Goal: Use online tool/utility: Utilize a website feature to perform a specific function

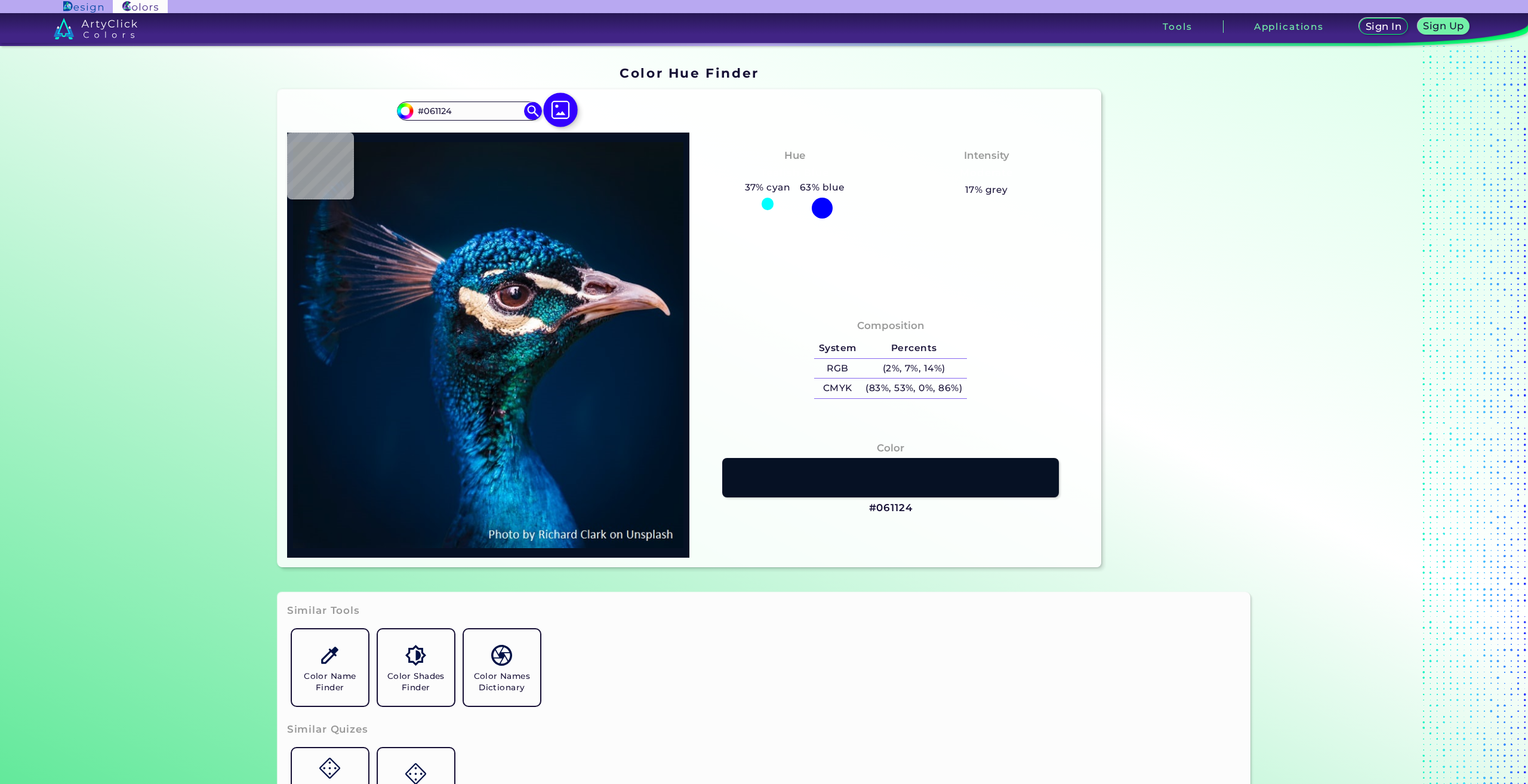
click at [556, 104] on img at bounding box center [561, 110] width 34 height 34
click at [0, 0] on input "file" at bounding box center [0, 0] width 0 height 0
type input "#001b30"
type input "#001B30"
type input "#011b32"
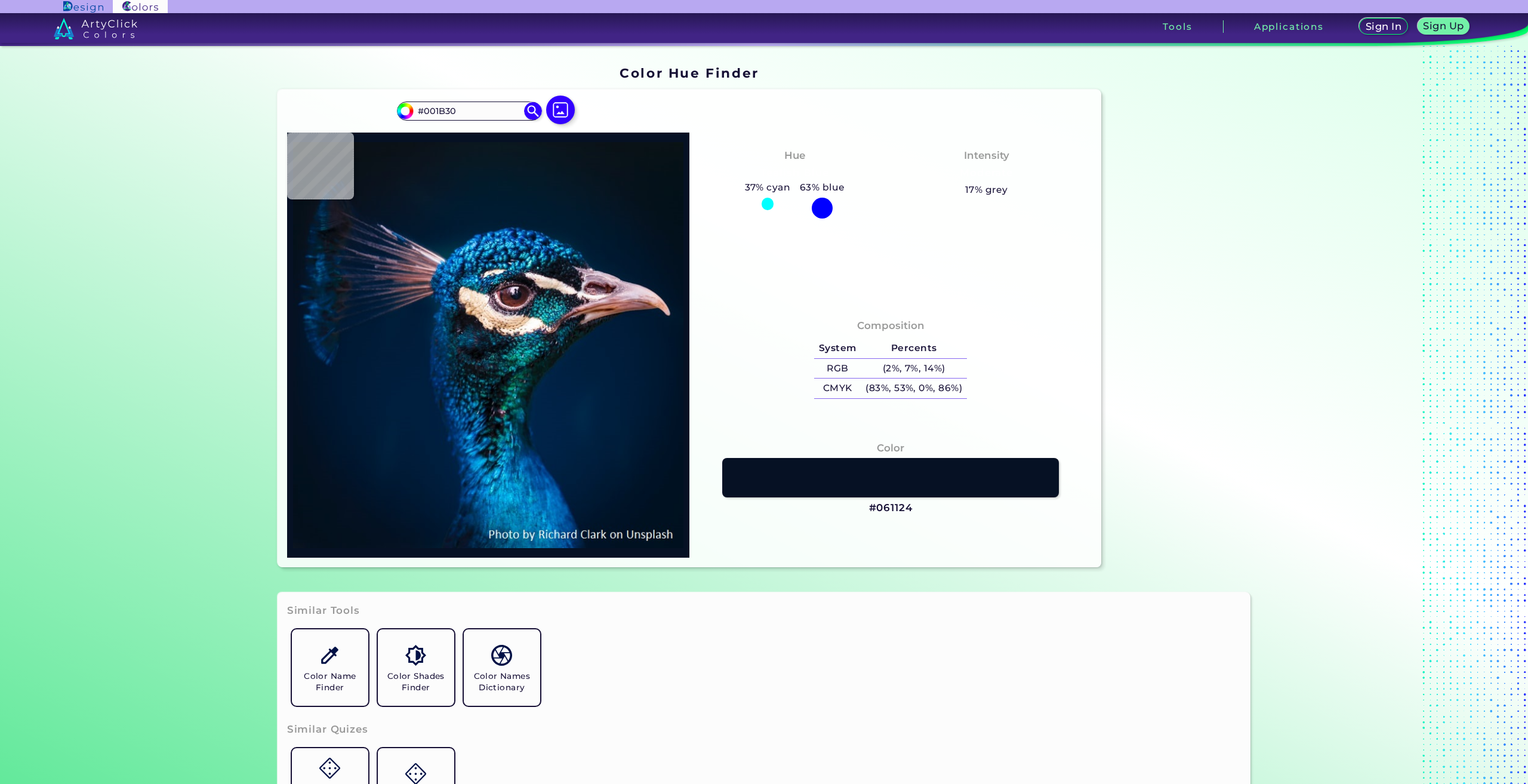
type input "#011B32"
type input "#001b30"
type input "#001B30"
type input "#01182d"
type input "#01182D"
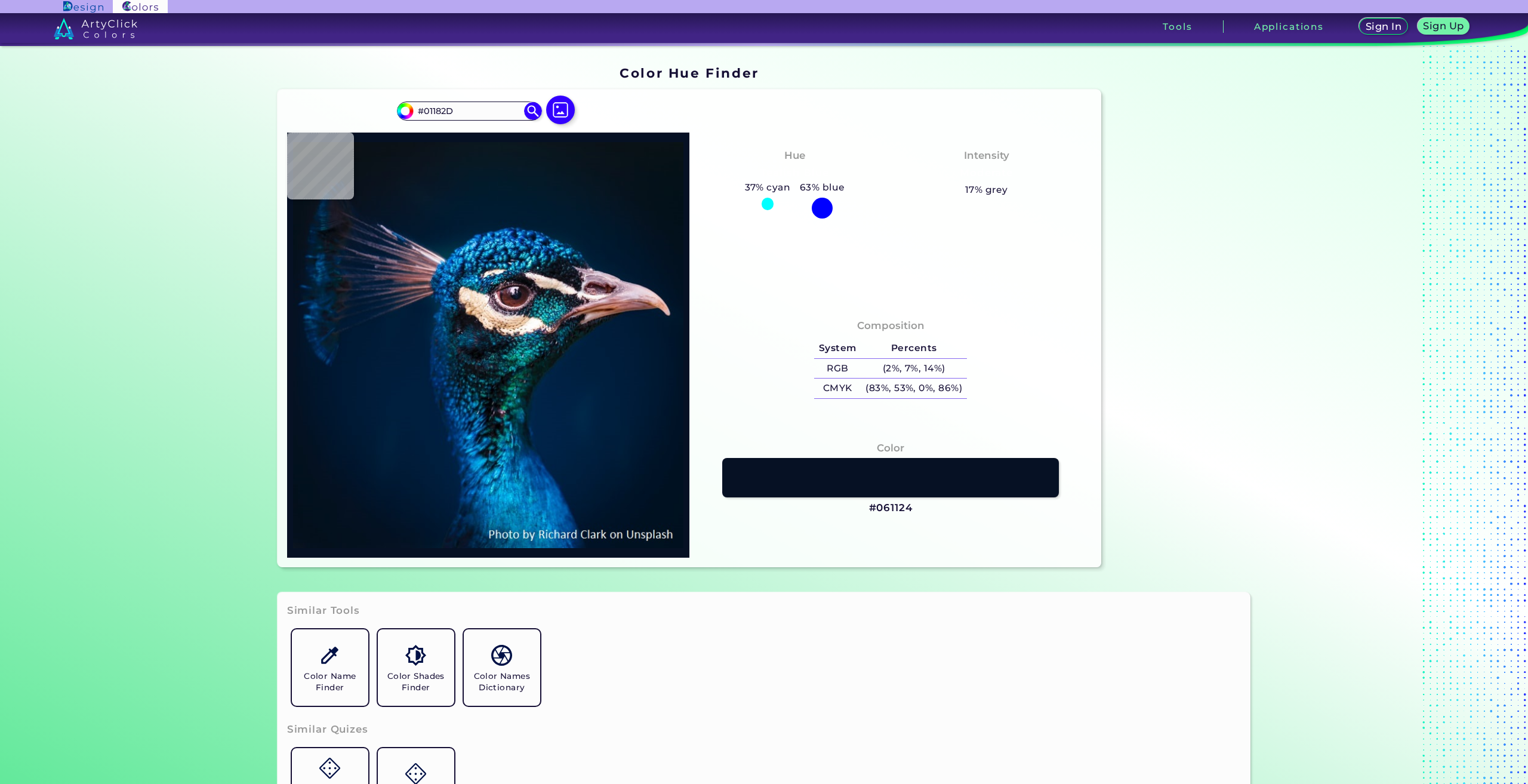
type input "#04162a"
type input "#04162A"
type input "#051428"
type input "#07162b"
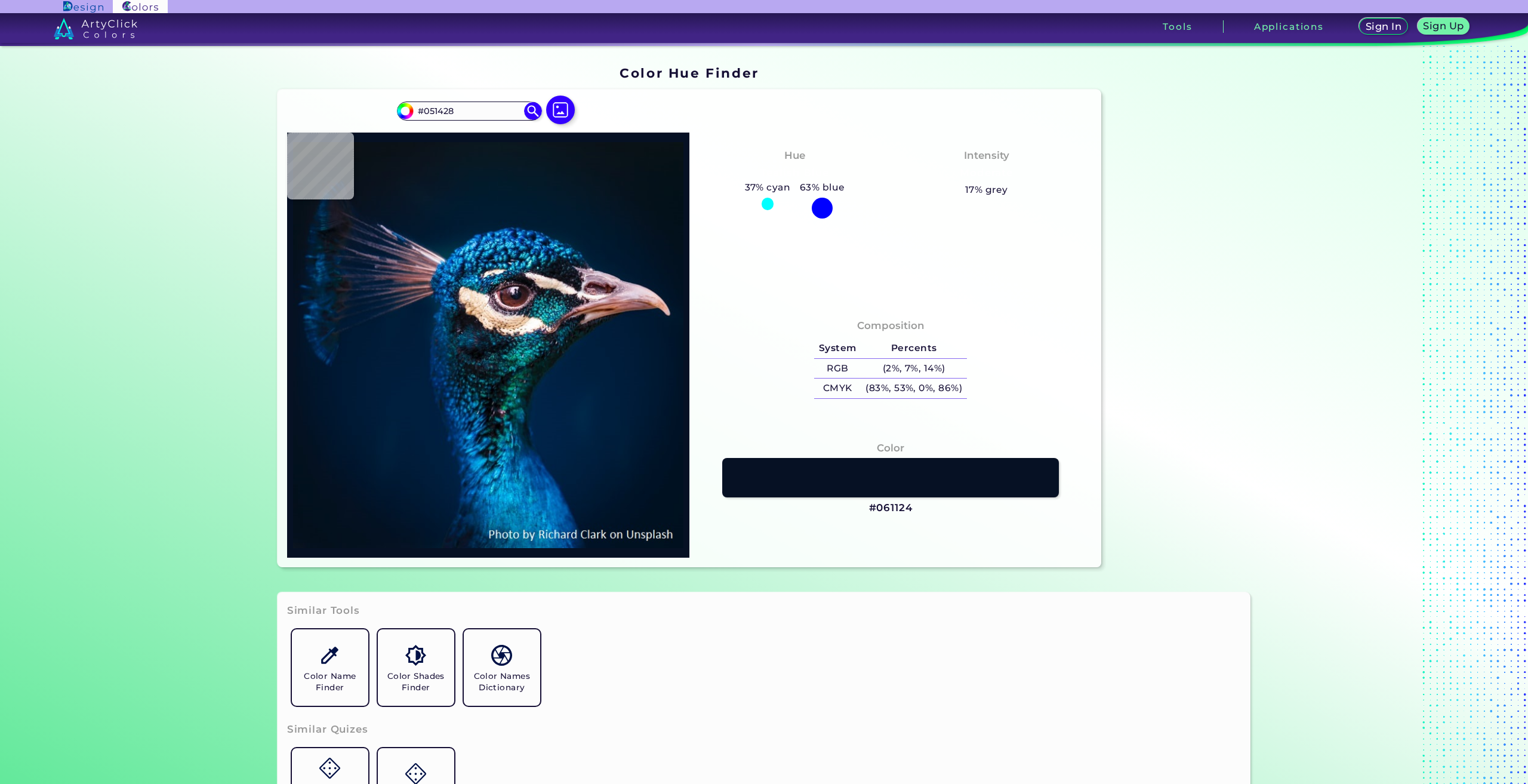
type input "#07162B"
type input "#0e1729"
type input "#0E1729"
type input "#111b28"
type input "#111B28"
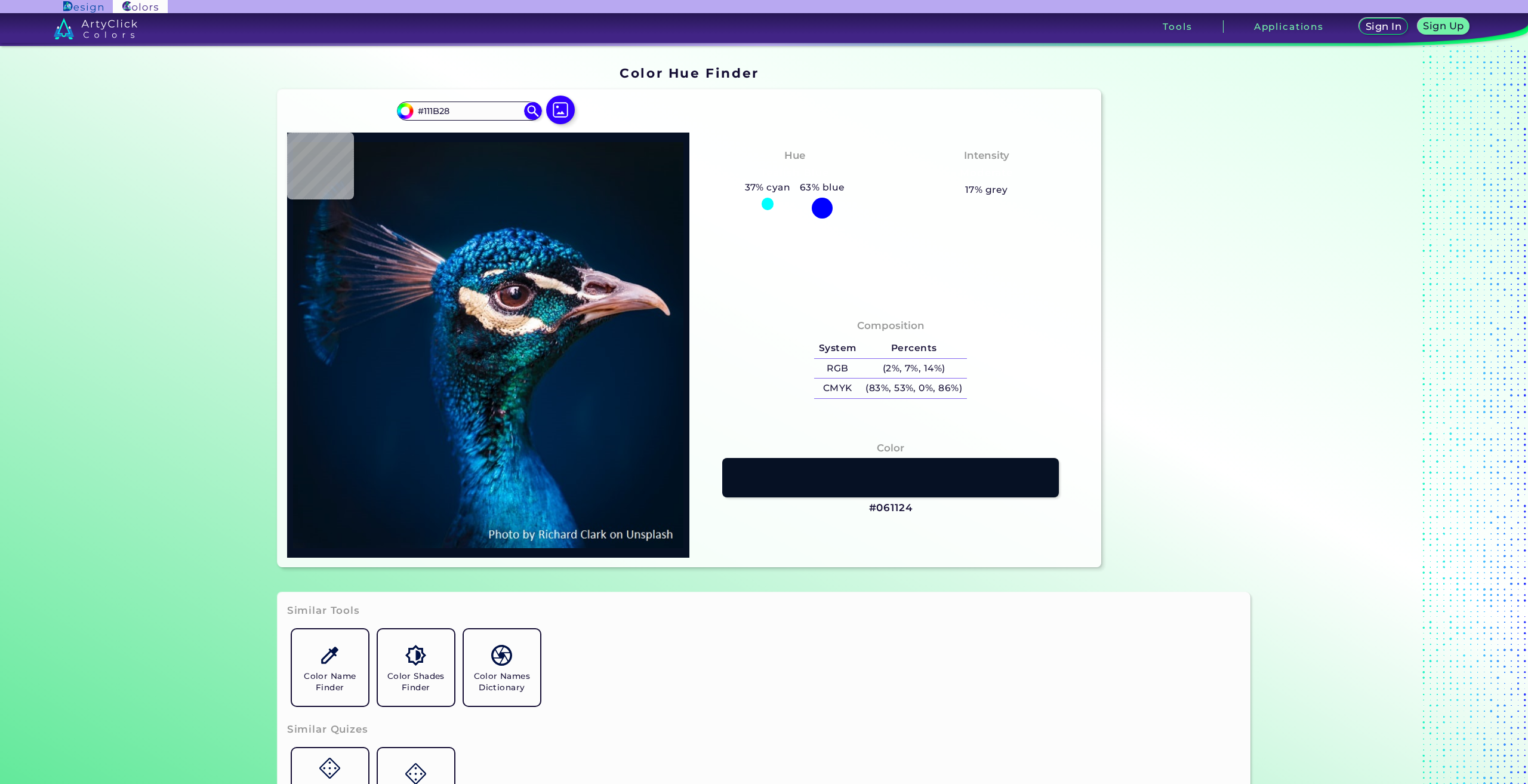
type input "#161c27"
type input "#161C27"
type input "#1a1b24"
type input "#1A1B24"
type input "#1a1920"
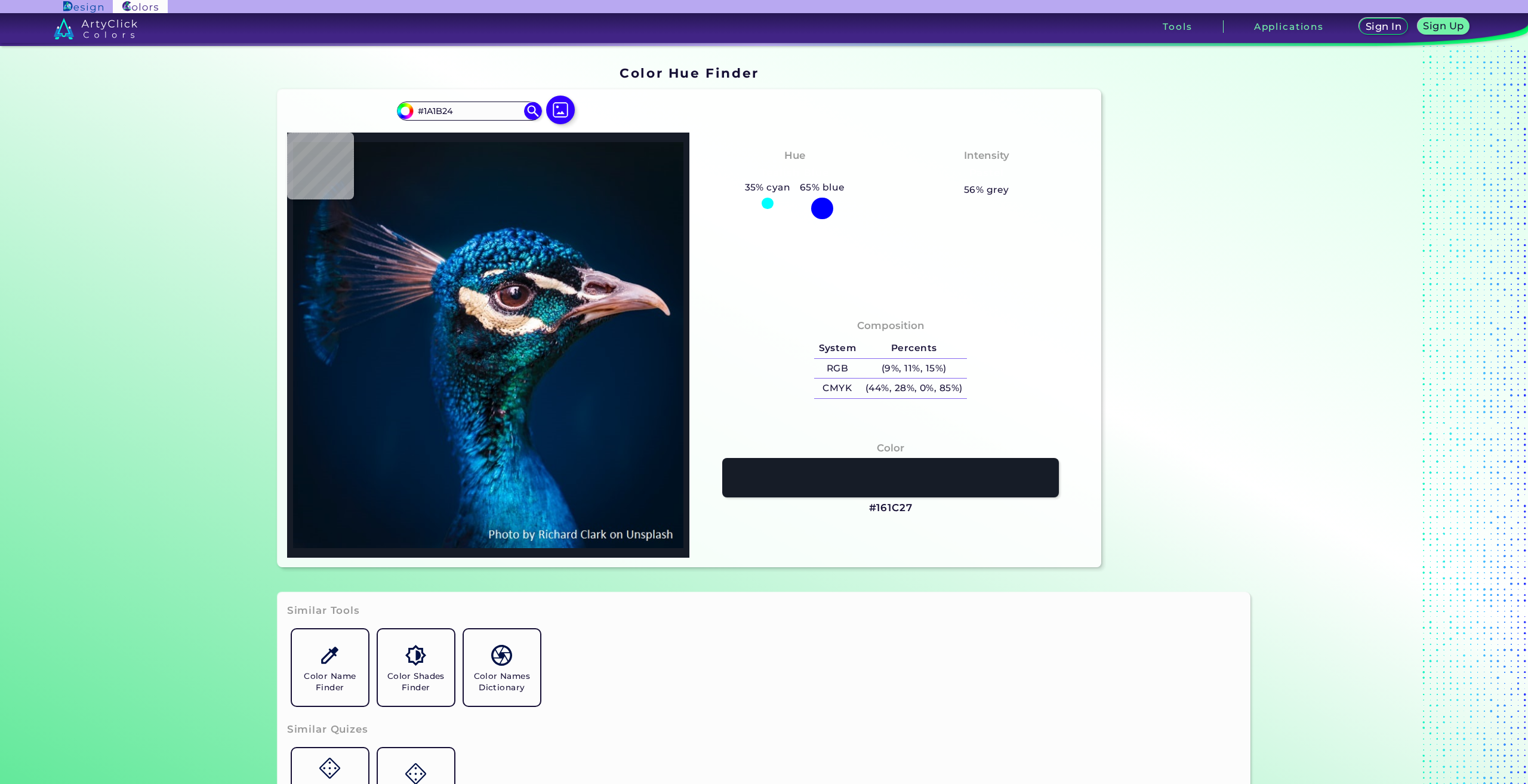
type input "#1A1920"
type input "#1c1b23"
type input "#1C1B23"
type input "#121319"
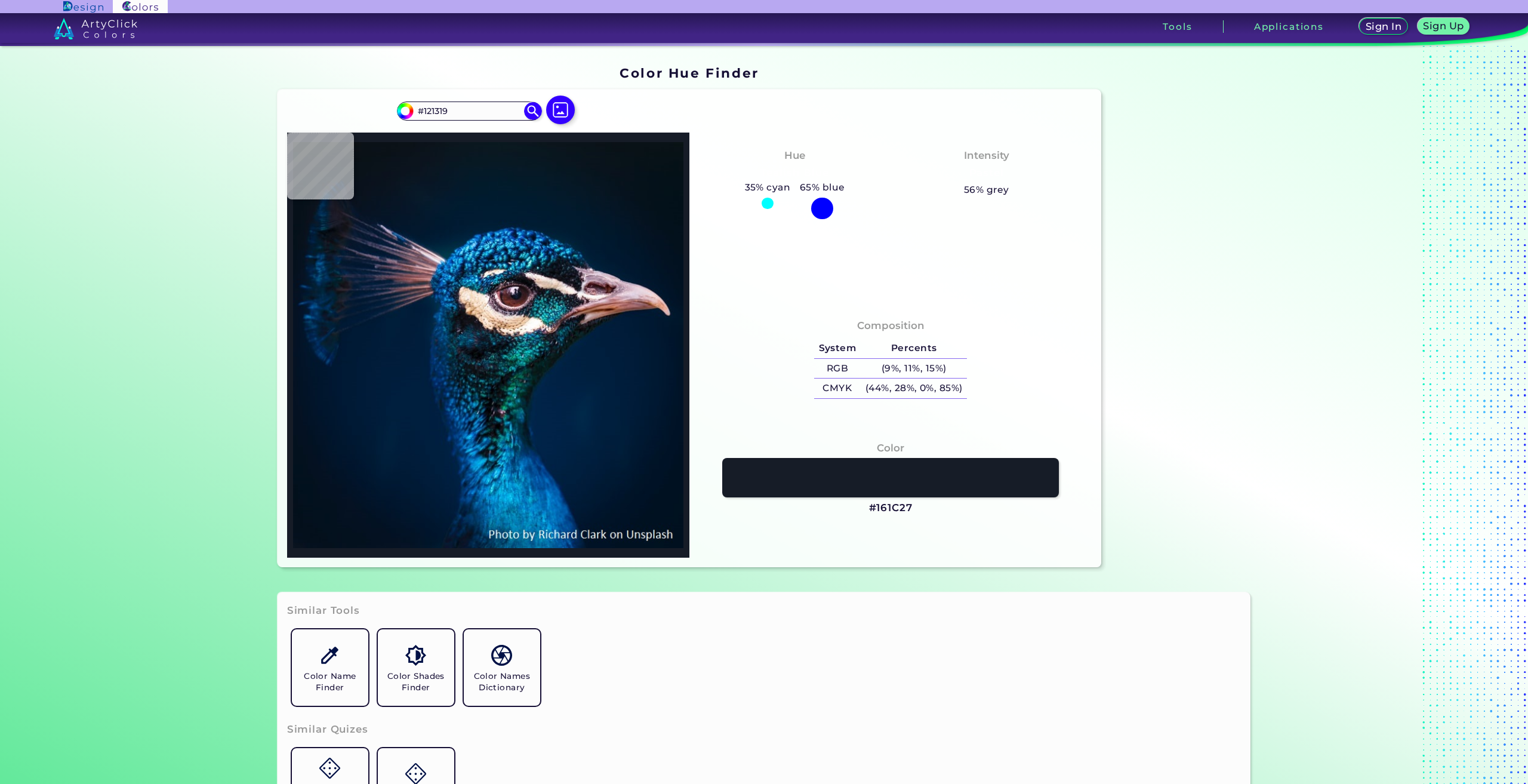
type input "#191821"
type input "#21212c"
type input "#21212C"
type input "#0a1b29"
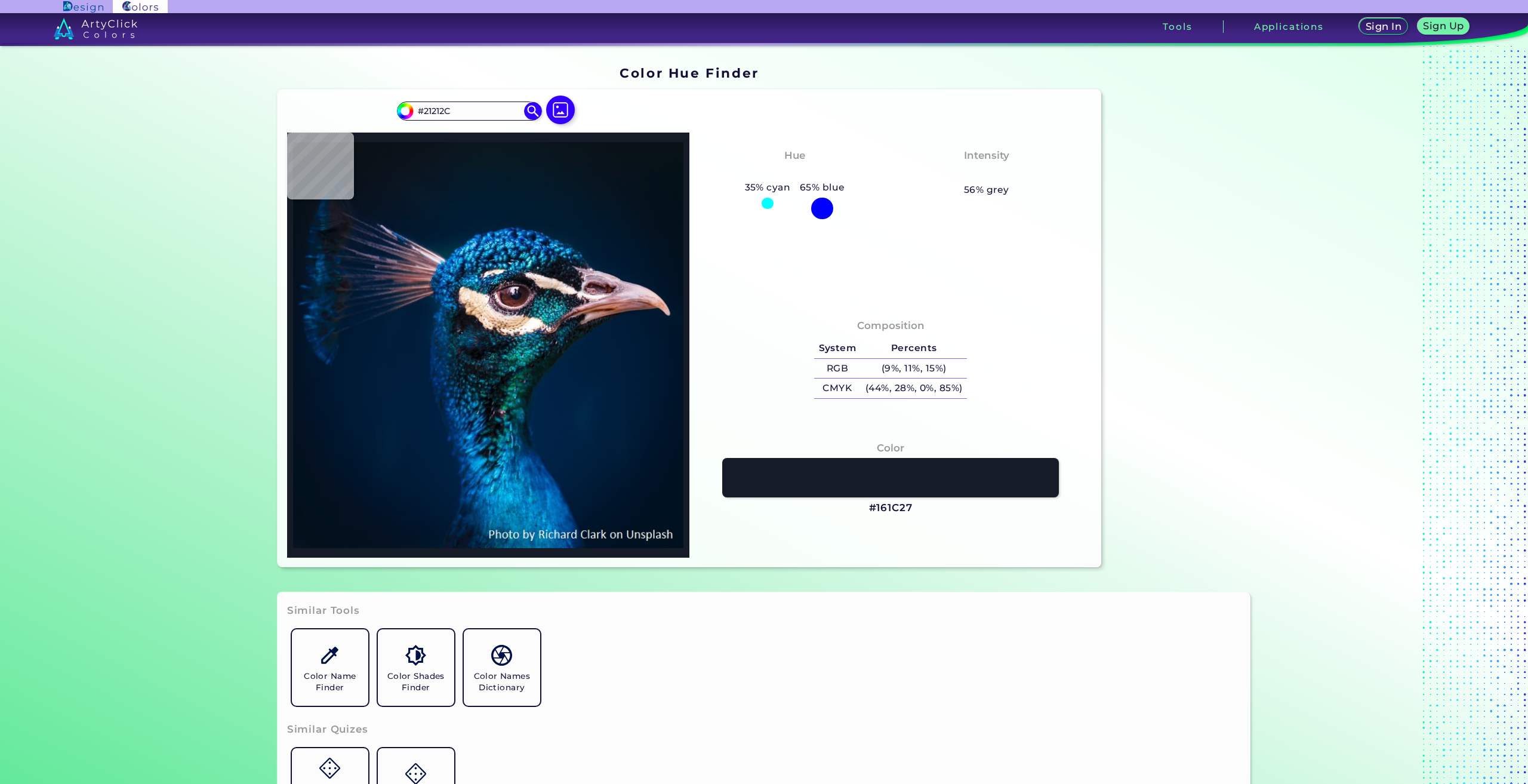
type input "#0A1B29"
type input "#0f1c34"
type input "#0F1C34"
type input "#0b1d33"
type input "#0B1D33"
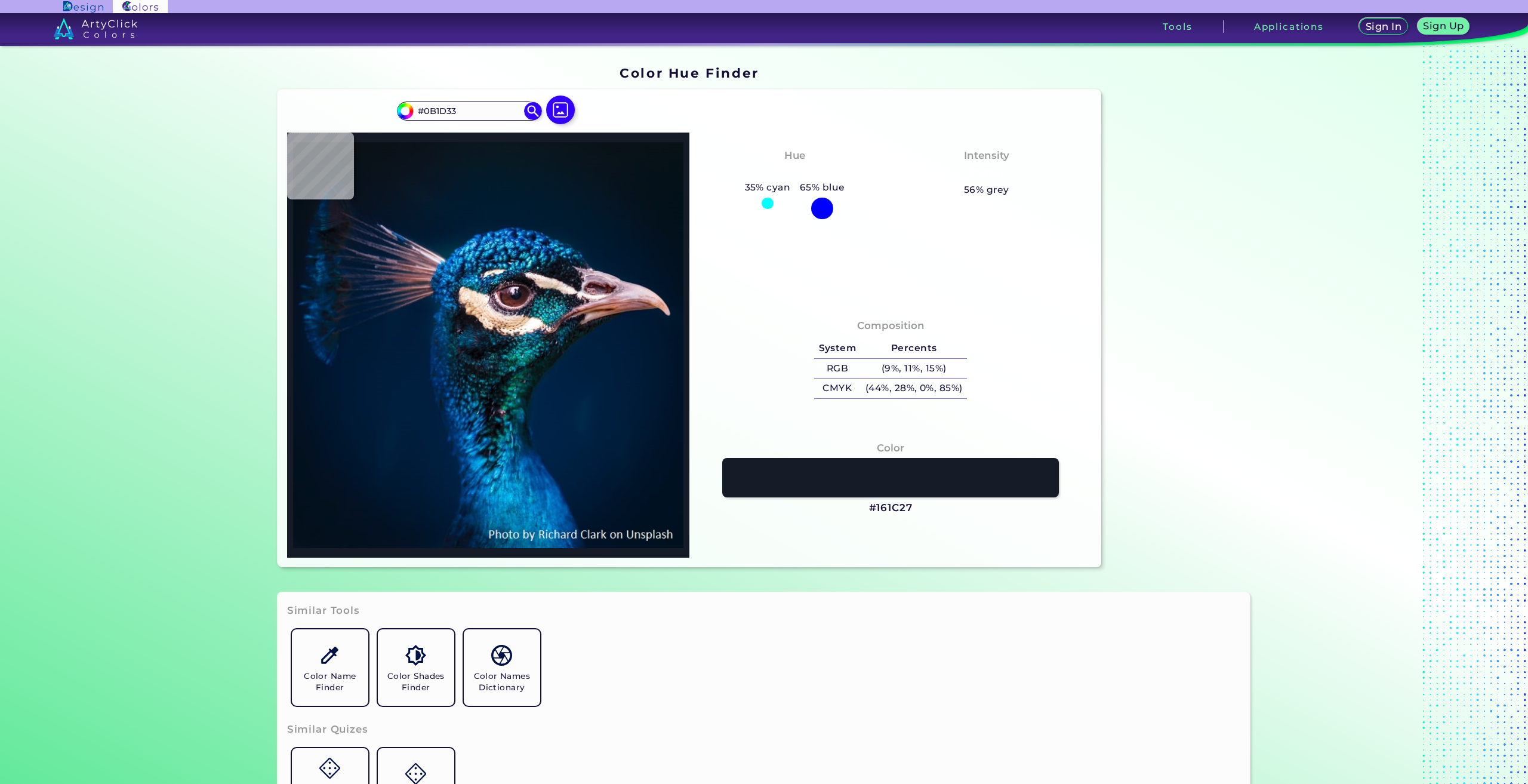
type input "#14233c"
type input "#14233C"
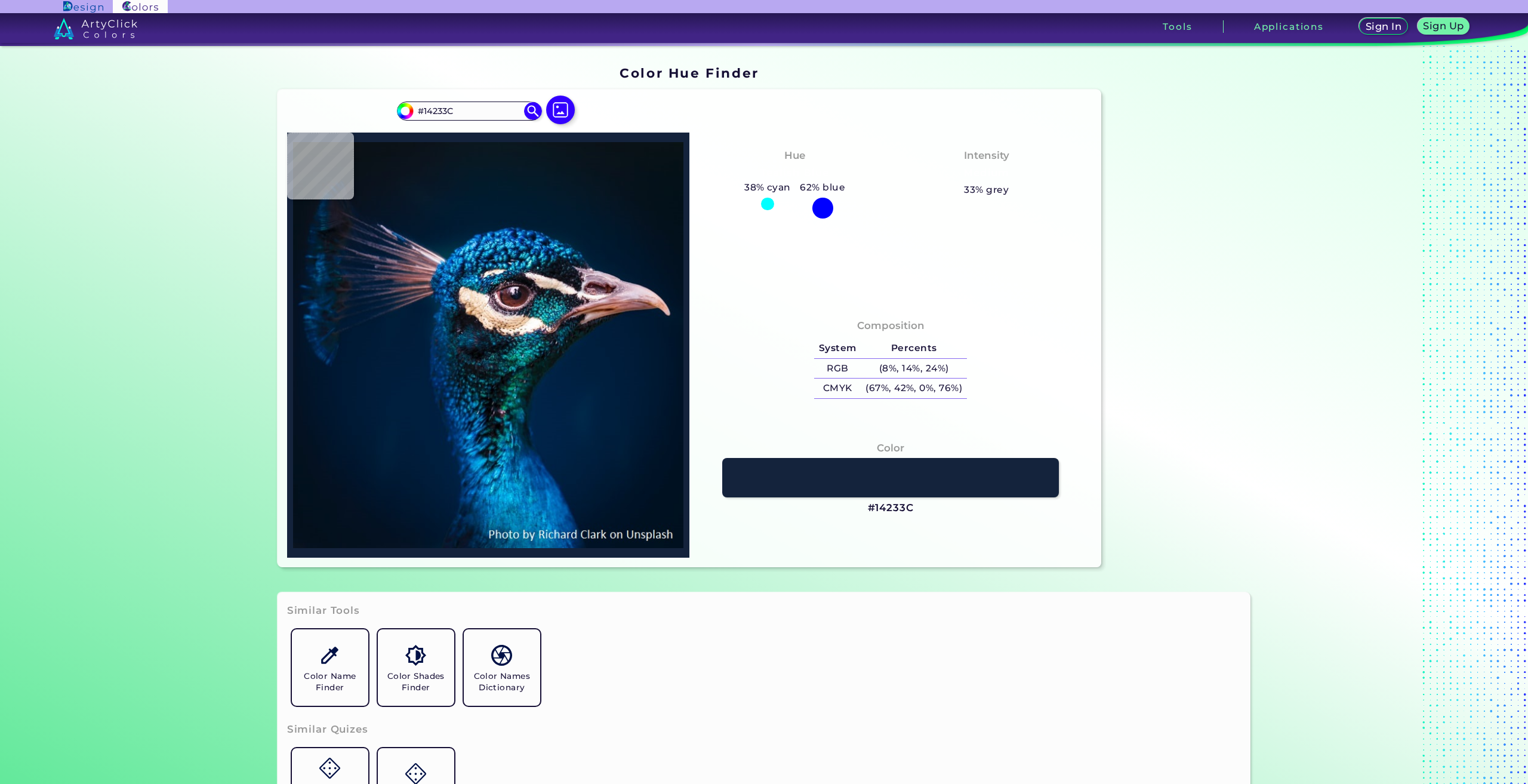
type input "#0d1a35"
type input "#0D1A35"
type input "#1d273d"
type input "#1D273D"
type input "#573b51"
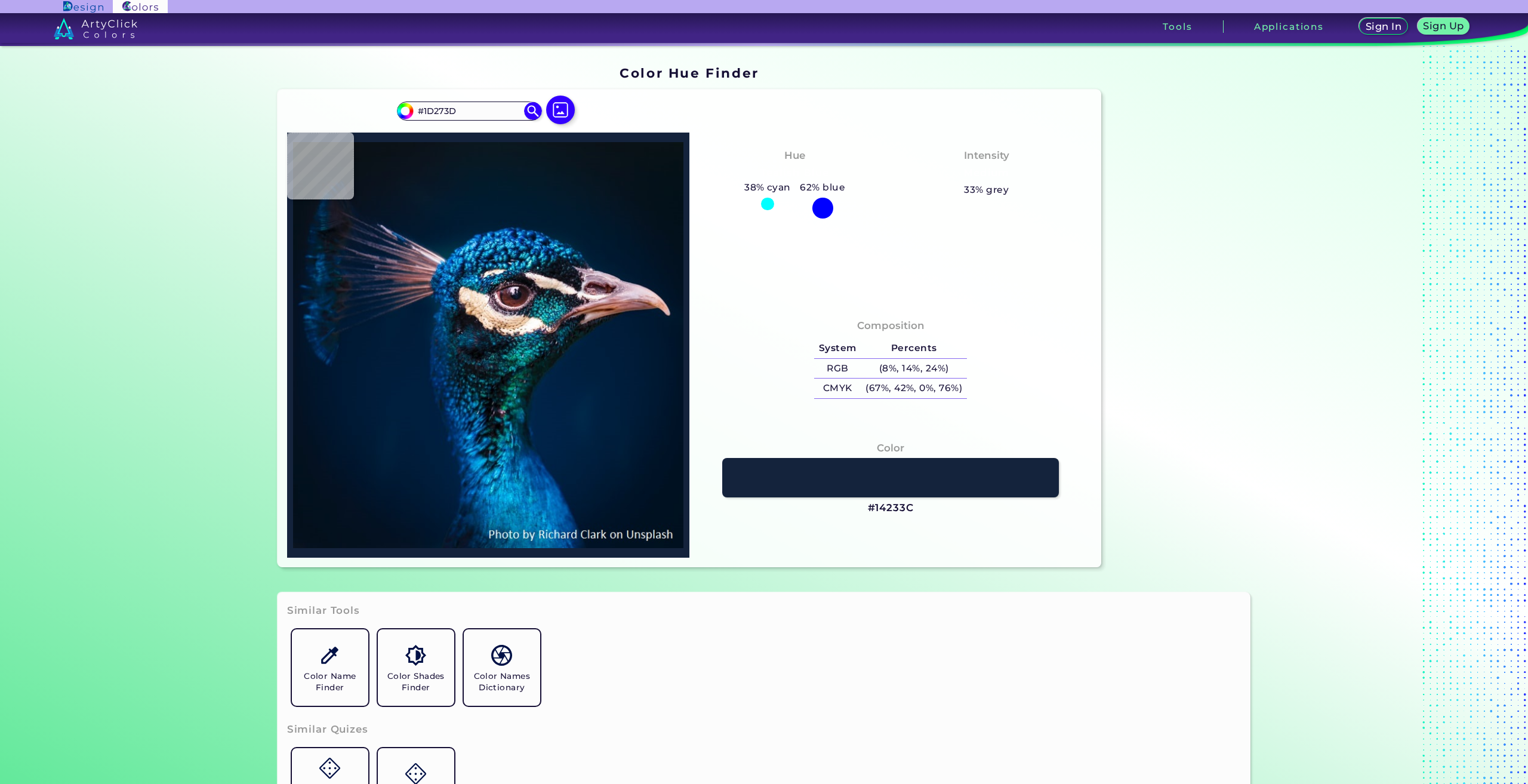
type input "#573B51"
type input "#896d7d"
type input "#896D7D"
type input "#b38587"
type input "#B38587"
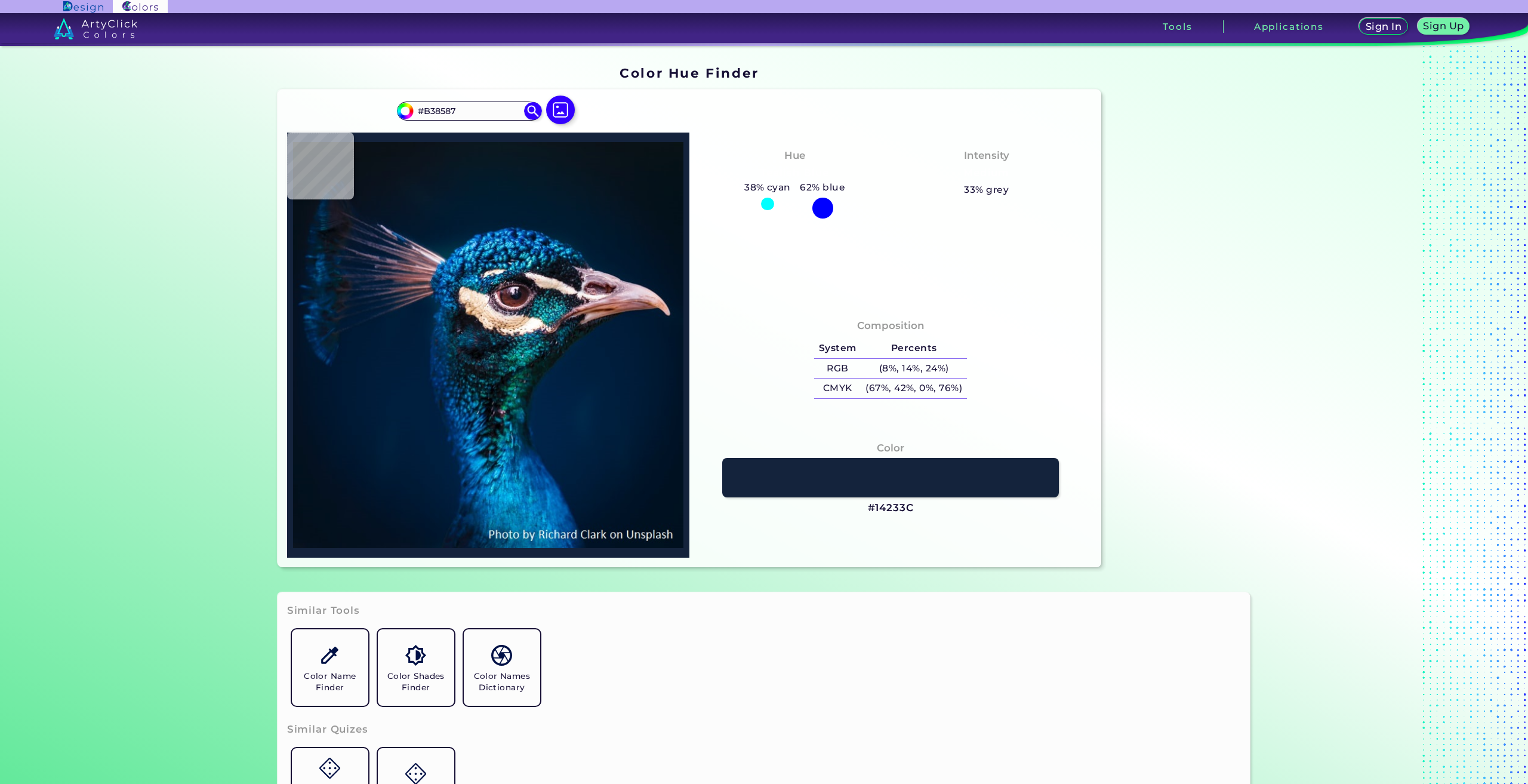
type input "#c2adbf"
type input "#C2ADBF"
type input "#003d5e"
type input "#003D5E"
type input "#3dabe3"
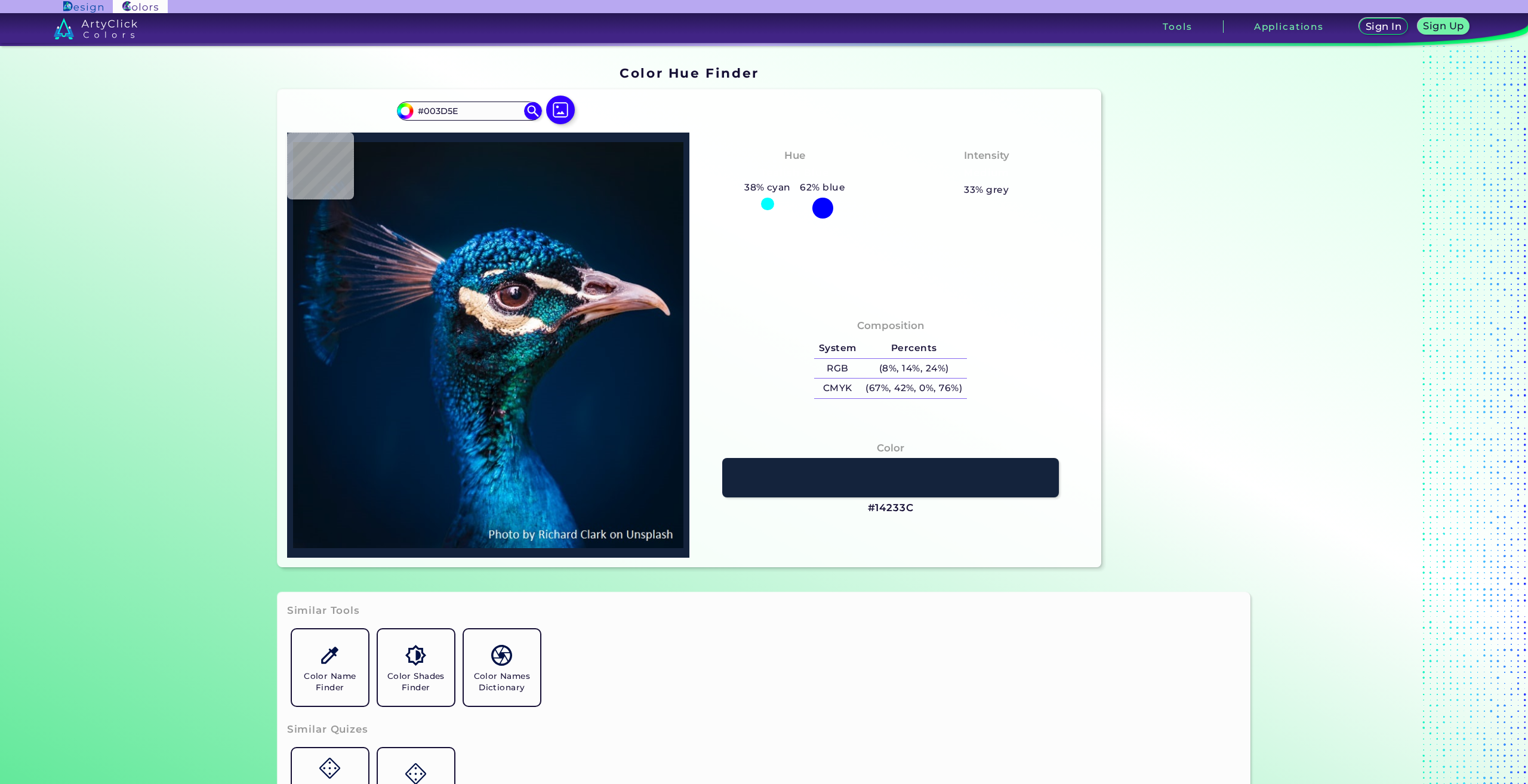
type input "#3DABE3"
type input "#27bee5"
type input "#27BEE5"
type input "#005f9f"
type input "#005F9F"
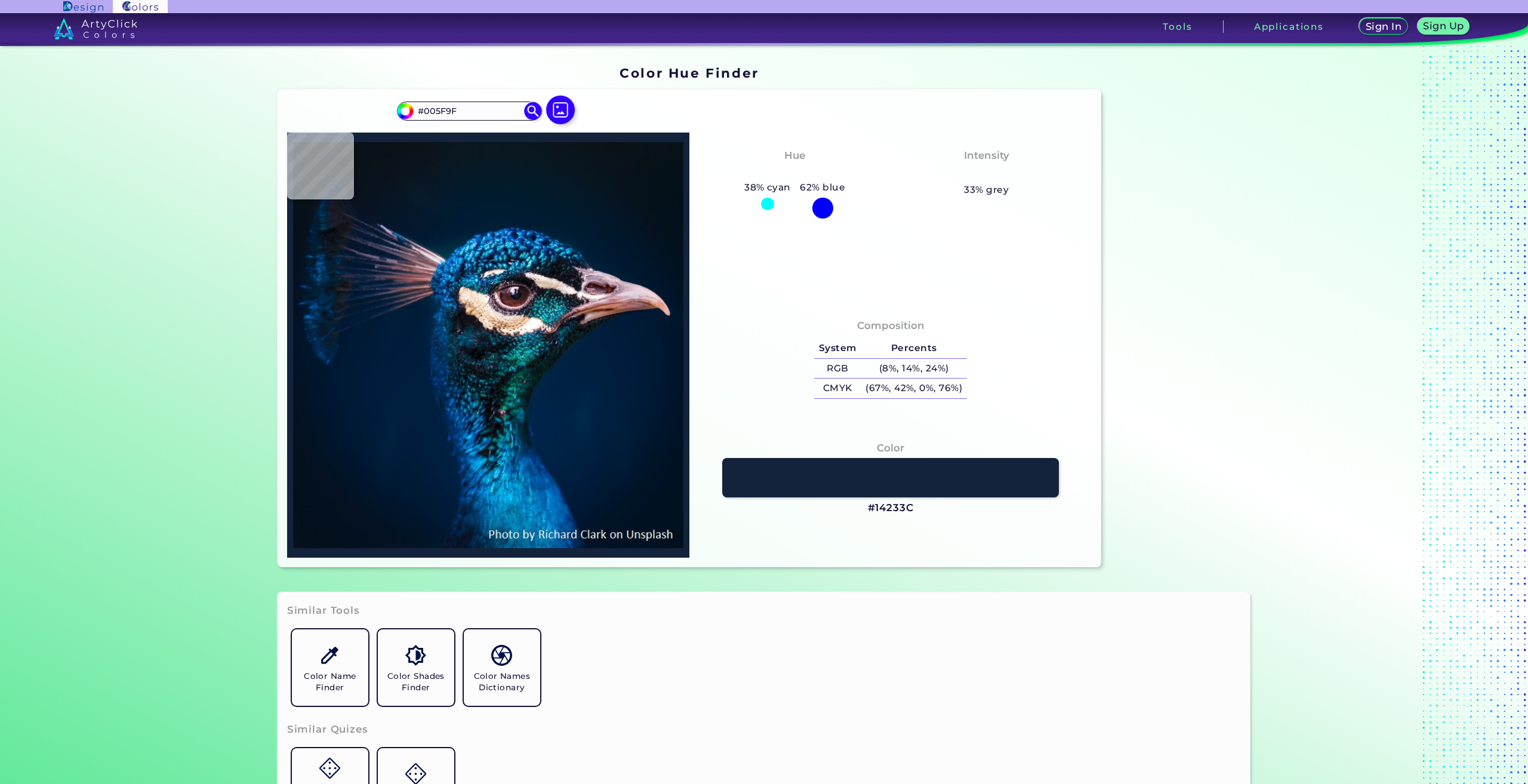
type input "#001f36"
type input "#001F36"
type input "#001c32"
type input "#001C32"
type input "#001c31"
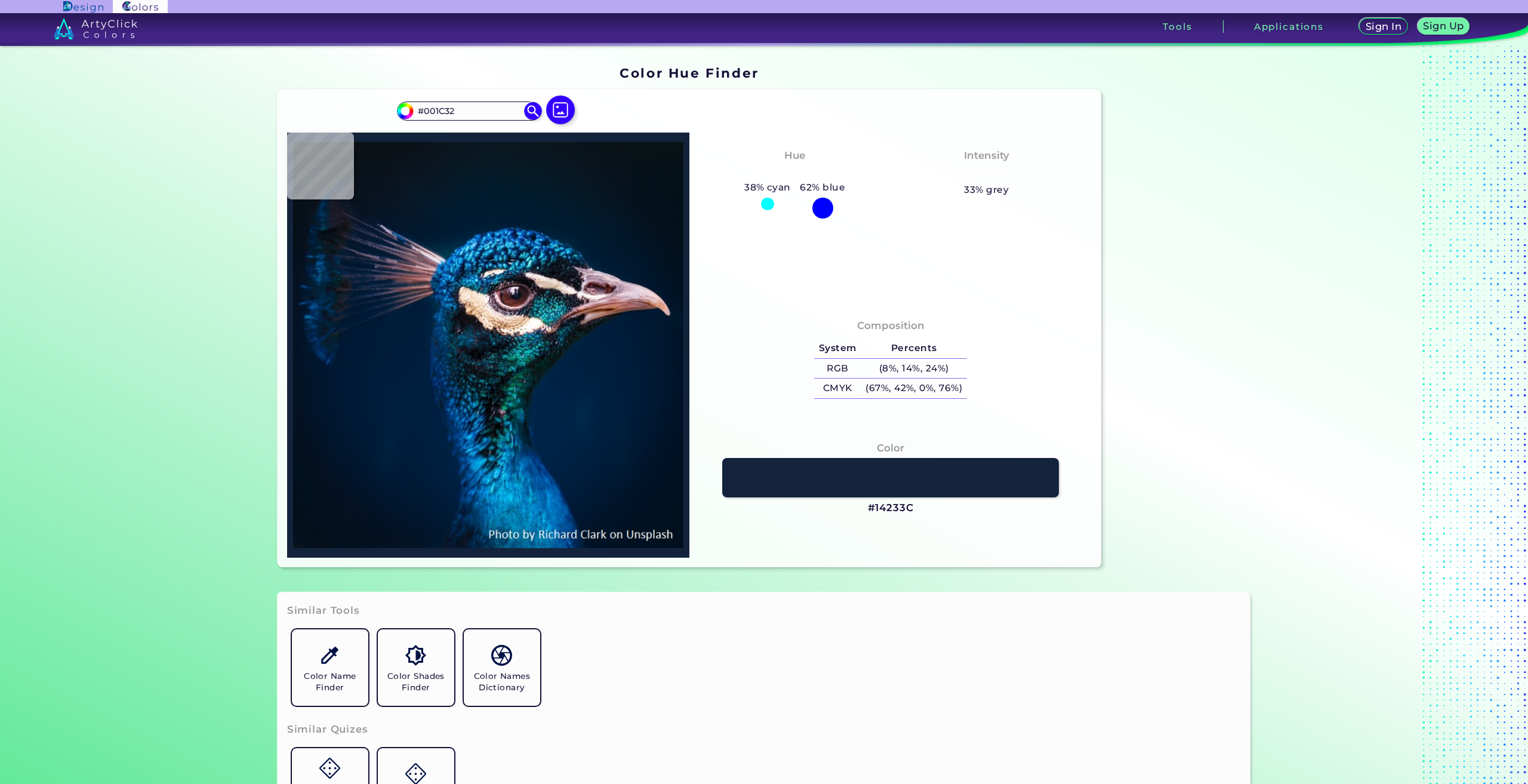
type input "#001C31"
type input "#001b2e"
type input "#001B2E"
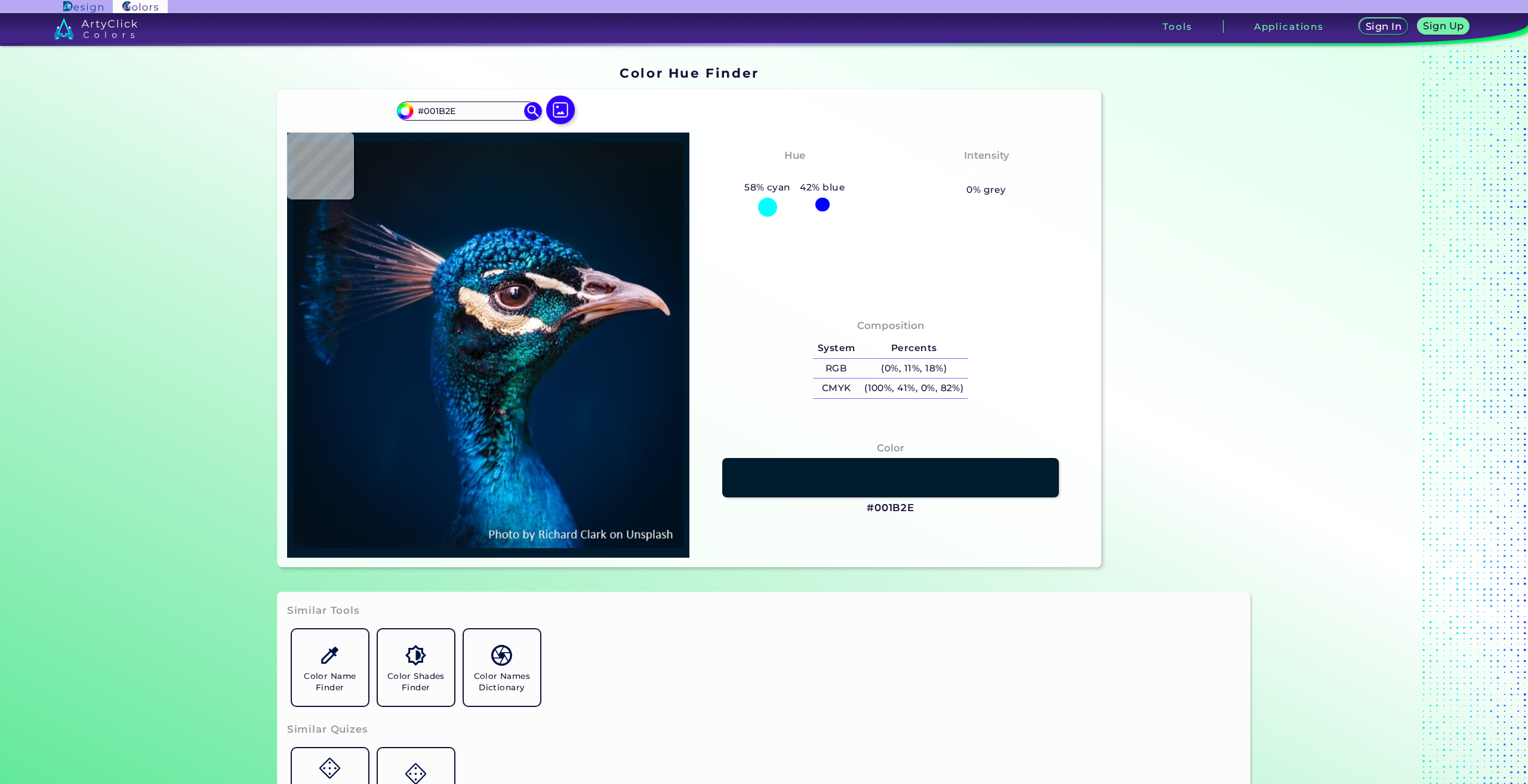
type input "#001c31"
type input "#001C31"
type input "#001c32"
type input "#001C32"
type input "#001d35"
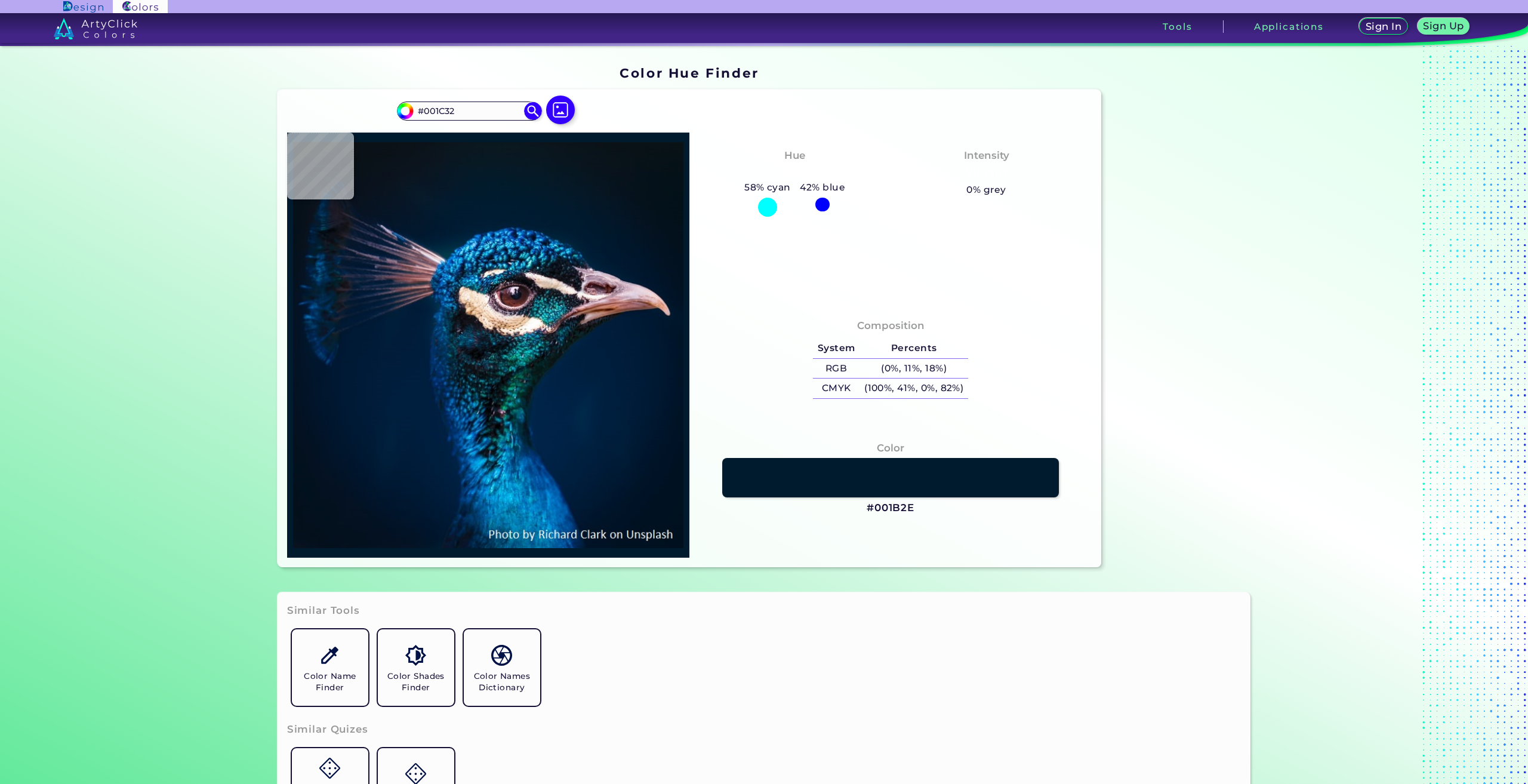
type input "#001D35"
type input "#002138"
type input "#002741"
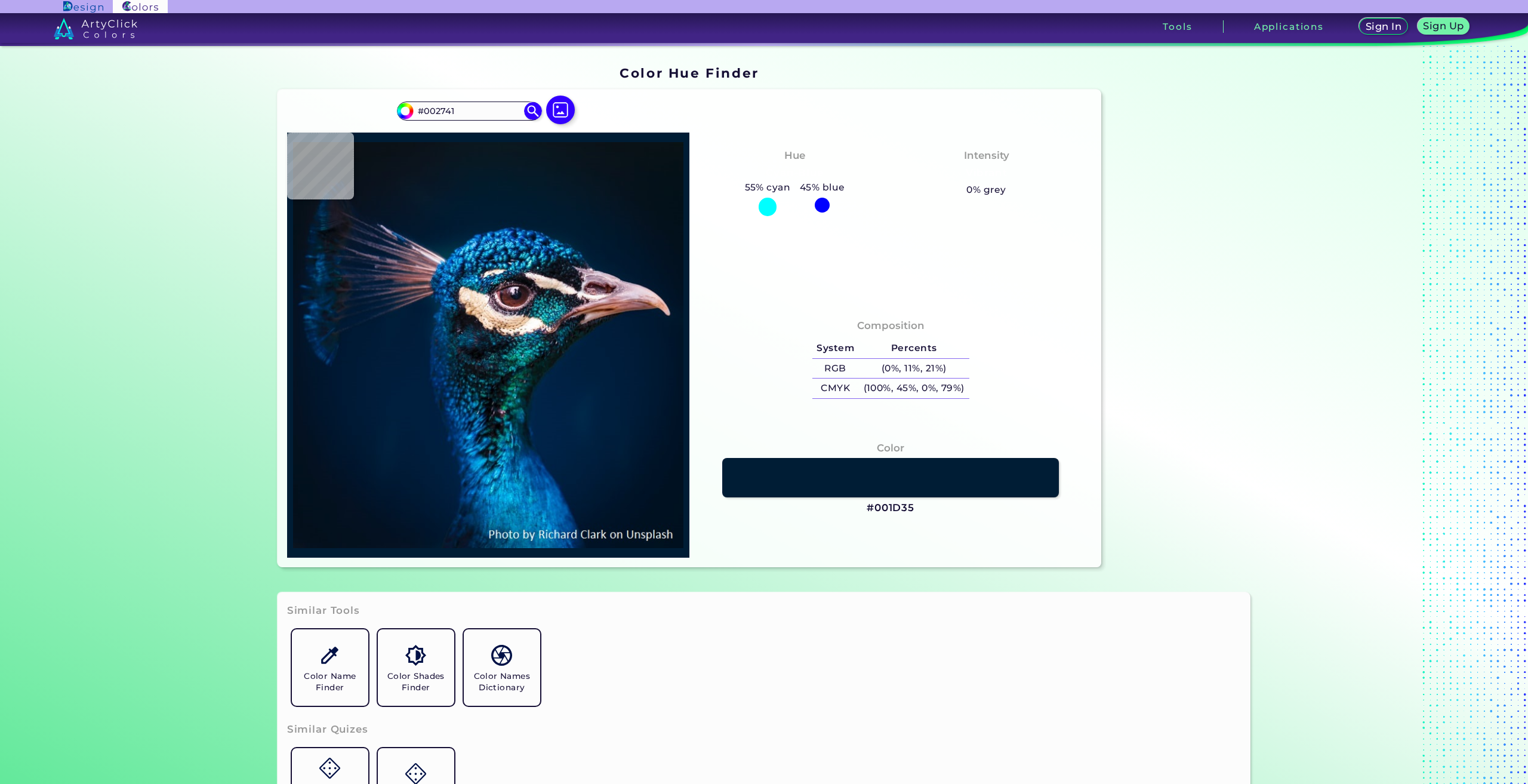
type input "#003248"
type input "#d2d8e4"
type input "#D2D8E4"
type input "#768cbe"
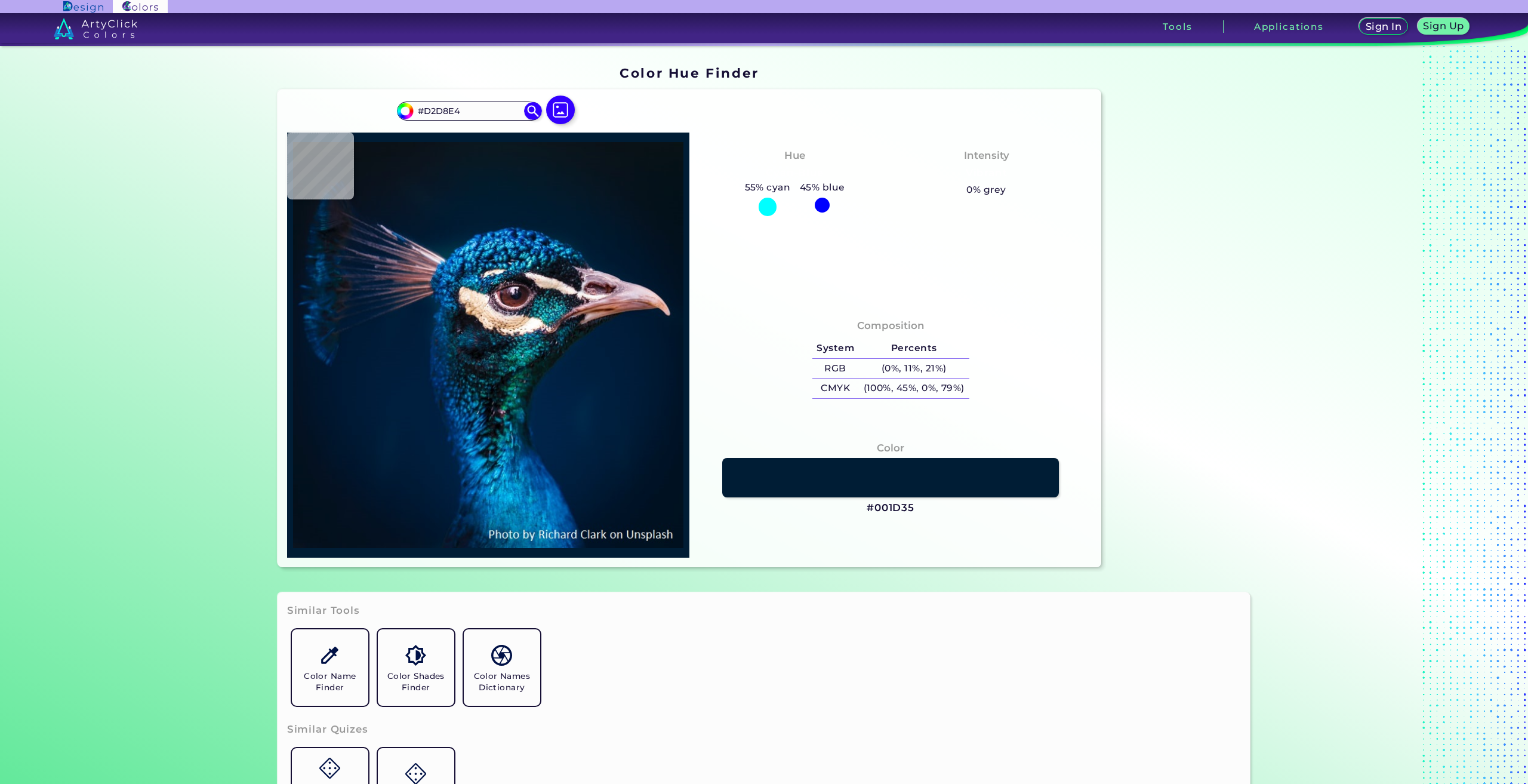
type input "#768CBE"
type input "#898db7"
type input "#898DB7"
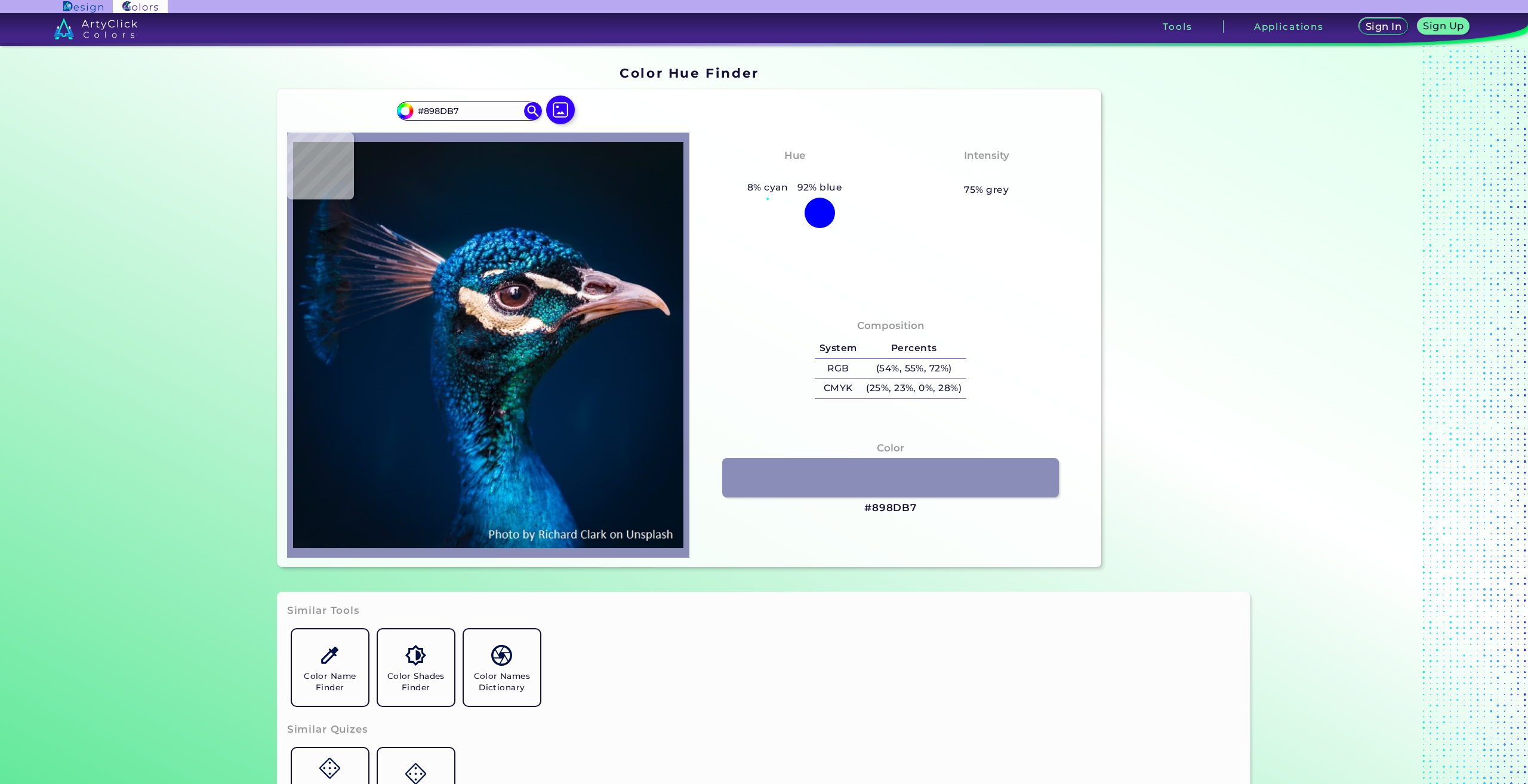
type input "#5d70a3"
type input "#5D70A3"
type input "#6f87c1"
type input "#6F87C1"
type input "#c7e3f9"
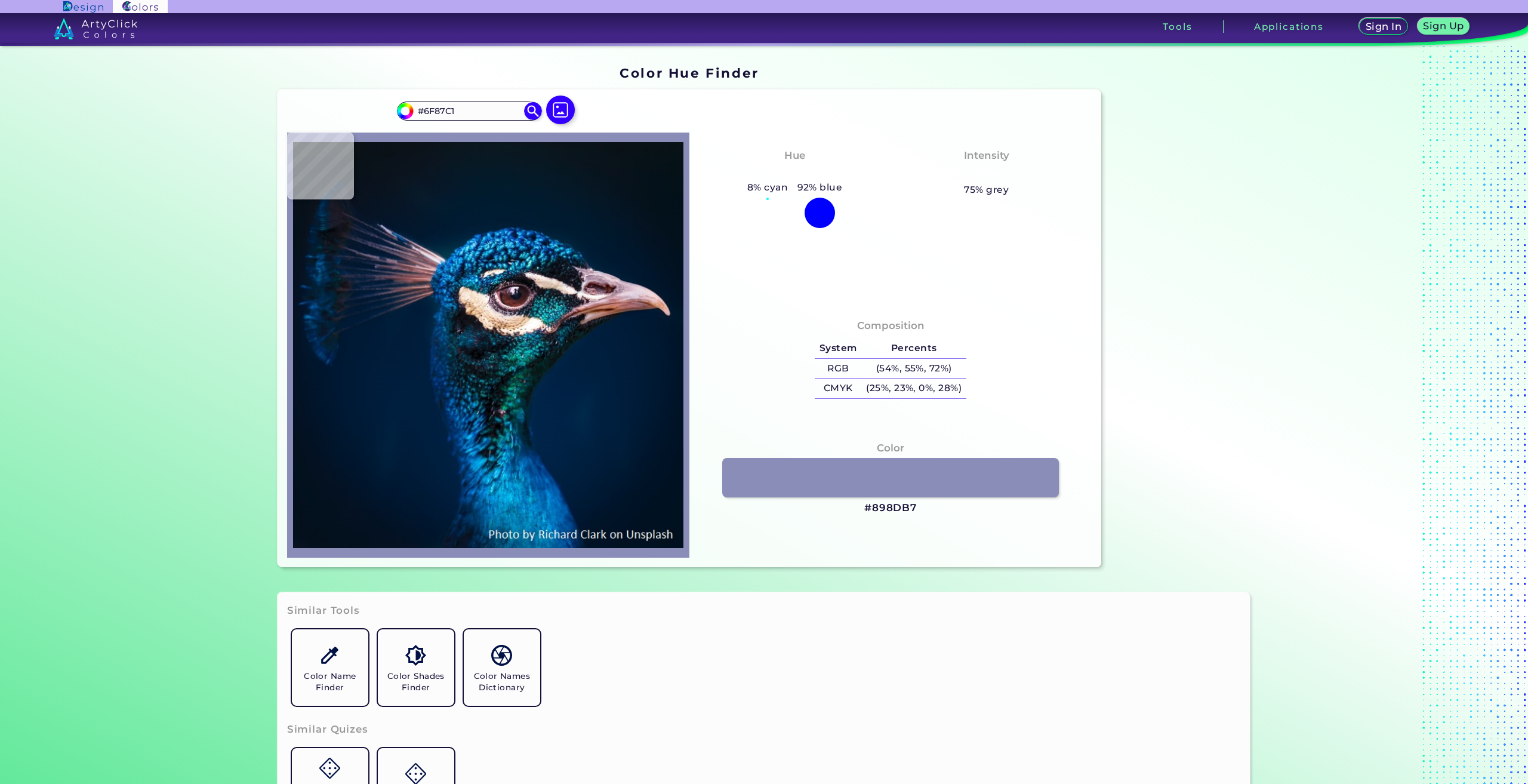
type input "#C7E3F9"
type input "#82c4ef"
type input "#82C4EF"
type input "#eceff5"
type input "#ECEFF5"
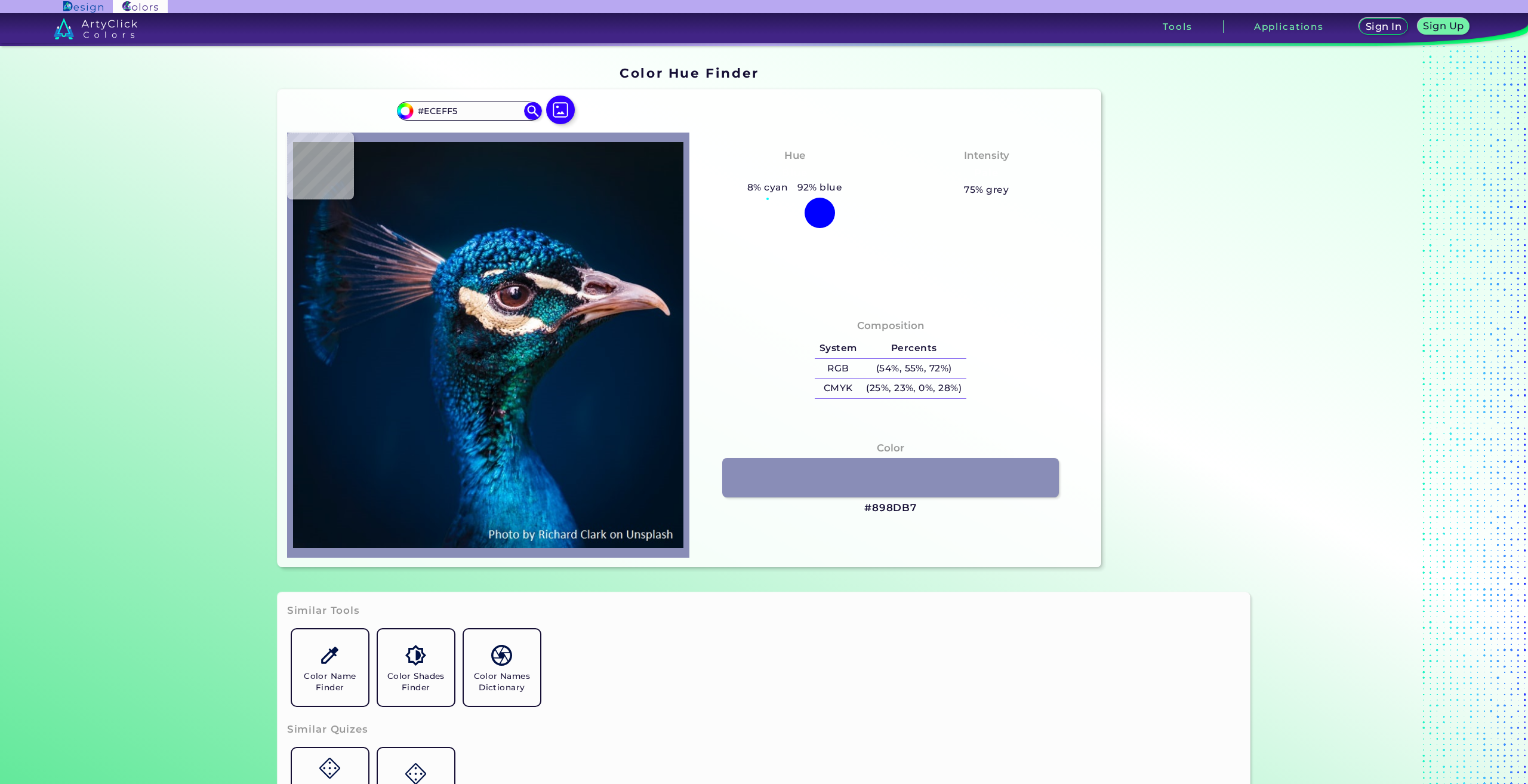
type input "#234a5c"
type input "#234A5C"
type input "#003c4a"
type input "#003C4A"
type input "#013a4b"
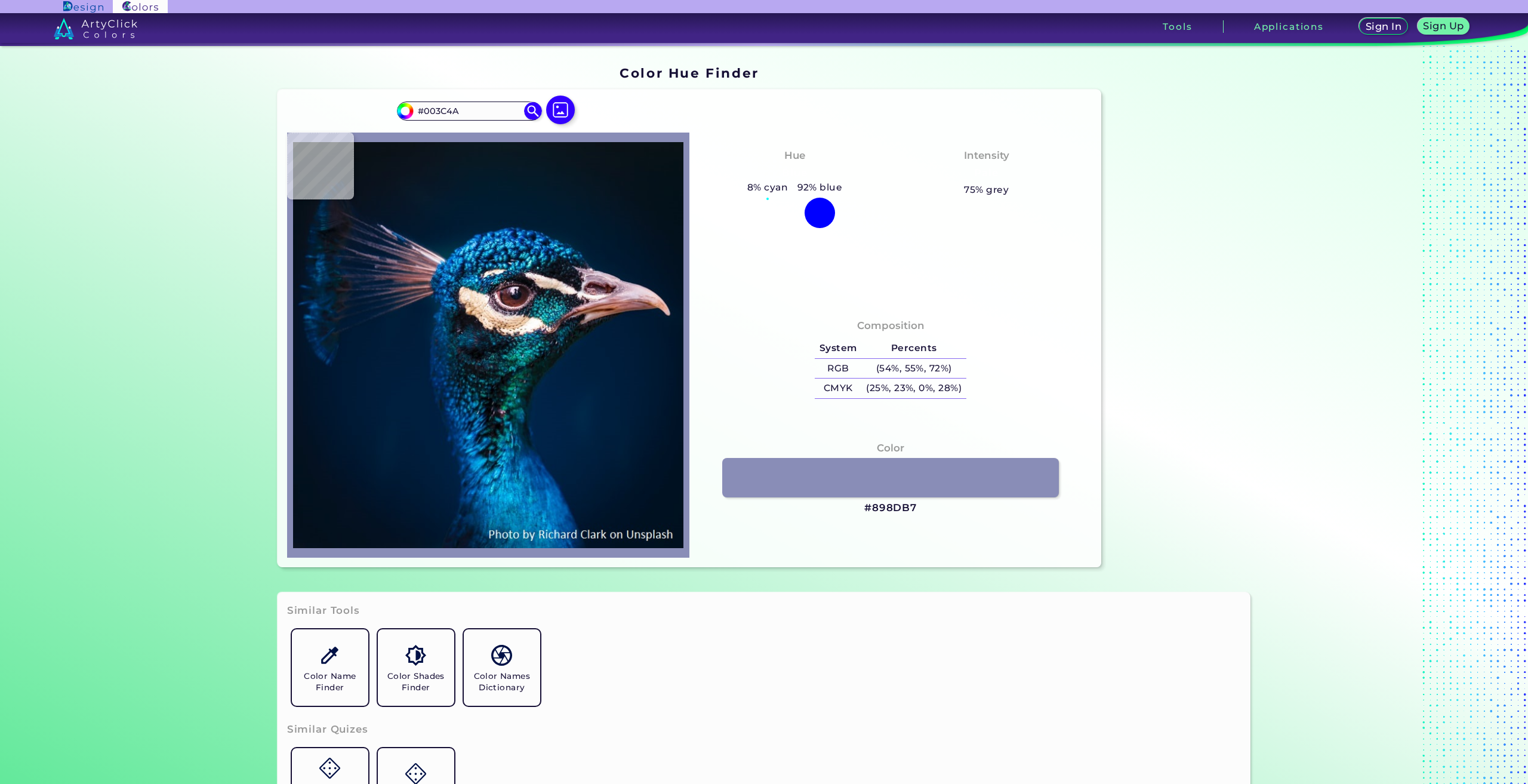
type input "#013A4B"
click at [442, 255] on img at bounding box center [488, 345] width 390 height 413
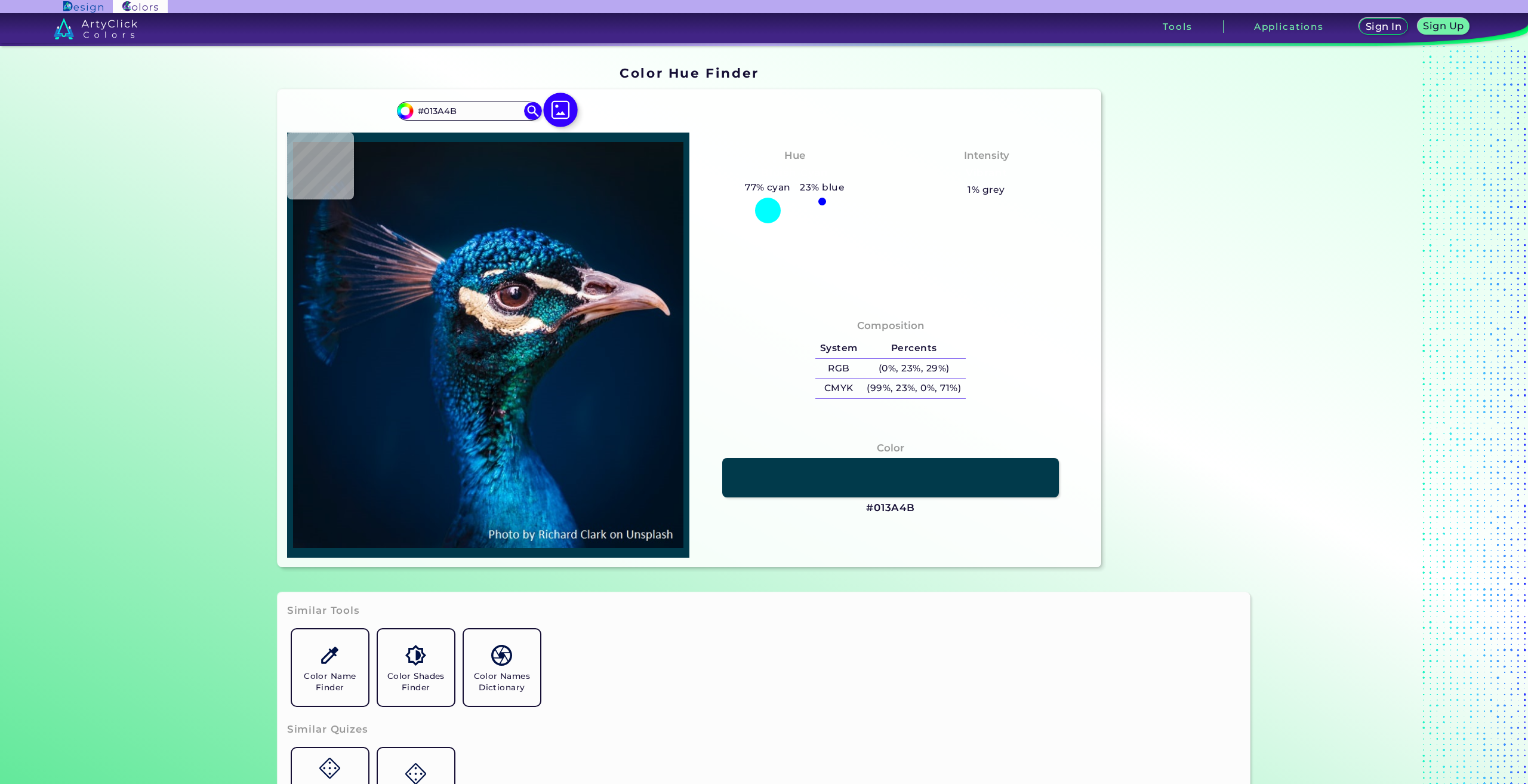
click at [559, 104] on img at bounding box center [561, 110] width 34 height 34
click at [0, 0] on input "file" at bounding box center [0, 0] width 0 height 0
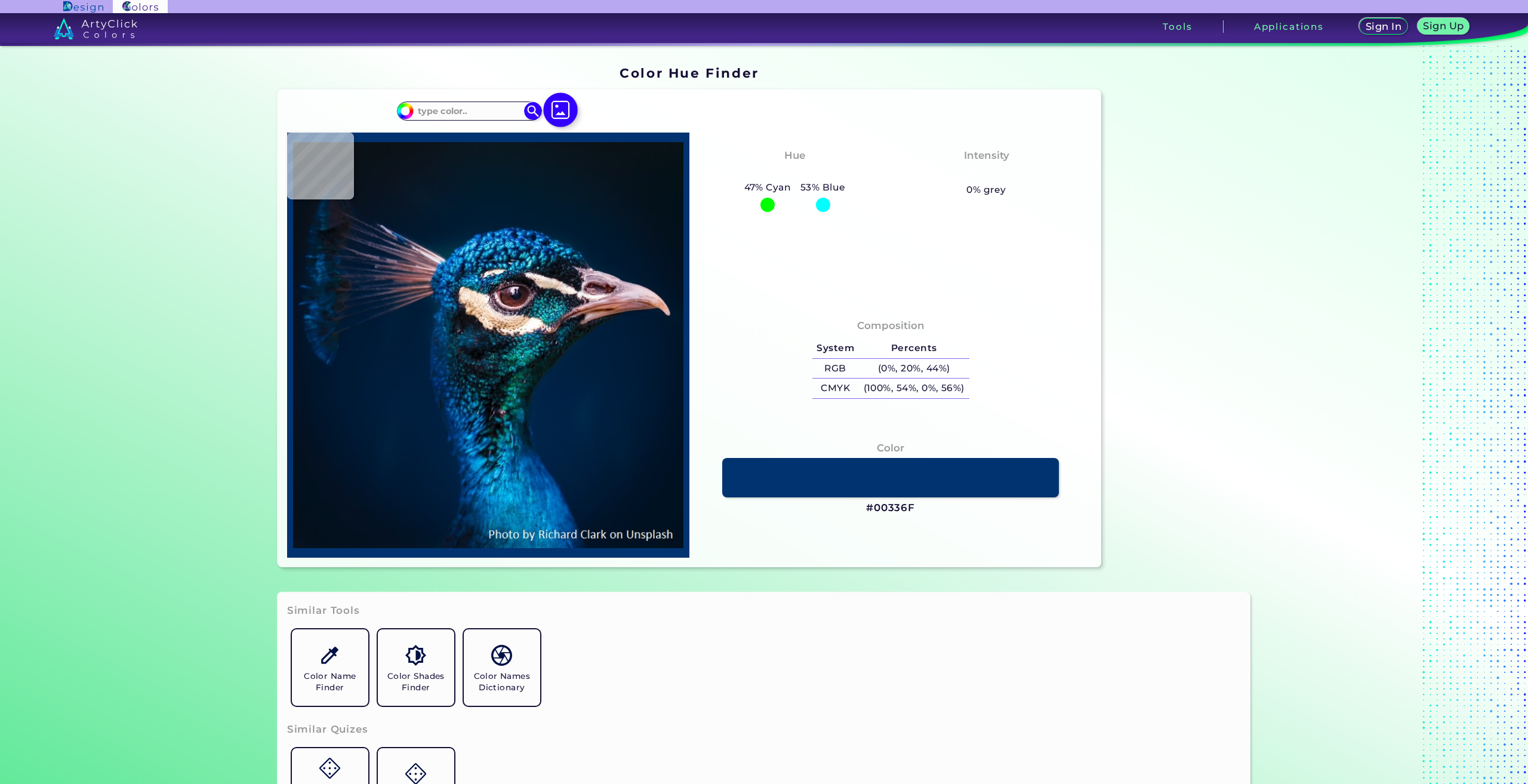
click at [557, 106] on img at bounding box center [561, 110] width 34 height 34
click at [0, 0] on input "file" at bounding box center [0, 0] width 0 height 0
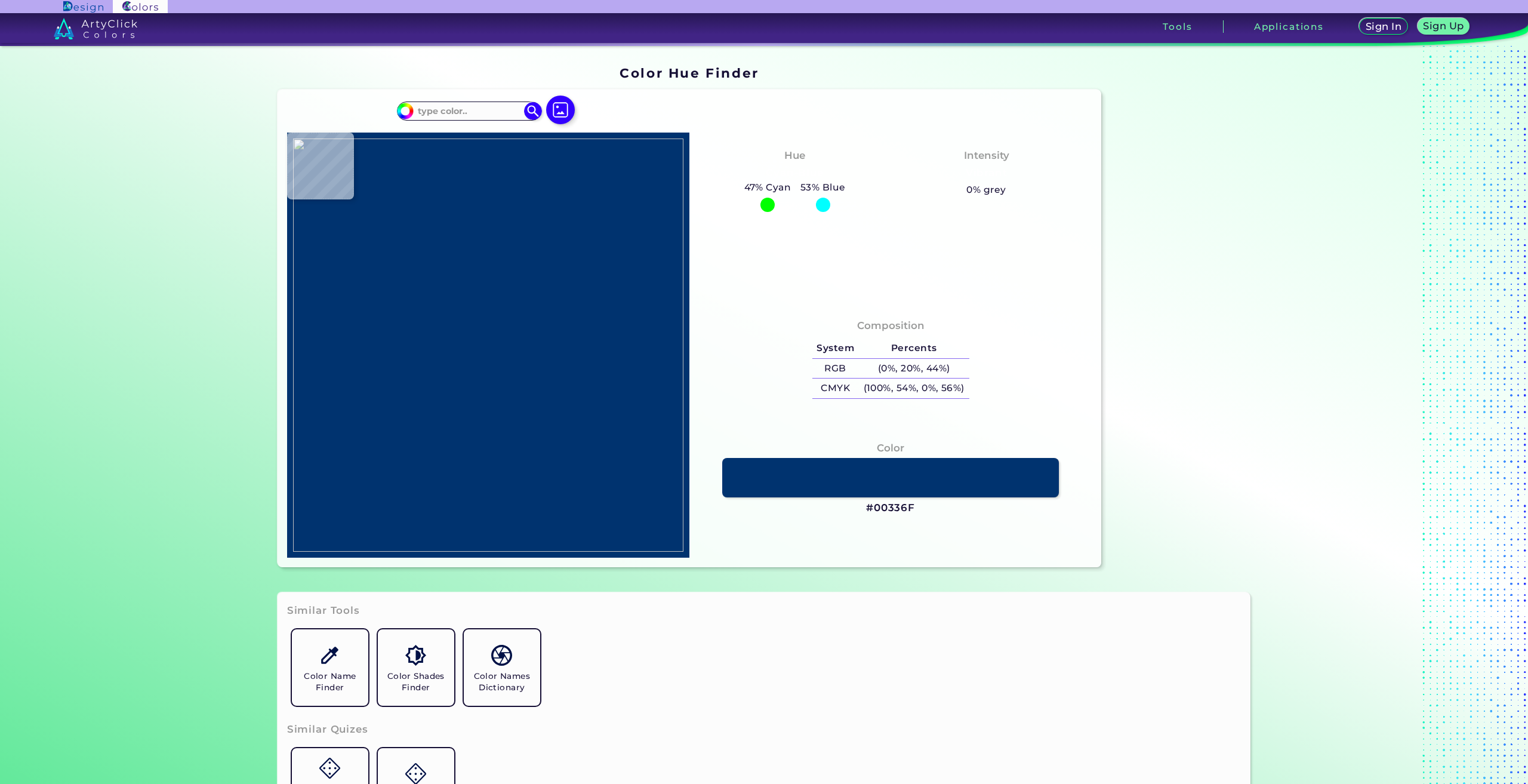
type input "#000000"
type input "#dae0cc"
type input "#DAE0CC"
type input "#292b2b"
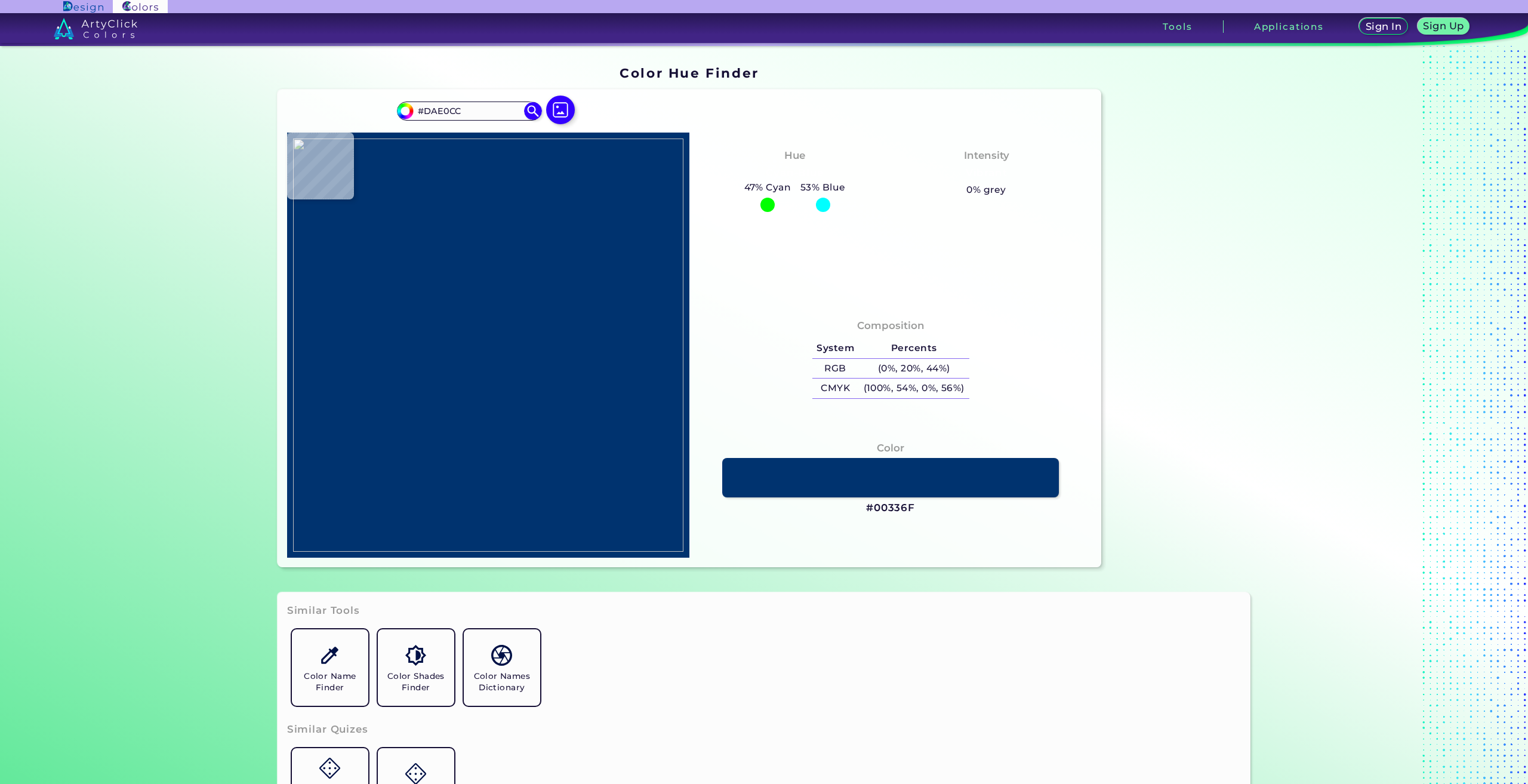
type input "#292B2B"
type input "#e0ccc0"
type input "#E0CCC0"
type input "#373c40"
type input "#373C40"
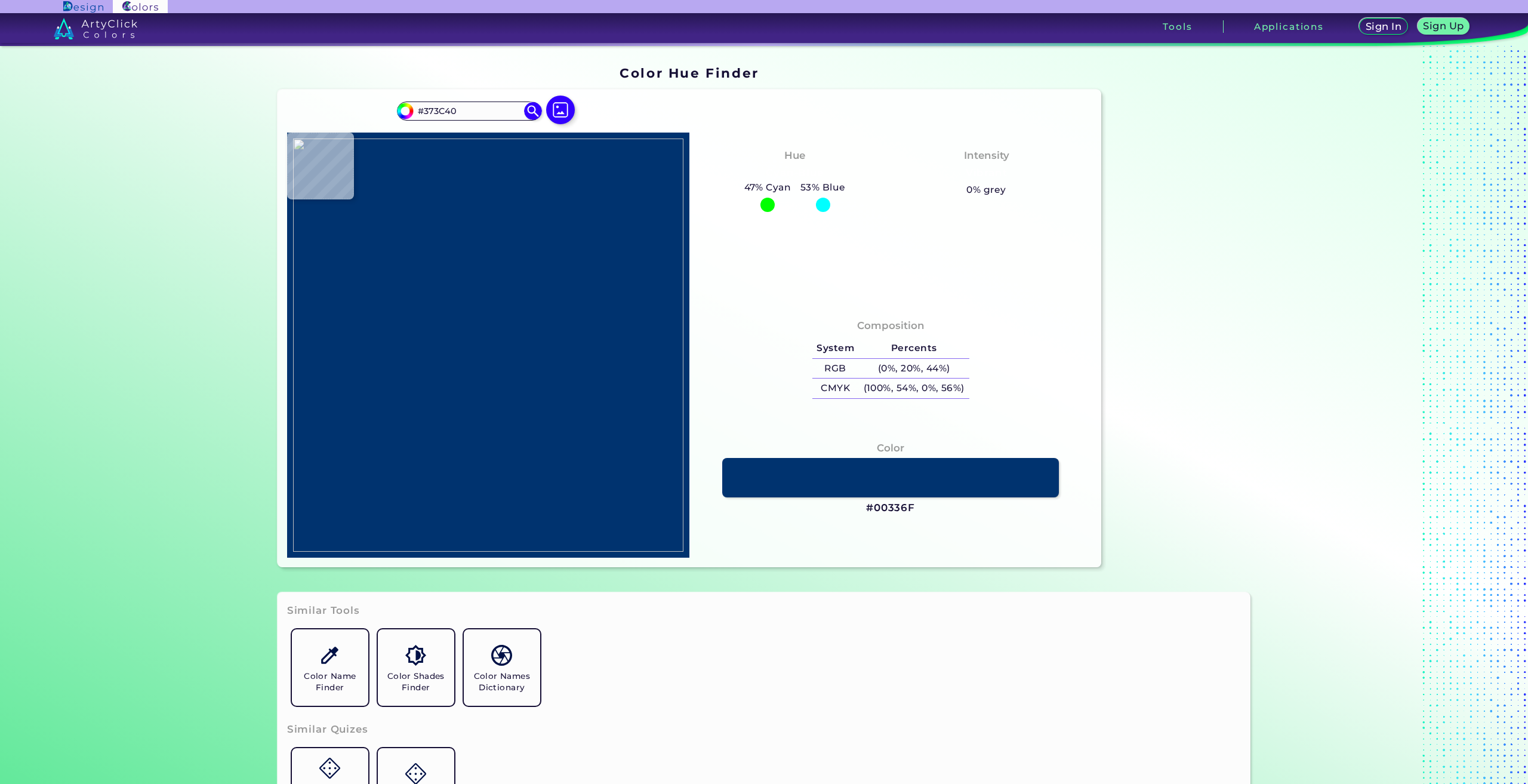
type input "#484643"
type input "#827e69"
type input "#827E69"
type input "#d2ceb7"
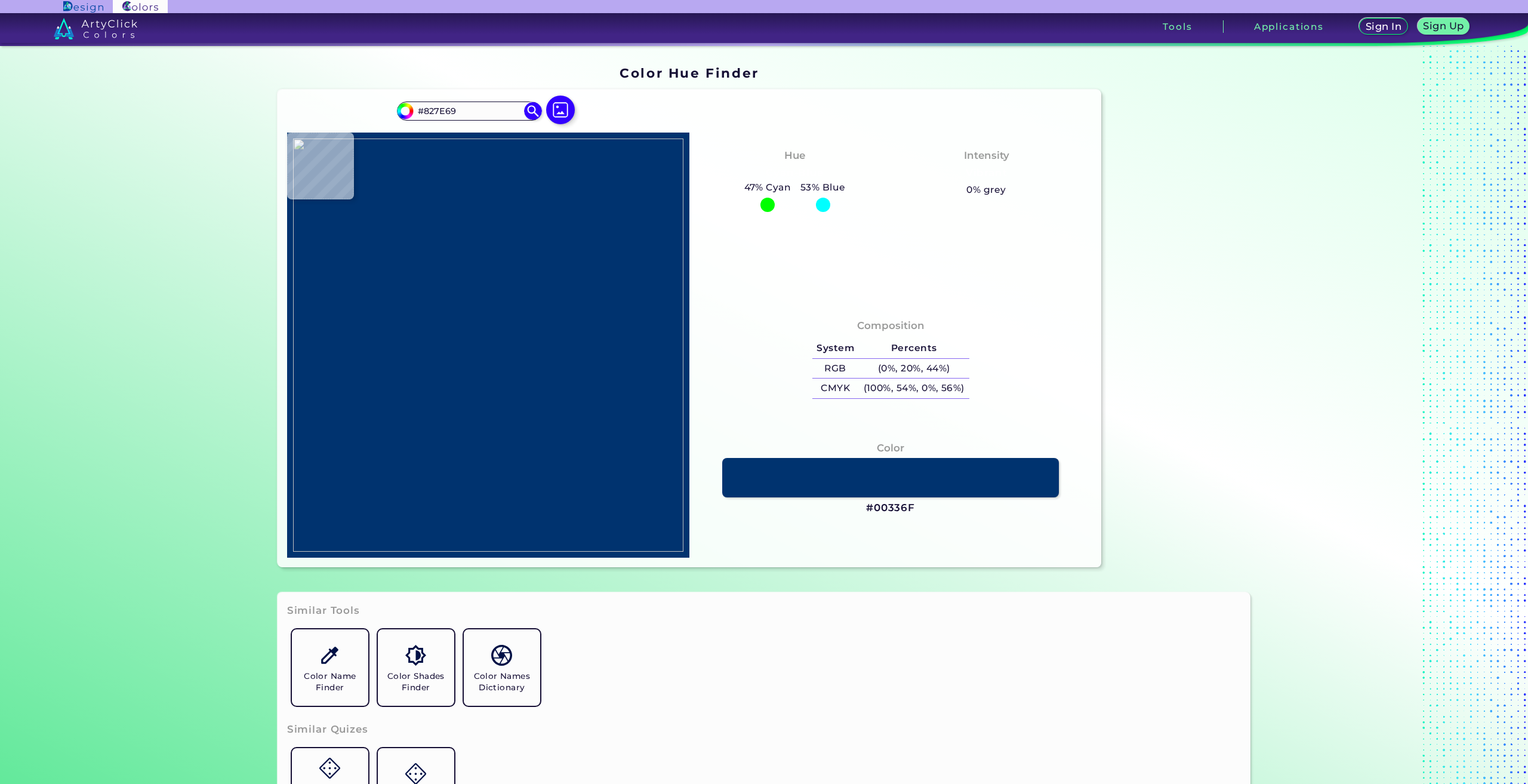
type input "#D2CEB7"
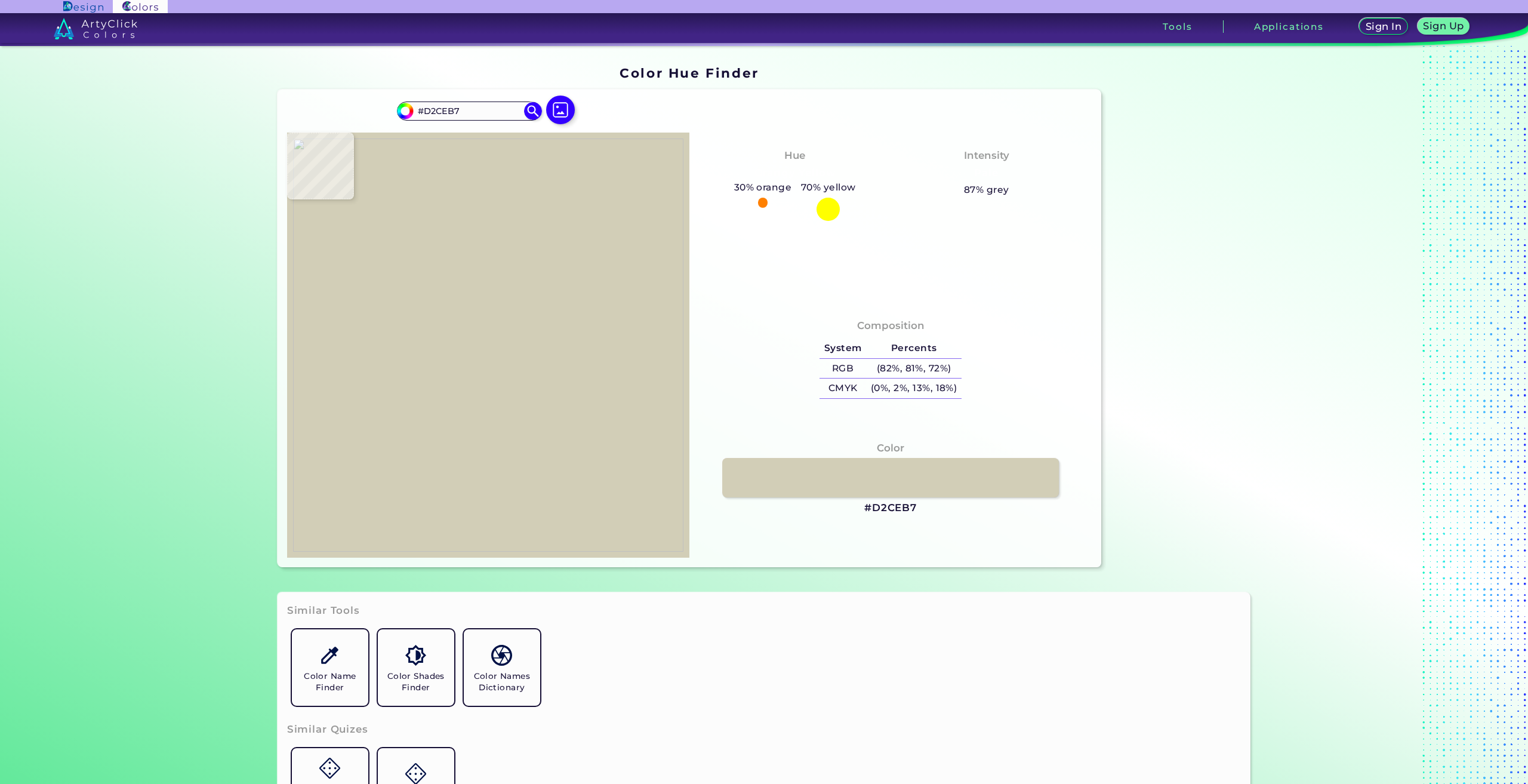
type input "#aca18f"
type input "#ACA18F"
type input "#97645d"
type input "#97645D"
type input "#b08b7e"
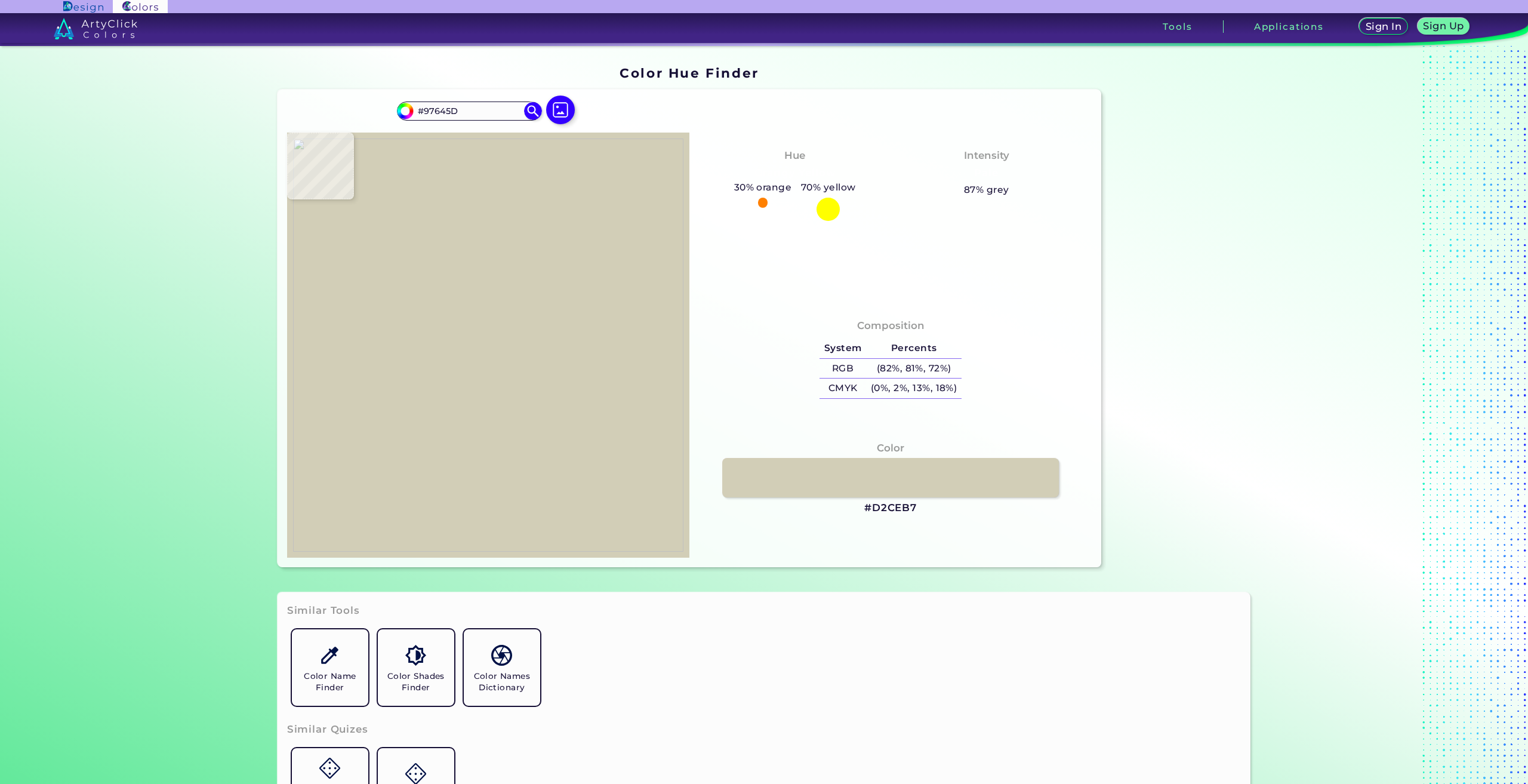
type input "#B08B7E"
type input "#525655"
type input "#262b2e"
type input "#262B2E"
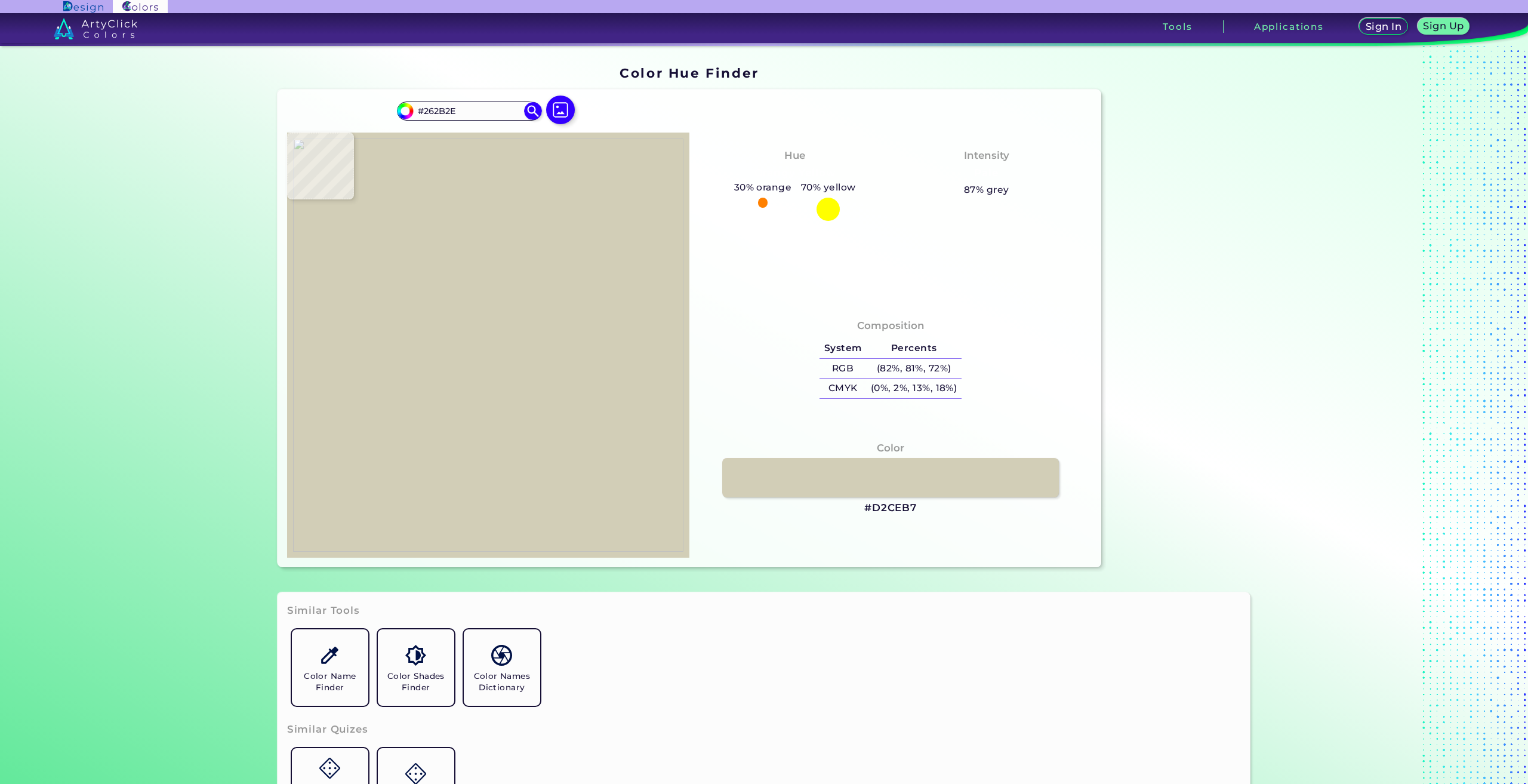
type input "#1e2225"
type input "#1E2225"
type input "#2d3134"
type input "#2D3134"
type input "#1e2225"
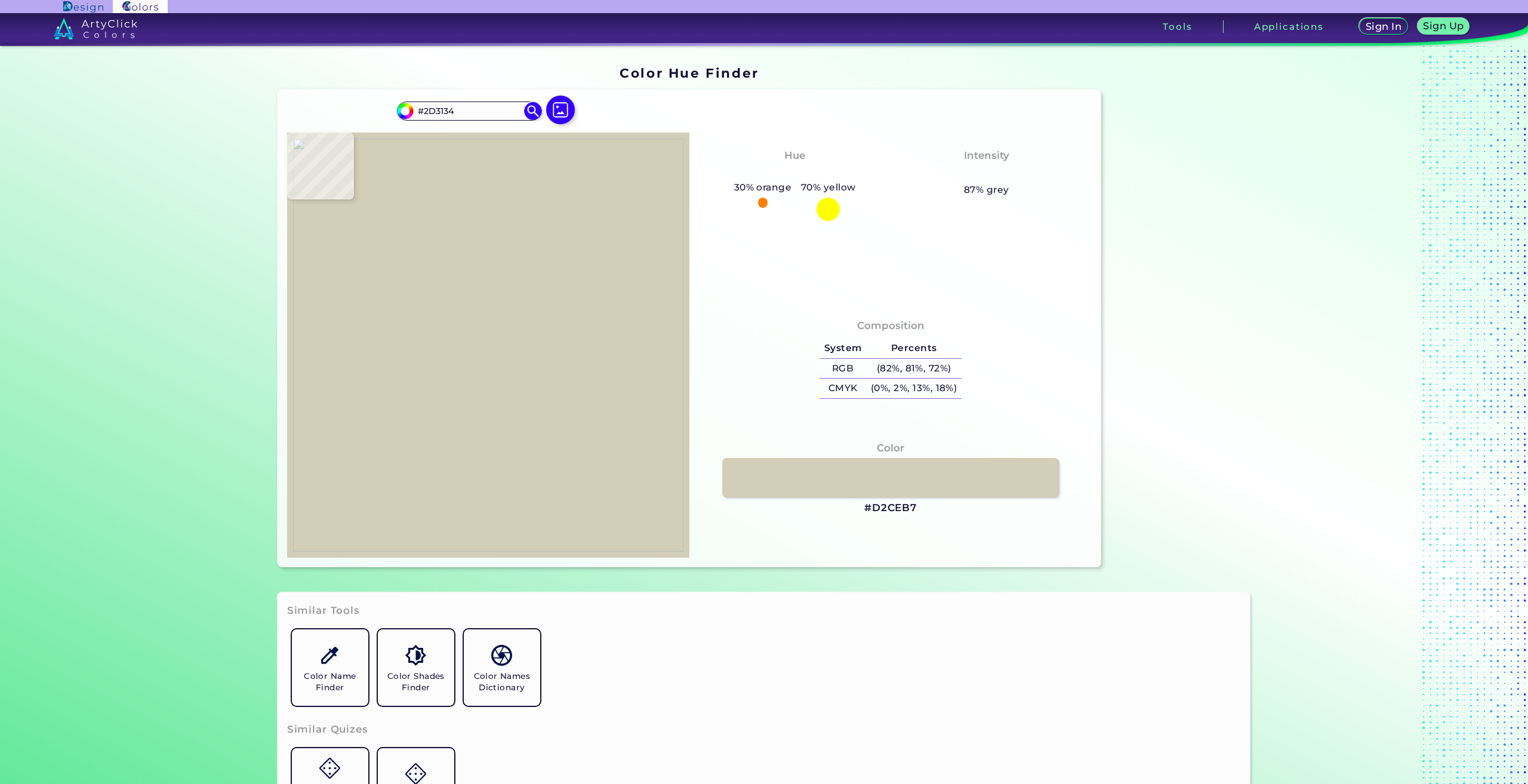
type input "#1E2225"
type input "#17191d"
type input "#17191D"
type input "#1f2024"
type input "#1F2024"
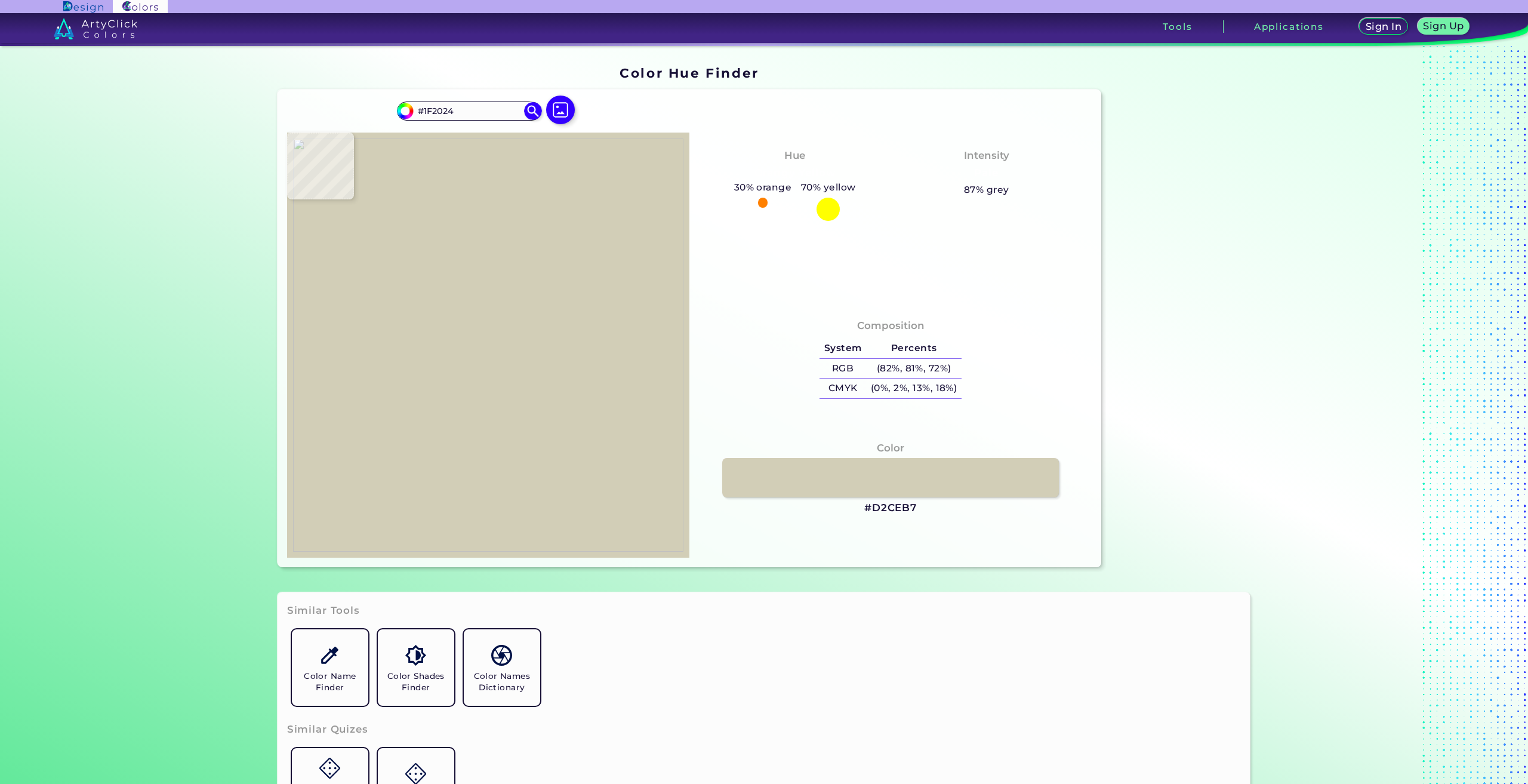
type input "#0e0f12"
type input "#0E0F12"
type input "#101113"
type input "#141517"
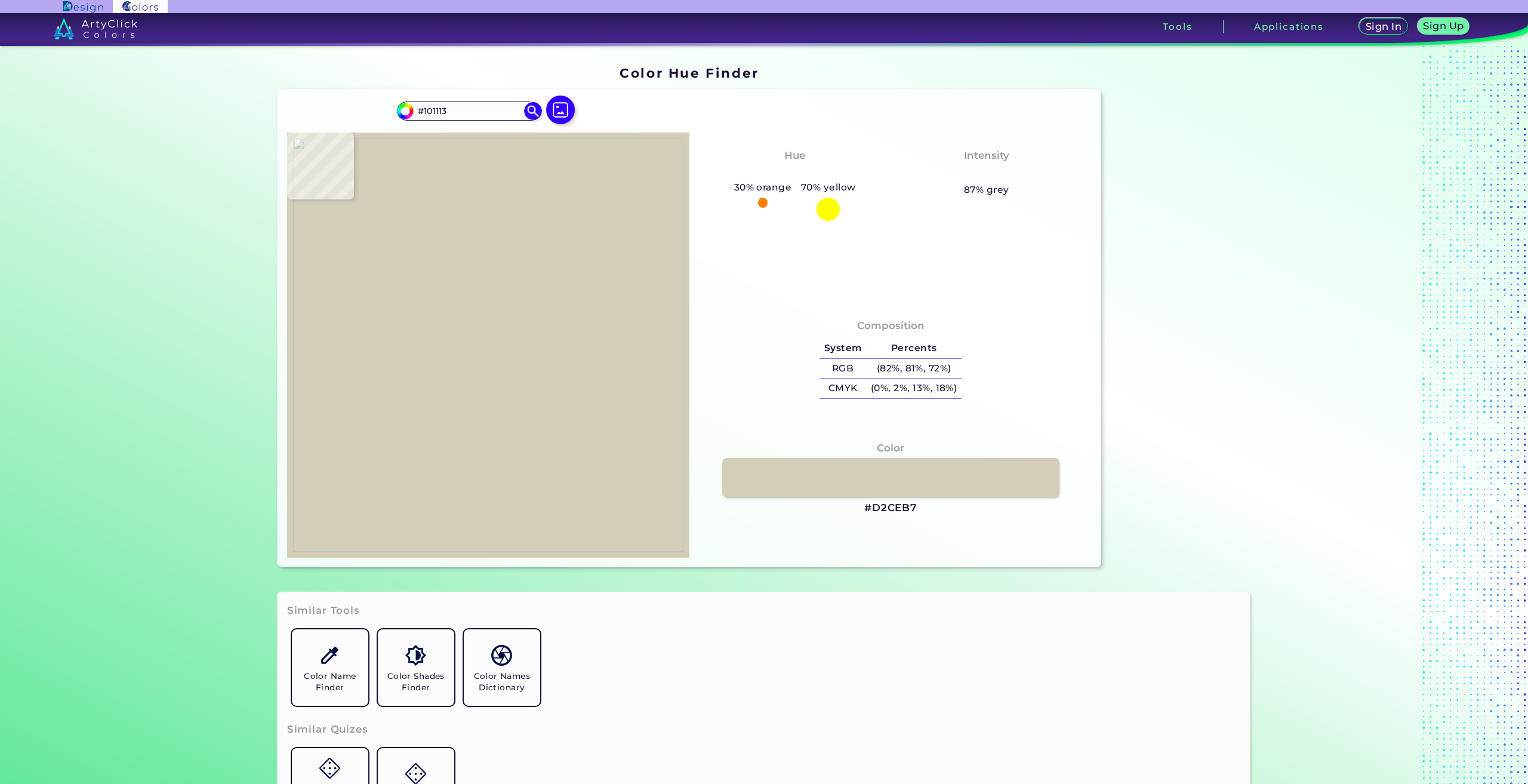
type input "#141517"
type input "#151618"
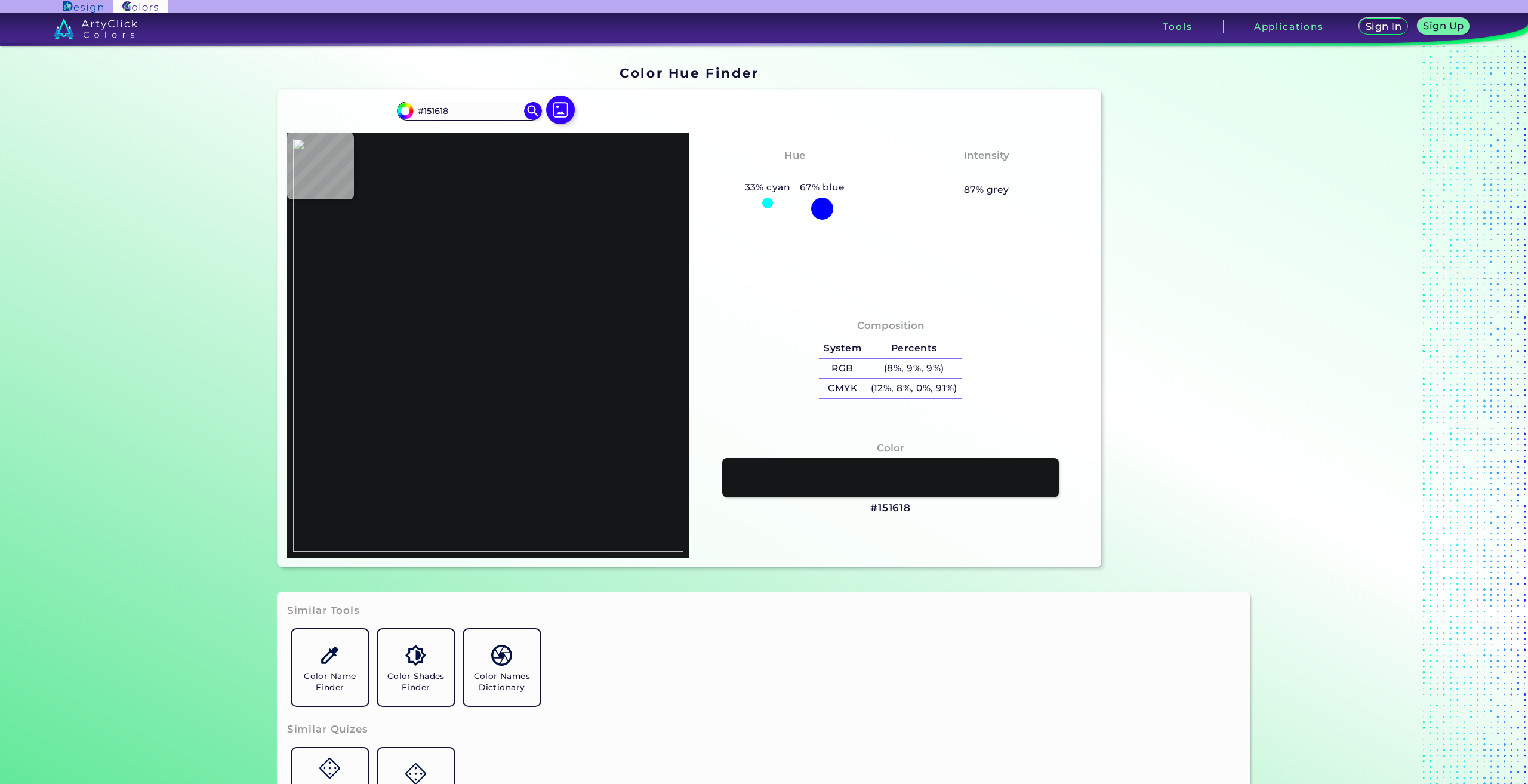
type input "#17181a"
type input "#17181A"
type input "#161719"
type input "#191a1e"
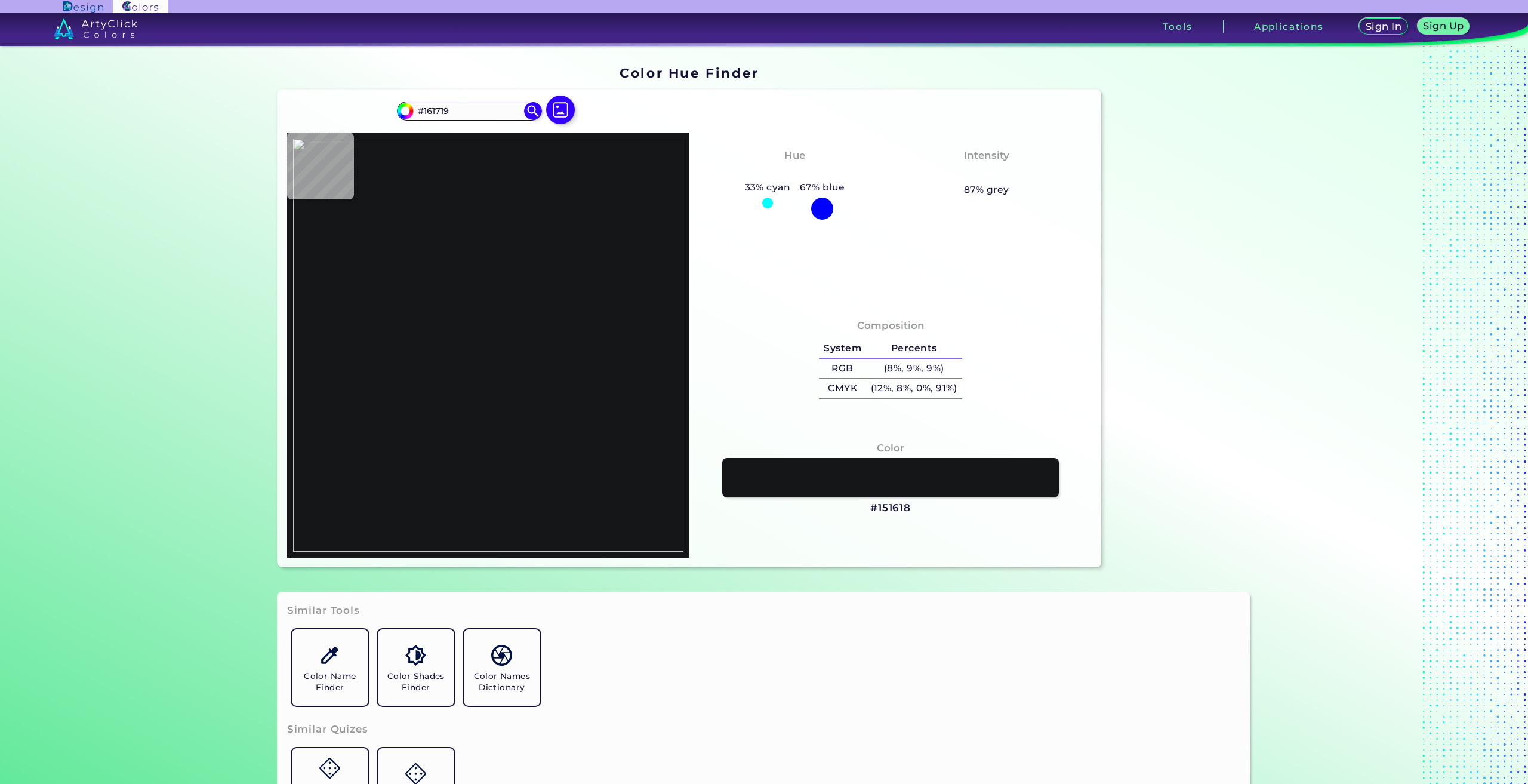
type input "#191A1E"
type input "#202125"
type input "#222327"
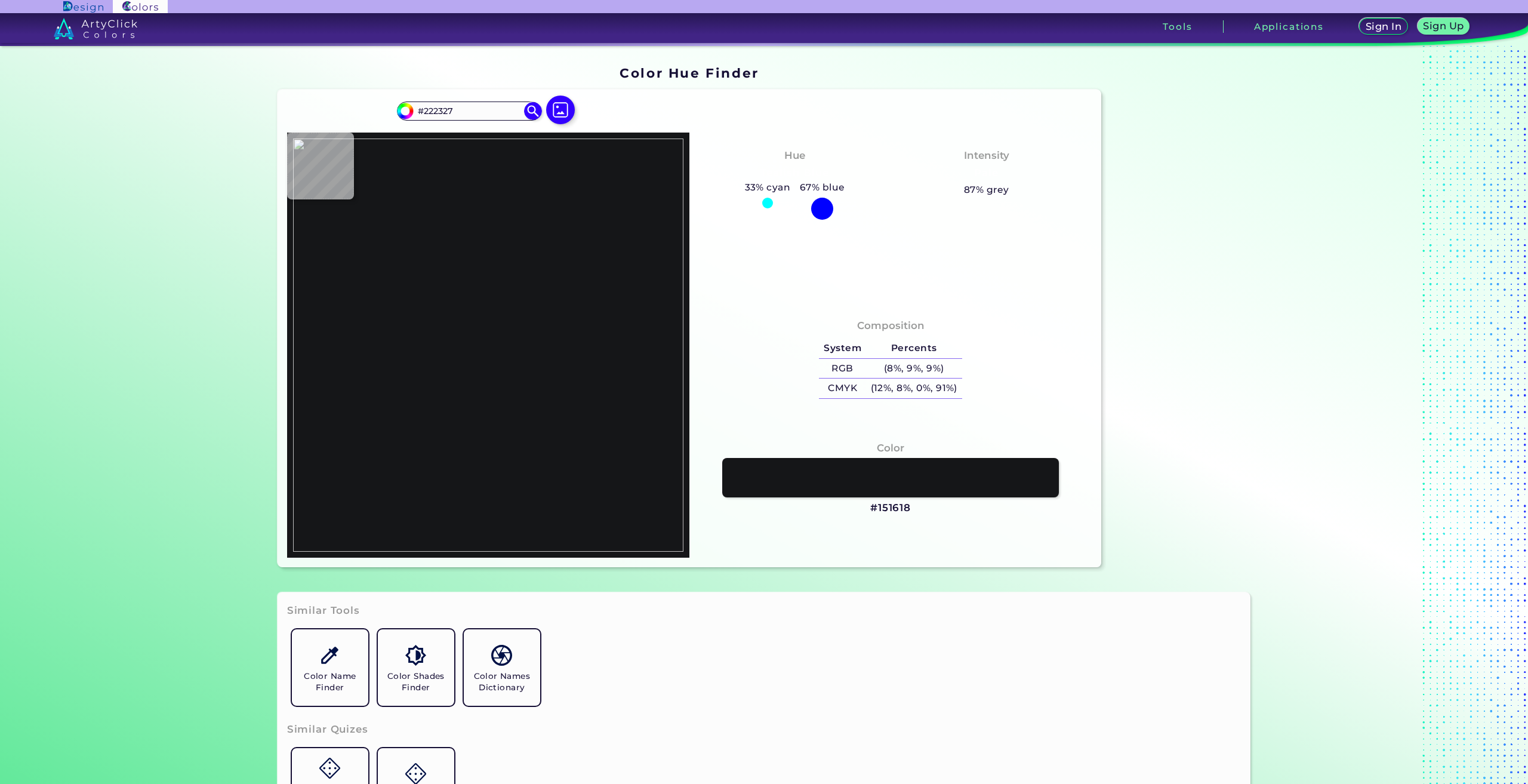
type input "#324052"
type input "#51627e"
type input "#51627E"
type input "#41556d"
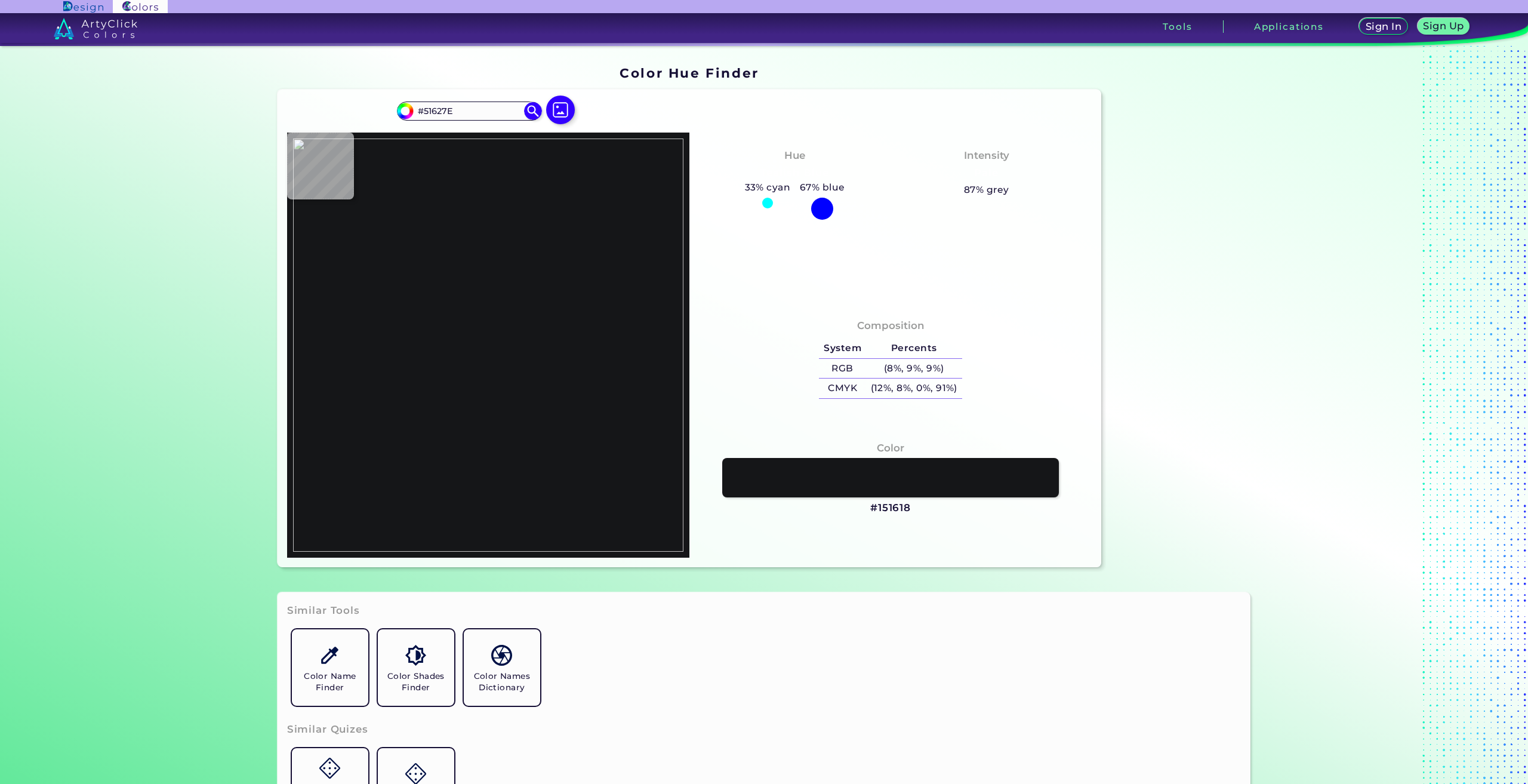
type input "#41556D"
type input "#253449"
type input "#0d1a2a"
type input "#0D1A2A"
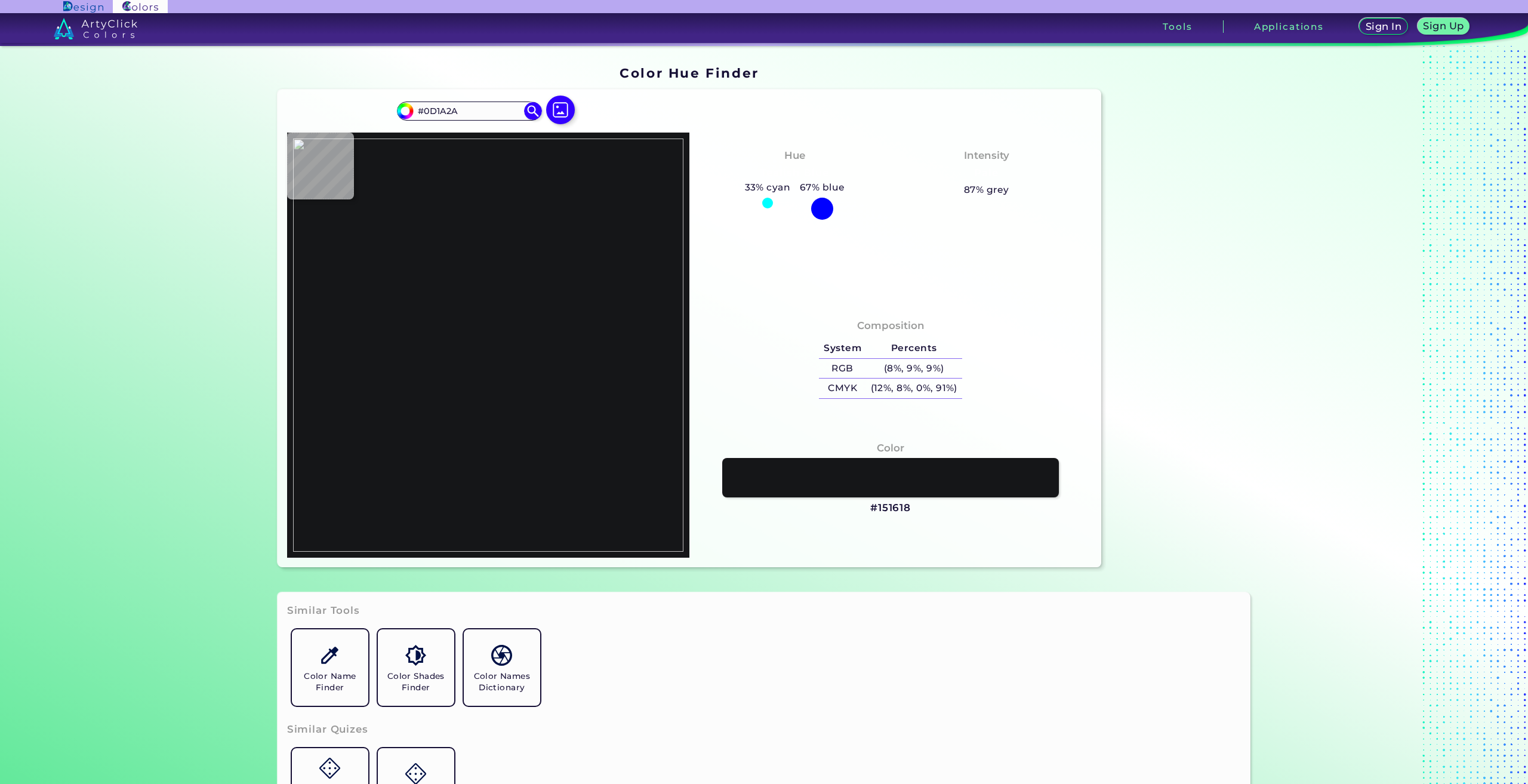
type input "#2e3b4c"
type input "#2E3B4C"
type input "#3a4b5d"
type input "#3A4B5D"
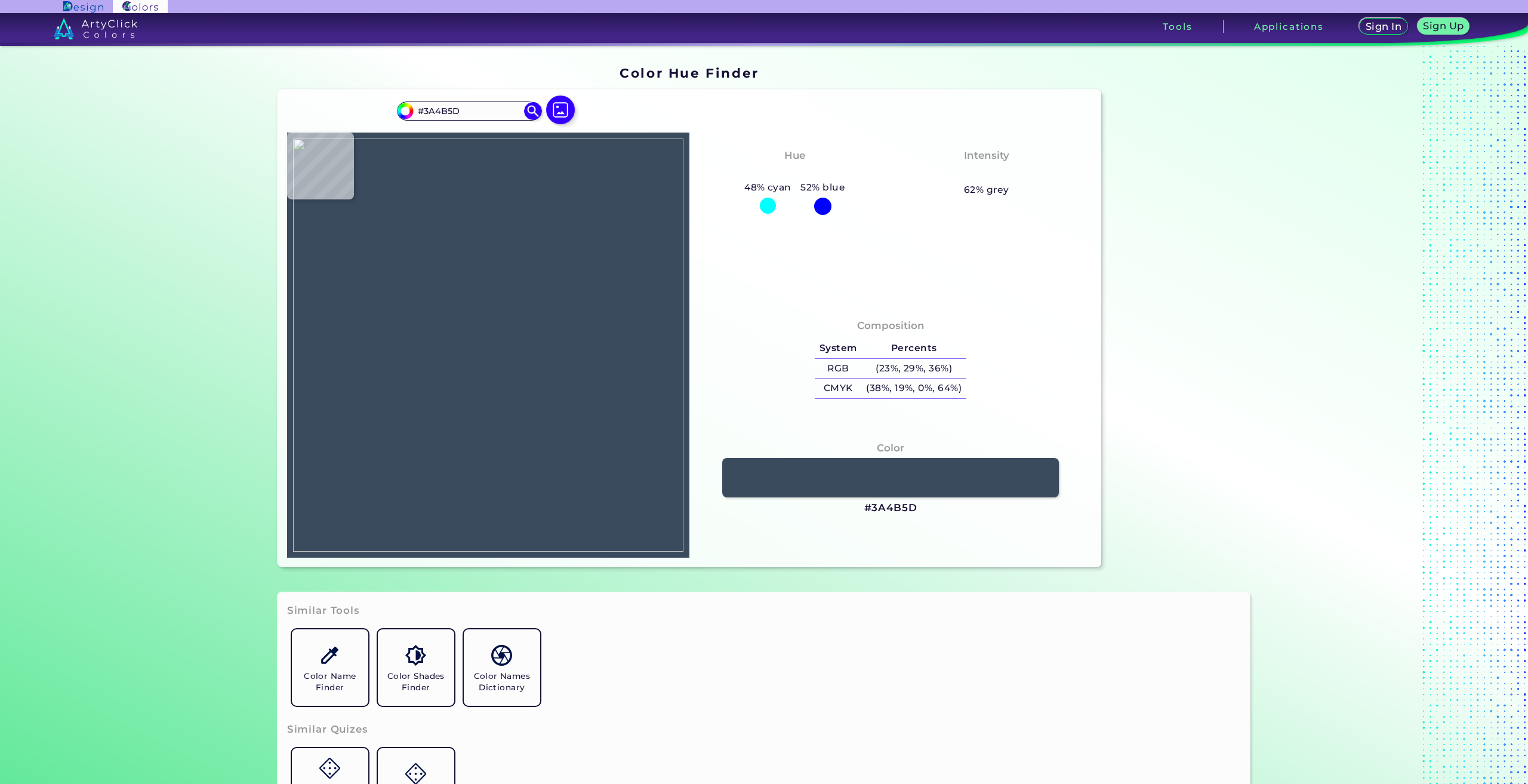
type input "#5e6d7e"
type input "#5E6D7E"
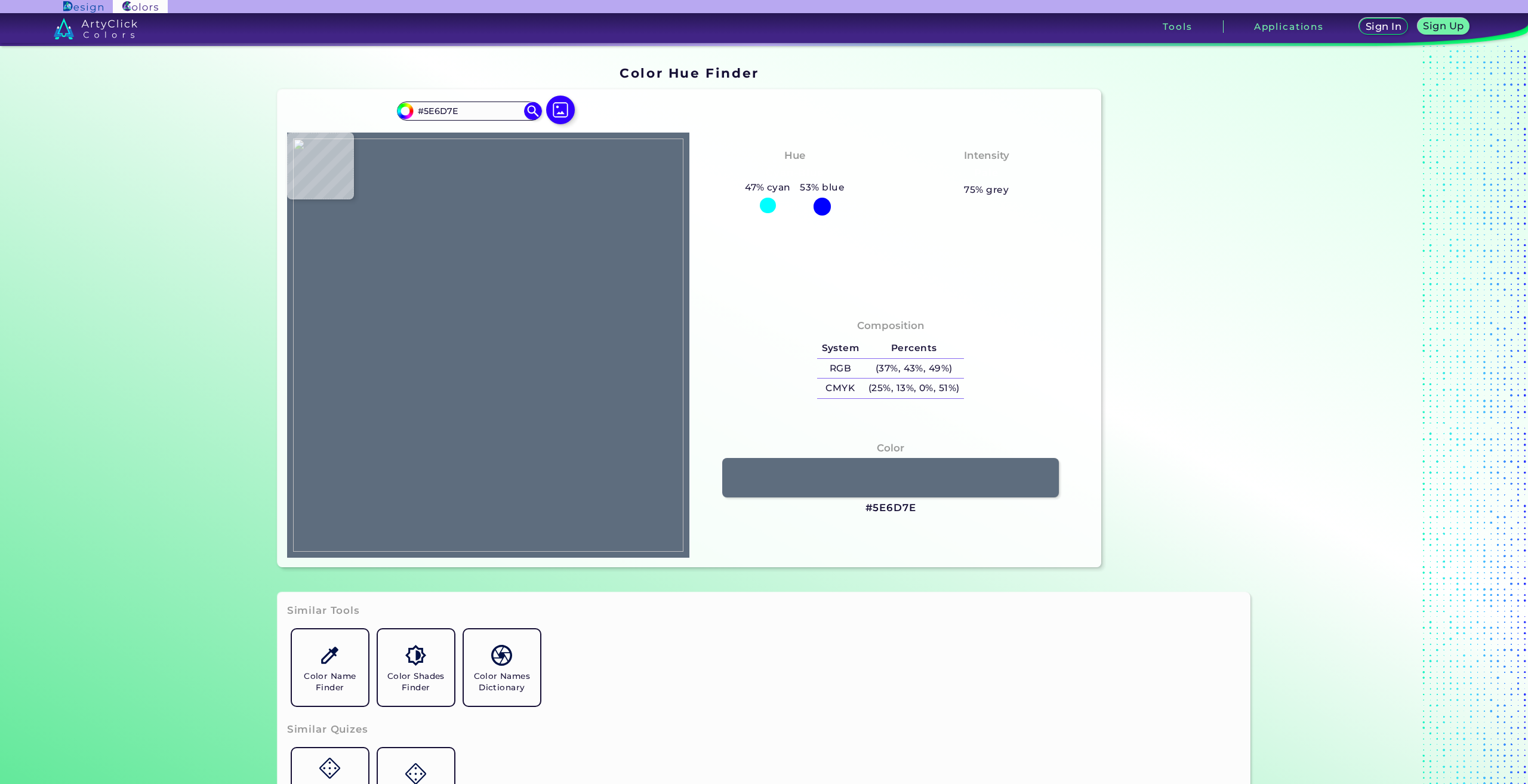
type input "#2e3b4c"
type input "#2E3B4C"
type input "#0c192a"
type input "#0C192A"
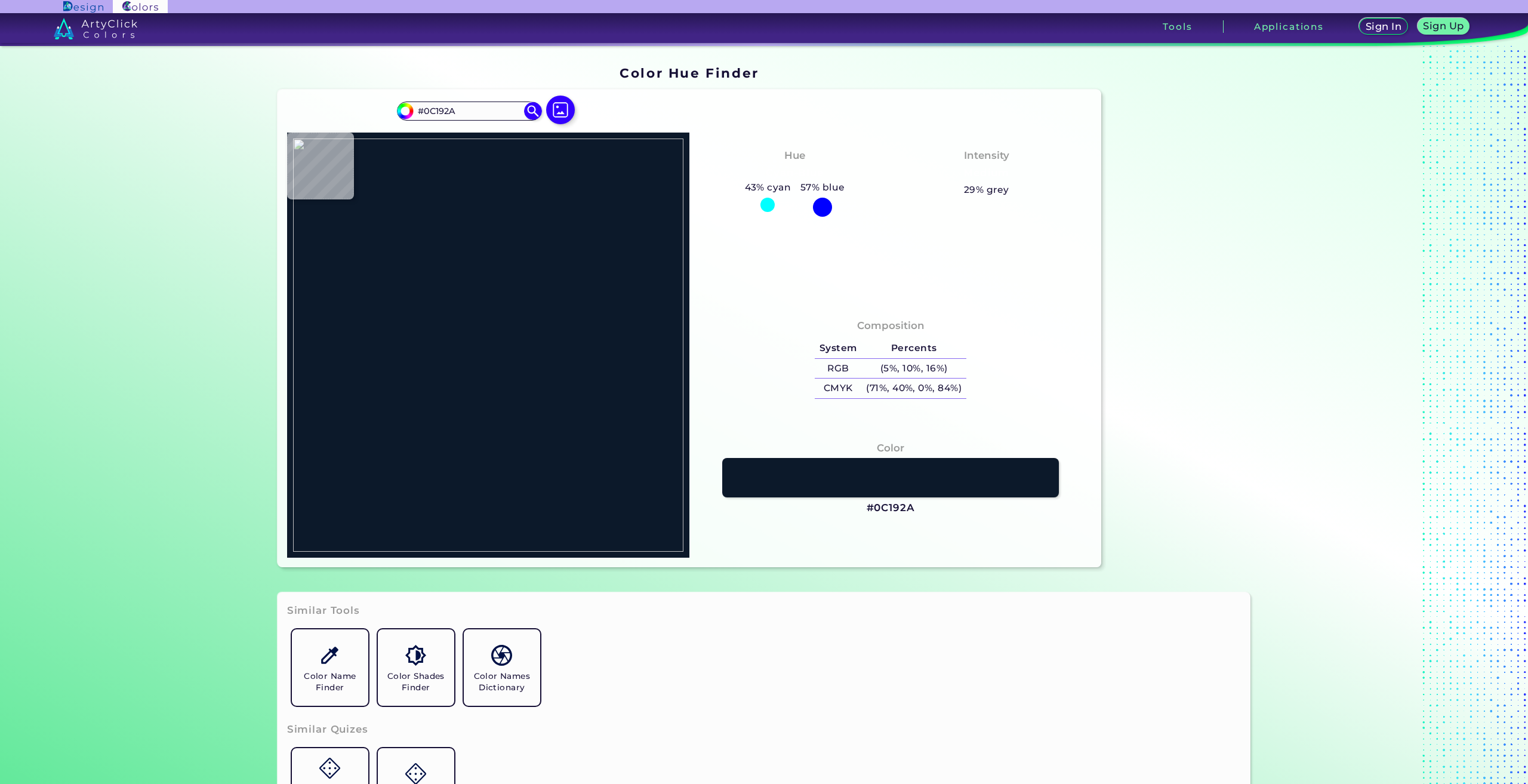
type input "#314151"
type input "#222f41"
type input "#222F41"
type input "#2f3e53"
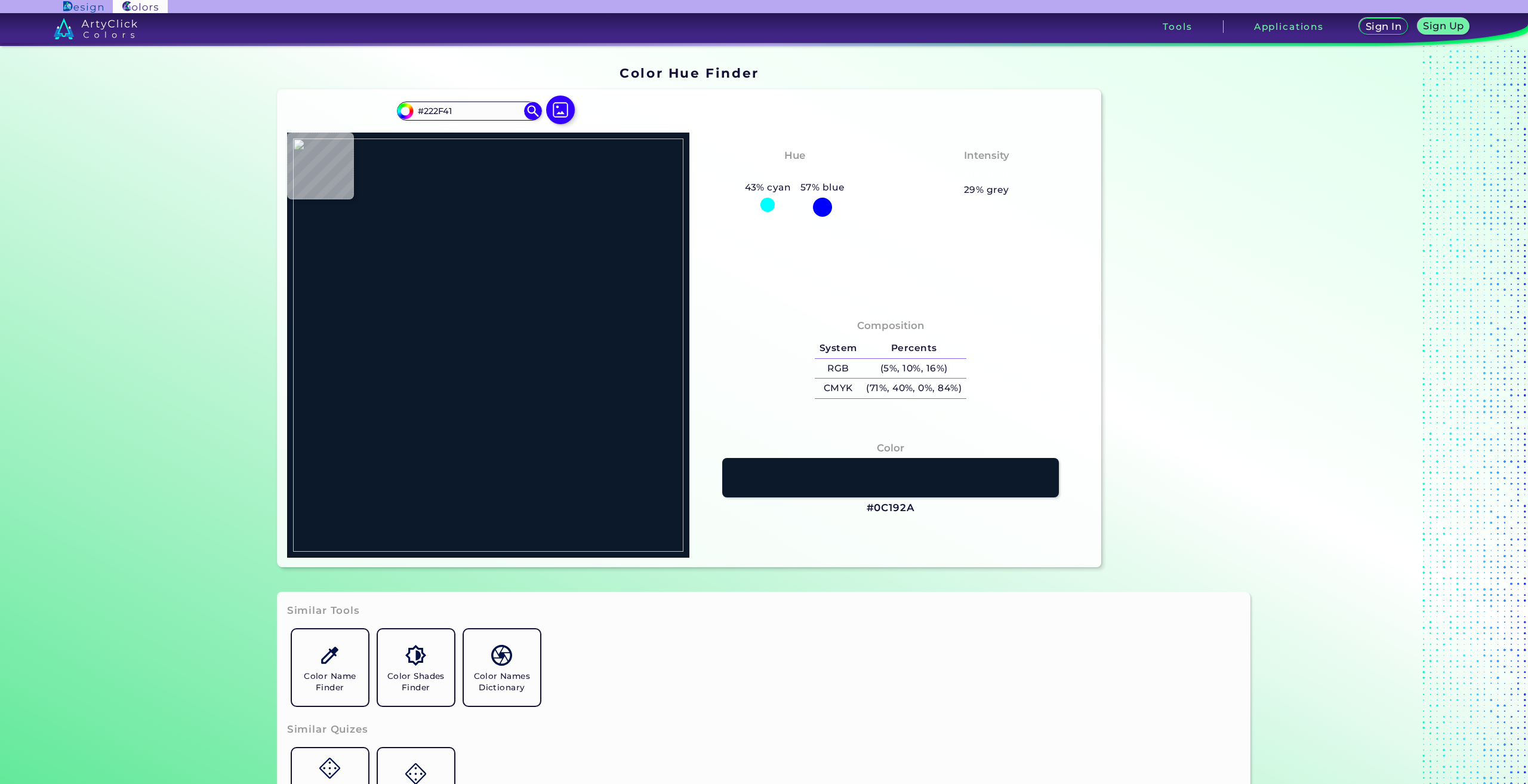
type input "#2F3E53"
type input "#405467"
type input "#70869a"
type input "#70869A"
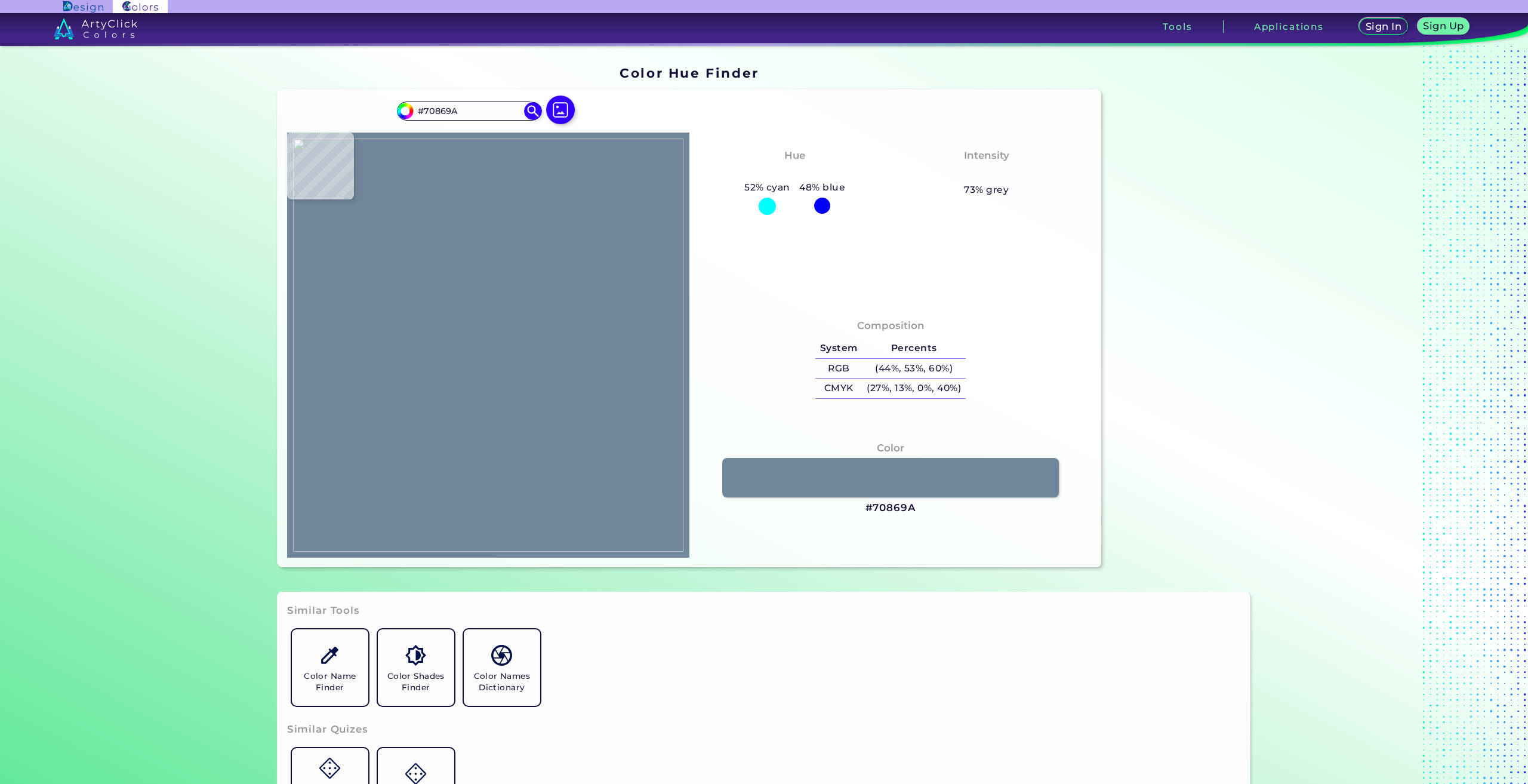
type input "#42556c"
type input "#42556C"
type input "#4a5c74"
type input "#4A5C74"
type input "#41536b"
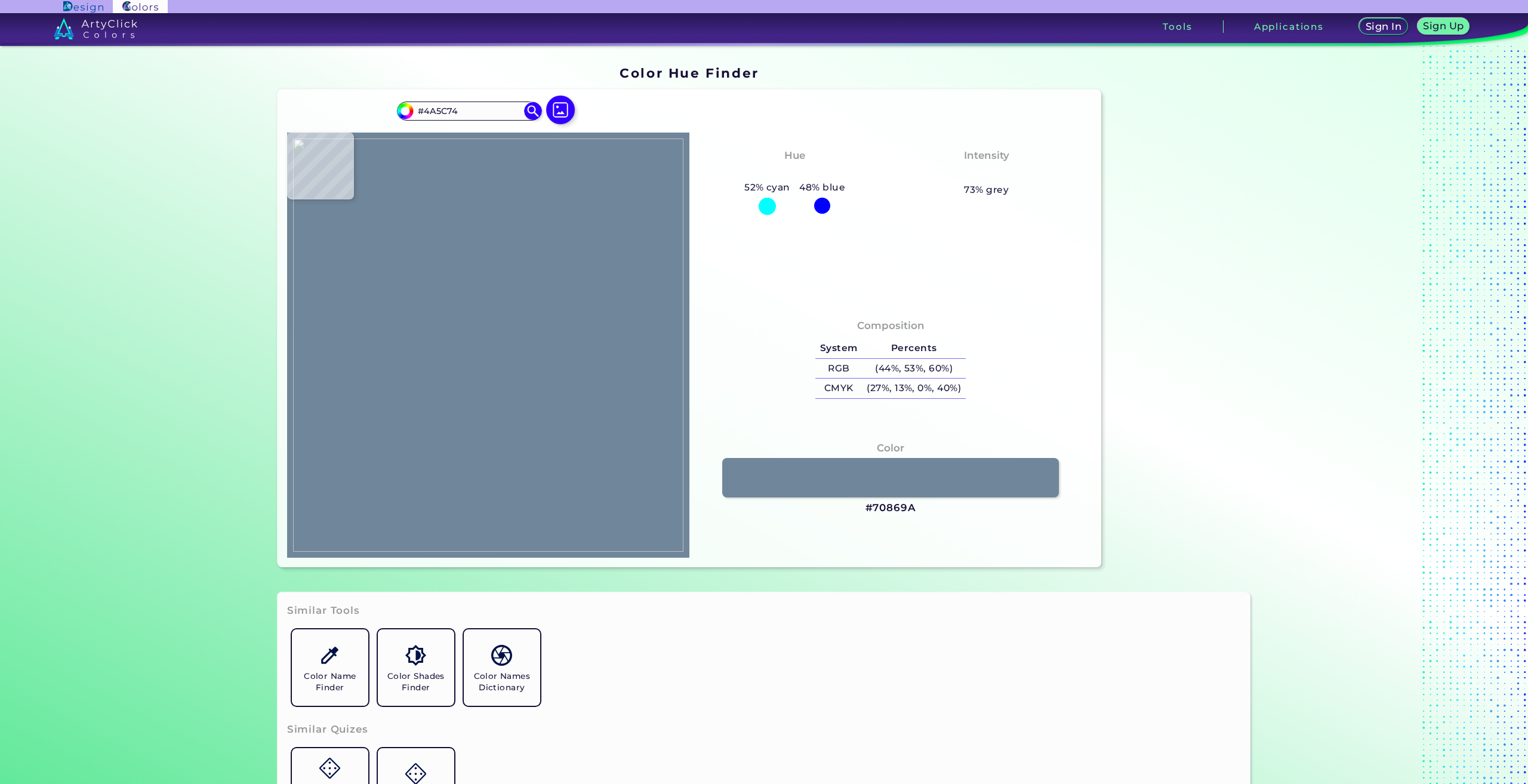
type input "#41536B"
type input "#40526a"
type input "#40526A"
type input "#3d5169"
type input "#3D5169"
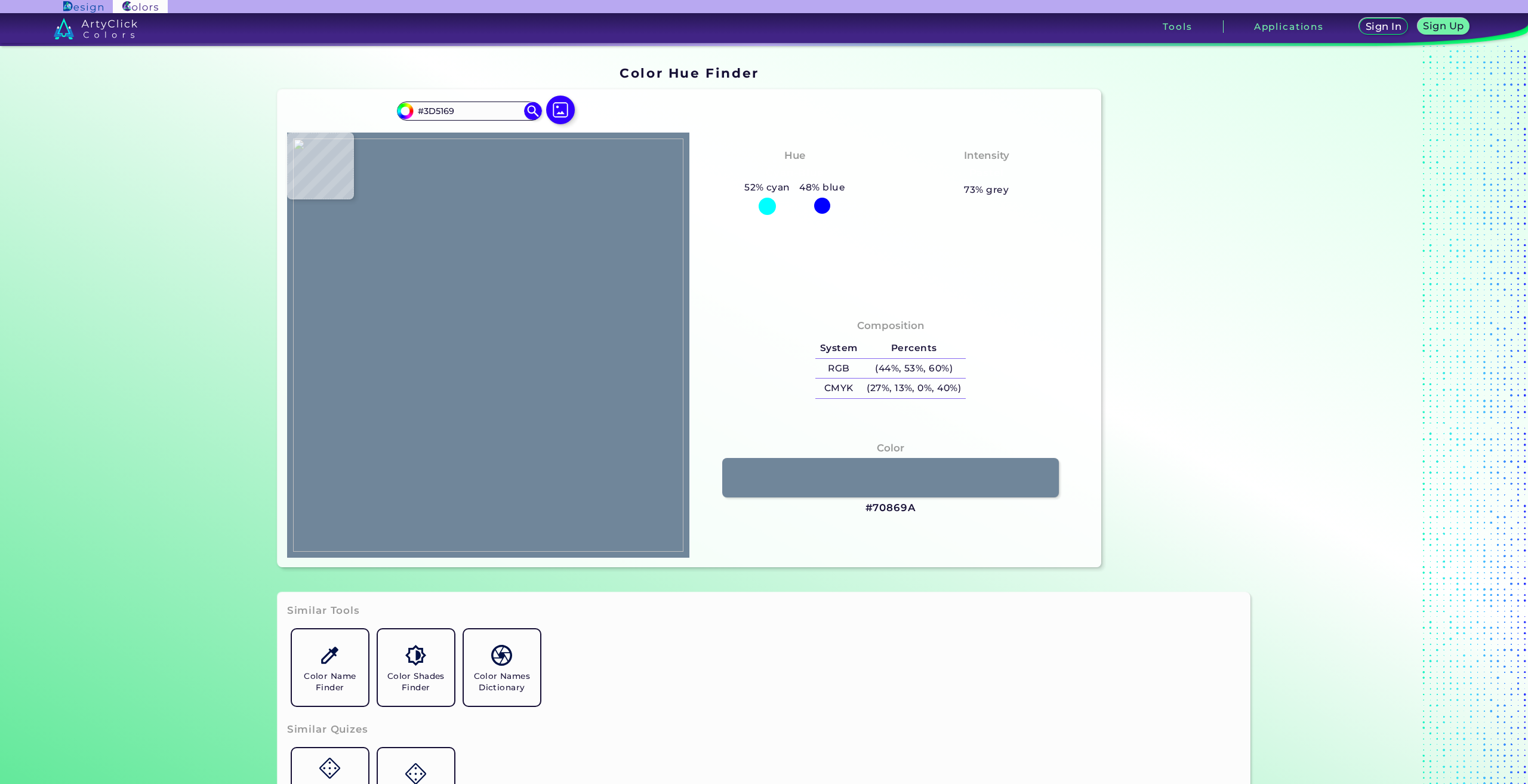
type input "#445870"
type input "#495d75"
type input "#495D75"
type input "#384c64"
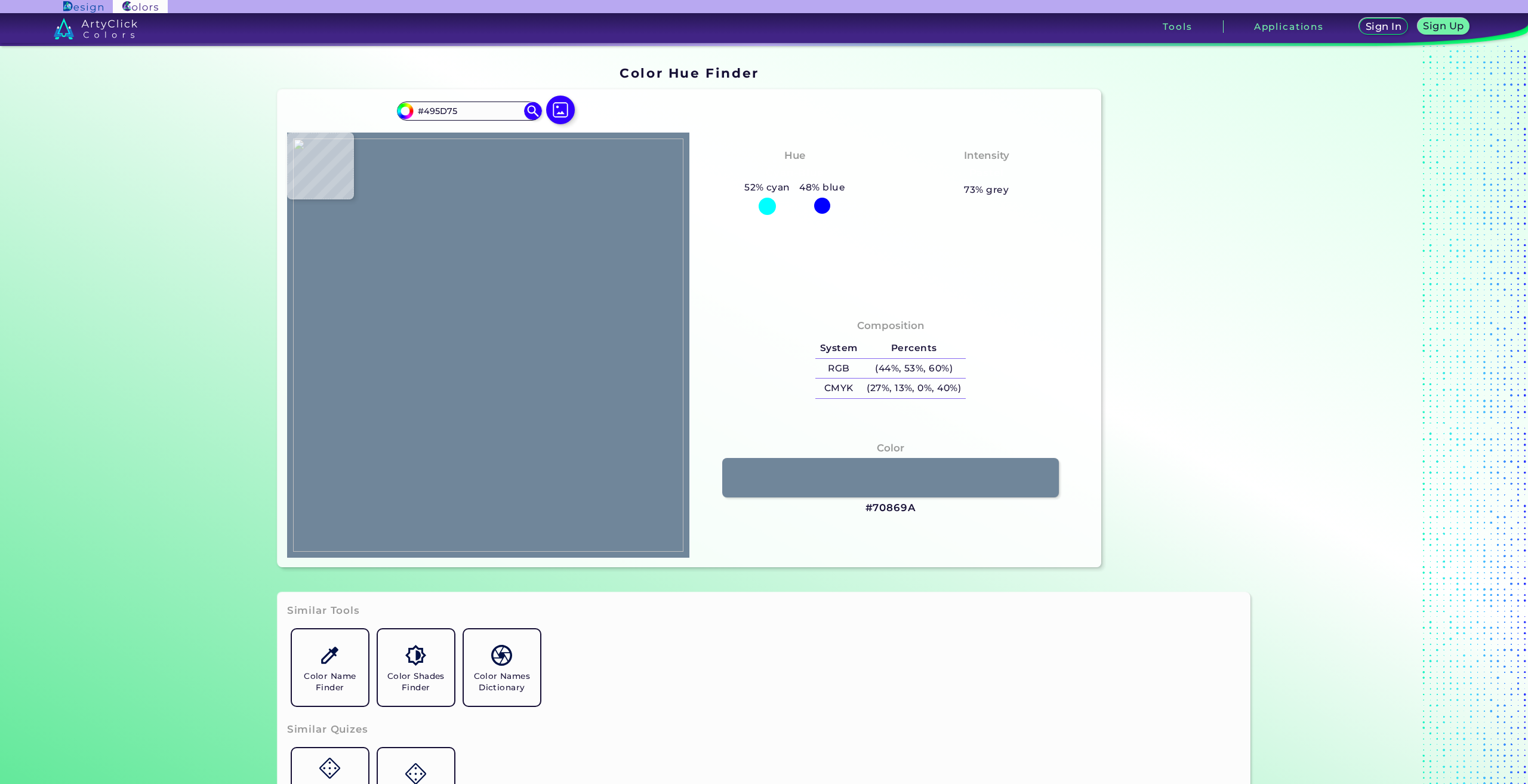
type input "#384C64"
type input "#40546c"
type input "#40546C"
type input "#4e627a"
type input "#4E627A"
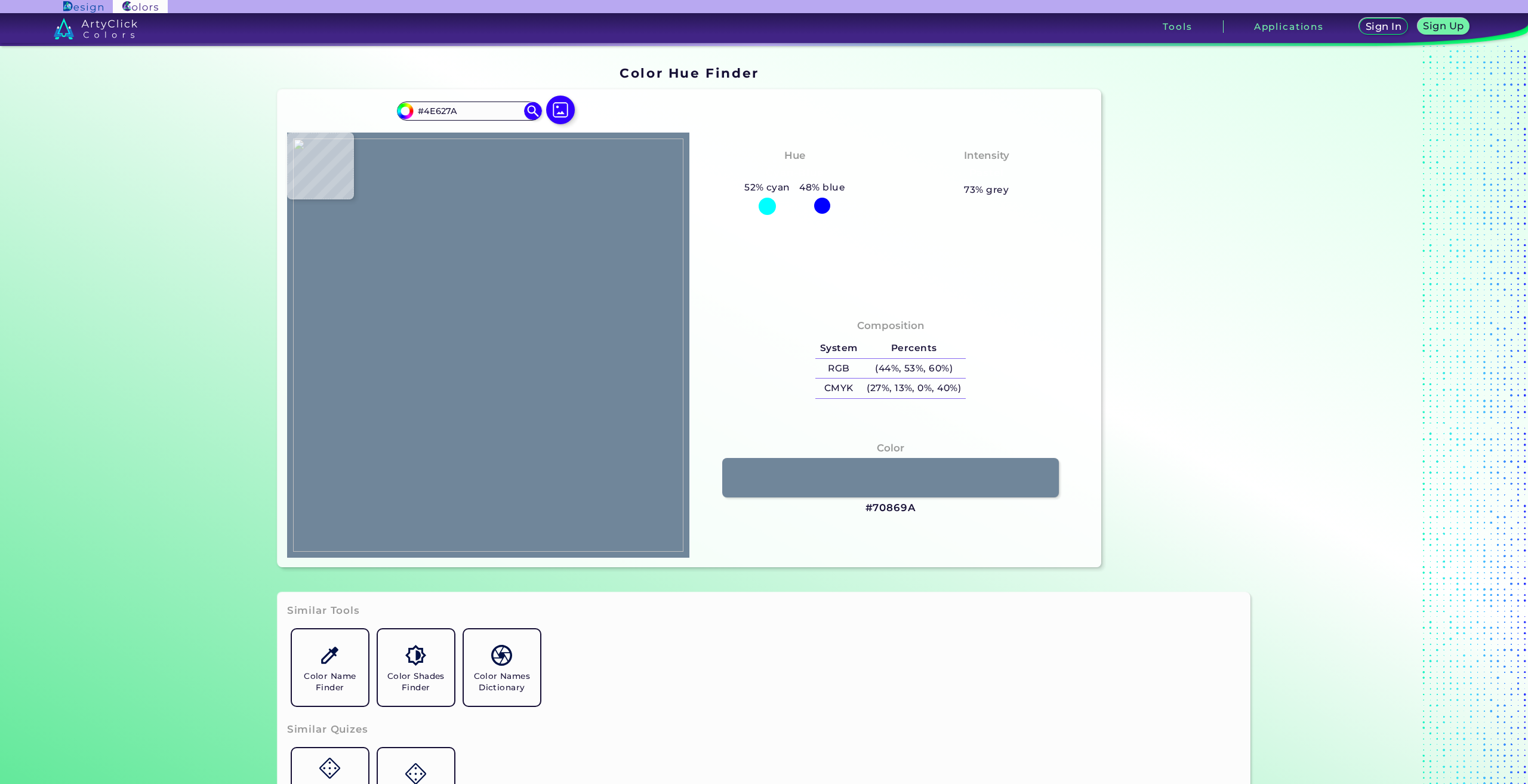
type input "#43546b"
type input "#43546B"
type input "#445369"
type input "#5c6a7d"
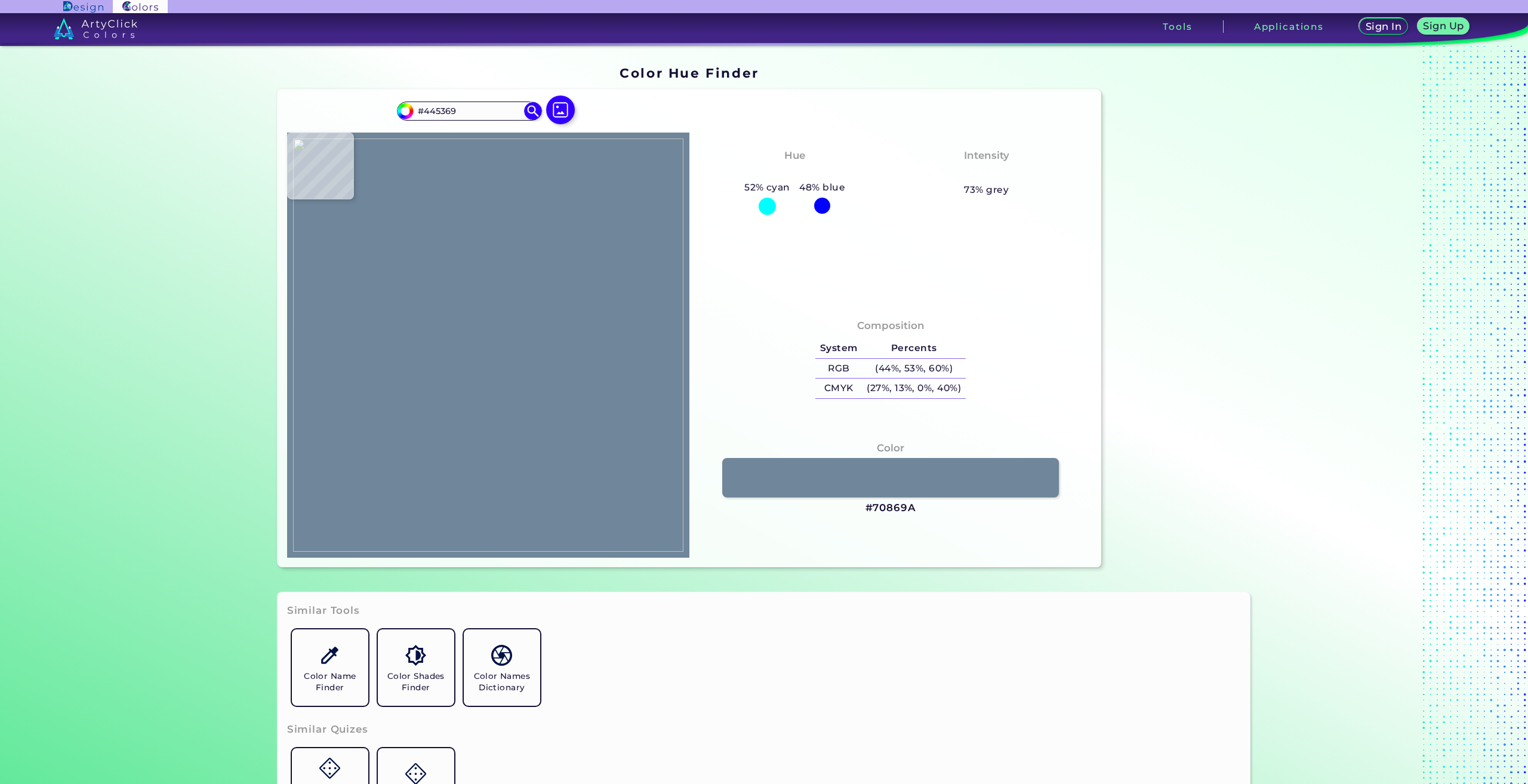
type input "#5C6A7D"
type input "#8595ac"
type input "#8595AC"
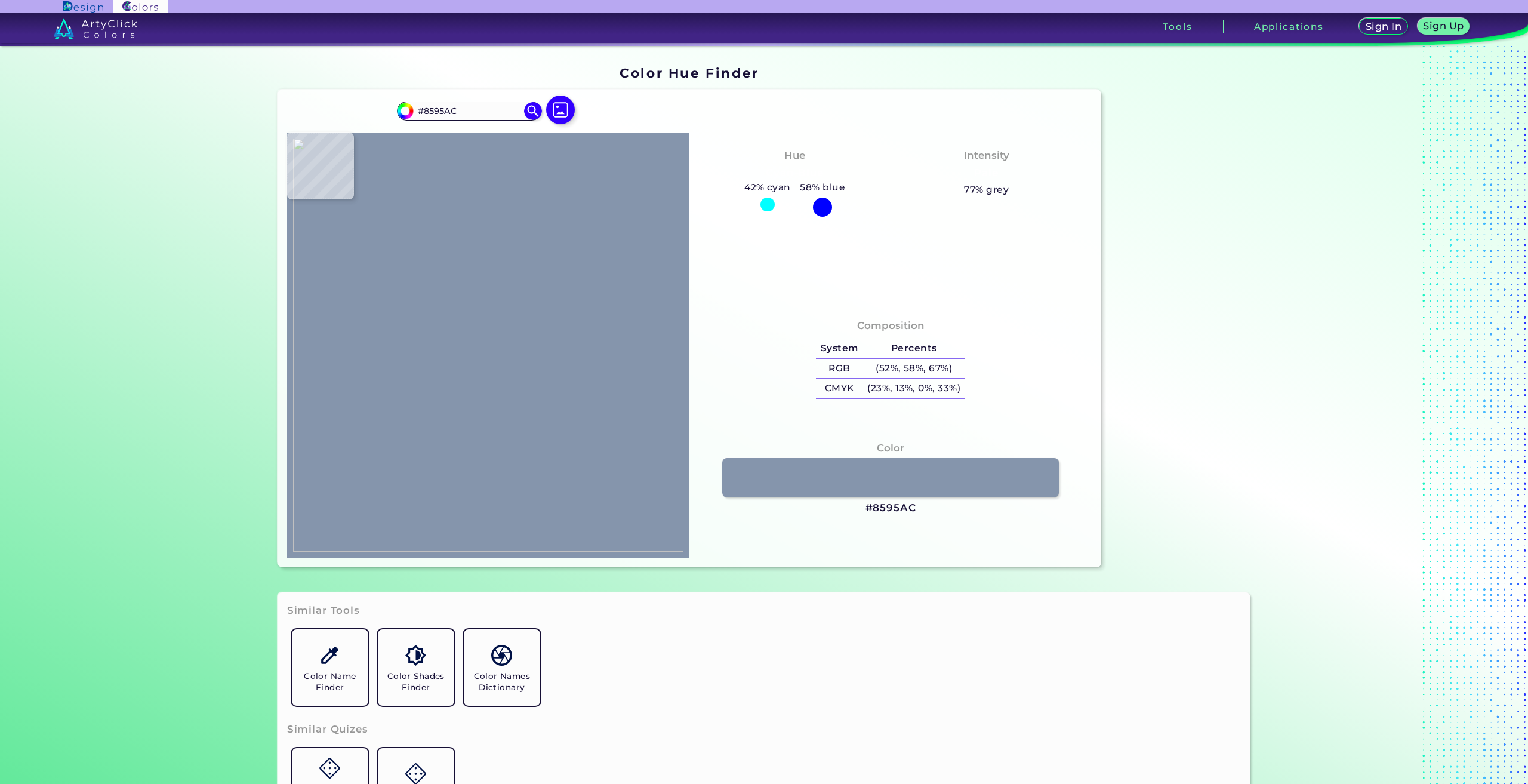
type input "#46556b"
type input "#46556B"
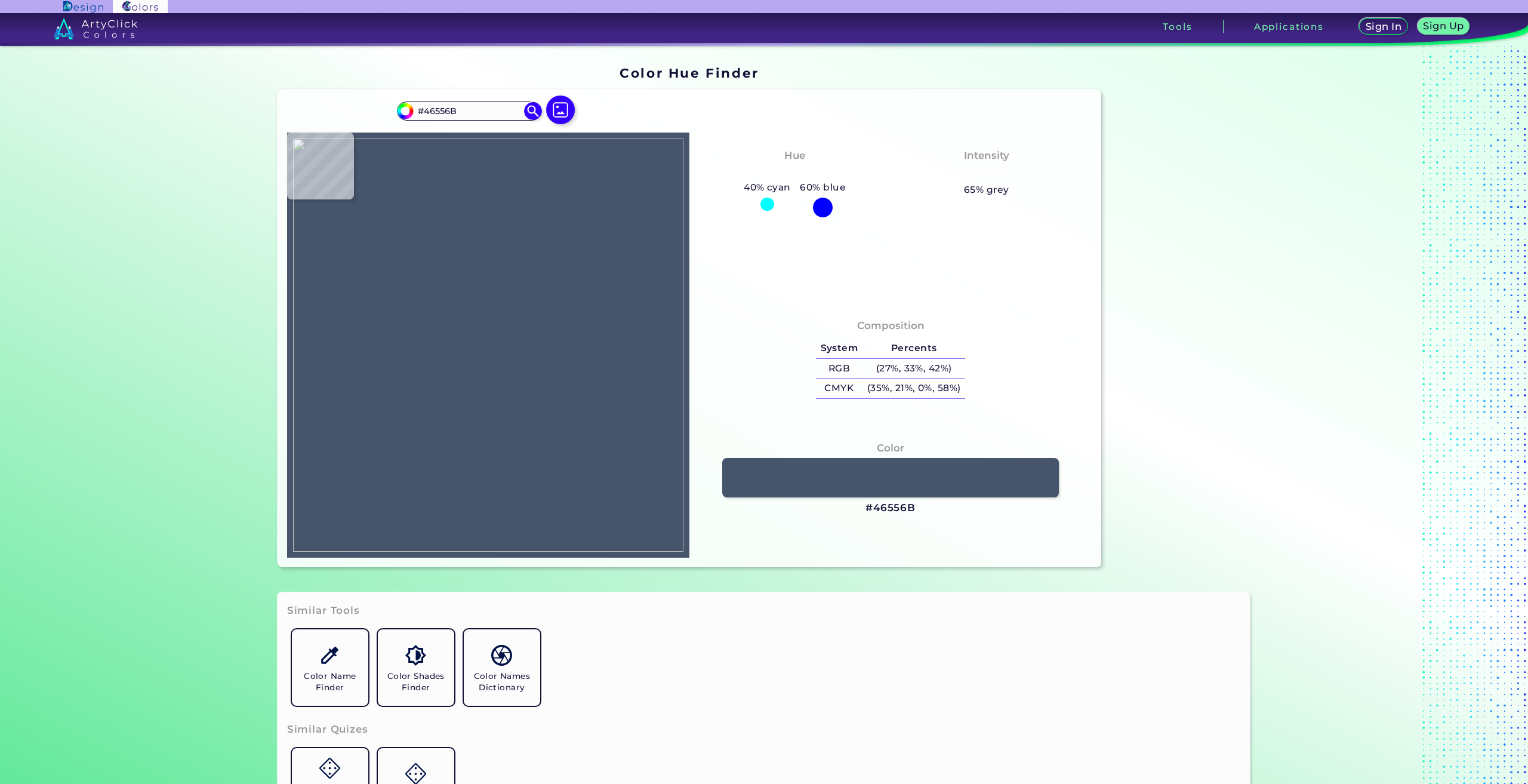
type input "#3e4f68"
type input "#3E4F68"
type input "#42546e"
type input "#42546E"
type input "#445873"
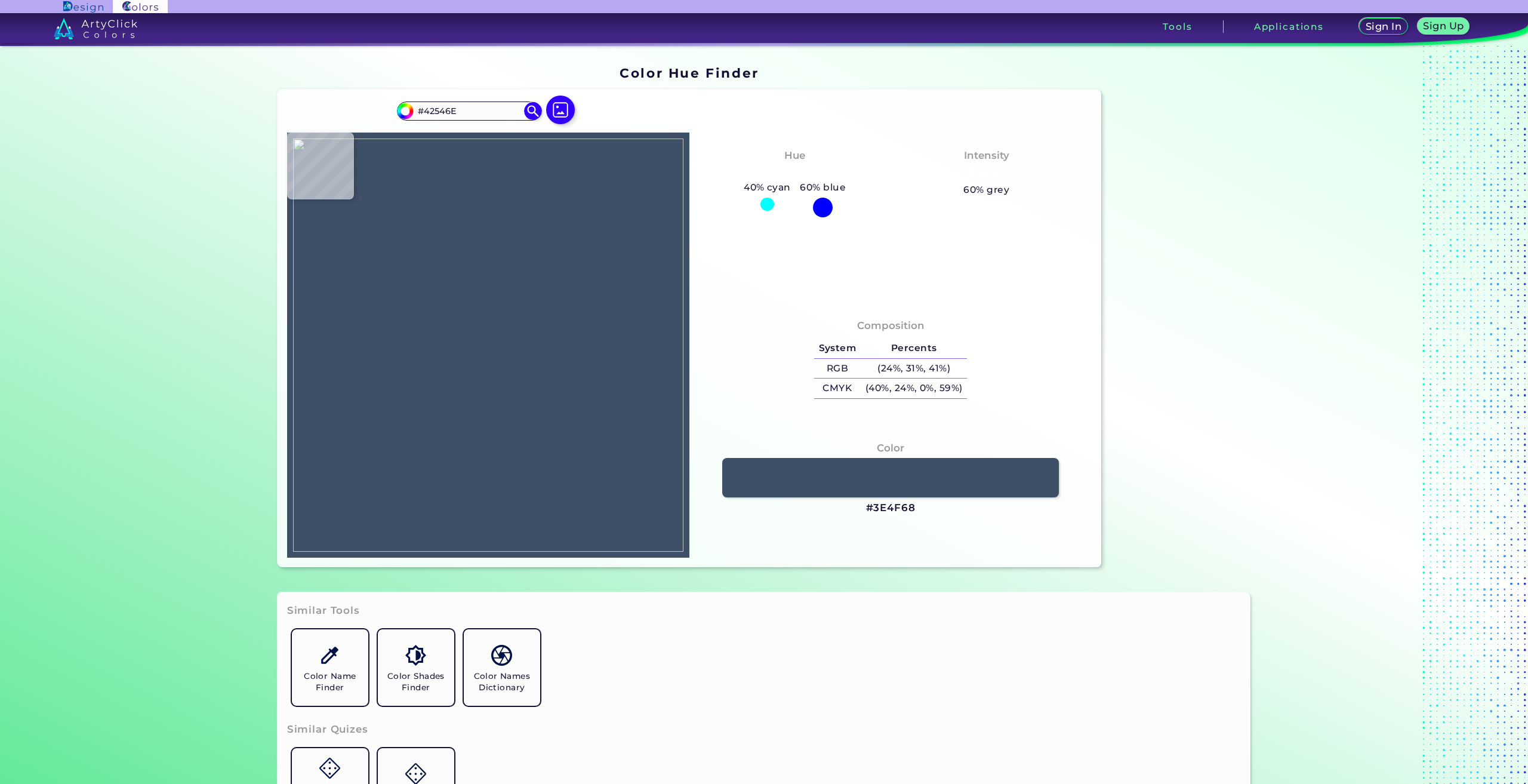
type input "#445873"
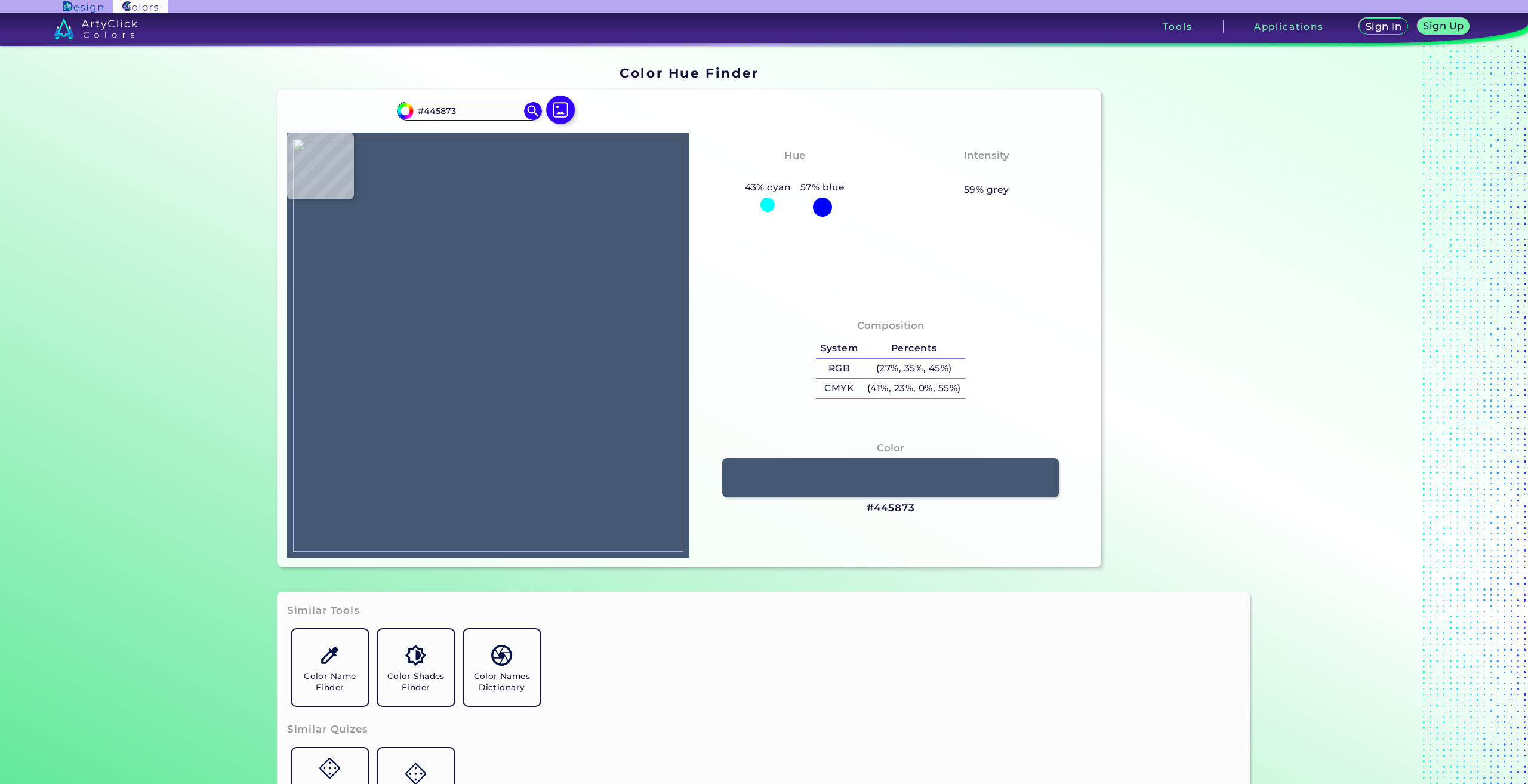
type input "#42546e"
type input "#42546E"
type input "#3e4f68"
type input "#3E4F68"
type input "#4c5b73"
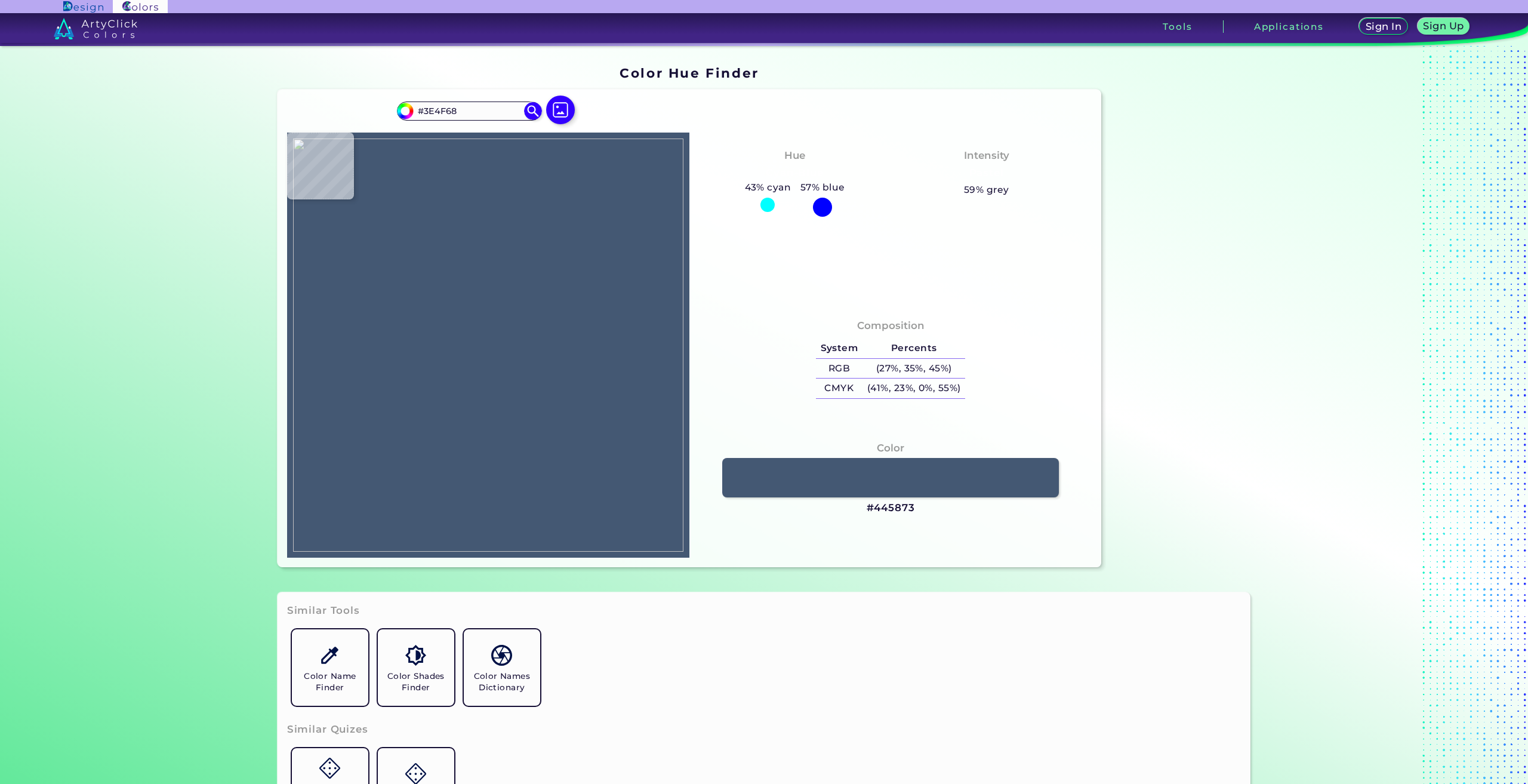
type input "#4C5B73"
type input "#1e2732"
type input "#1E2732"
type input "#566055"
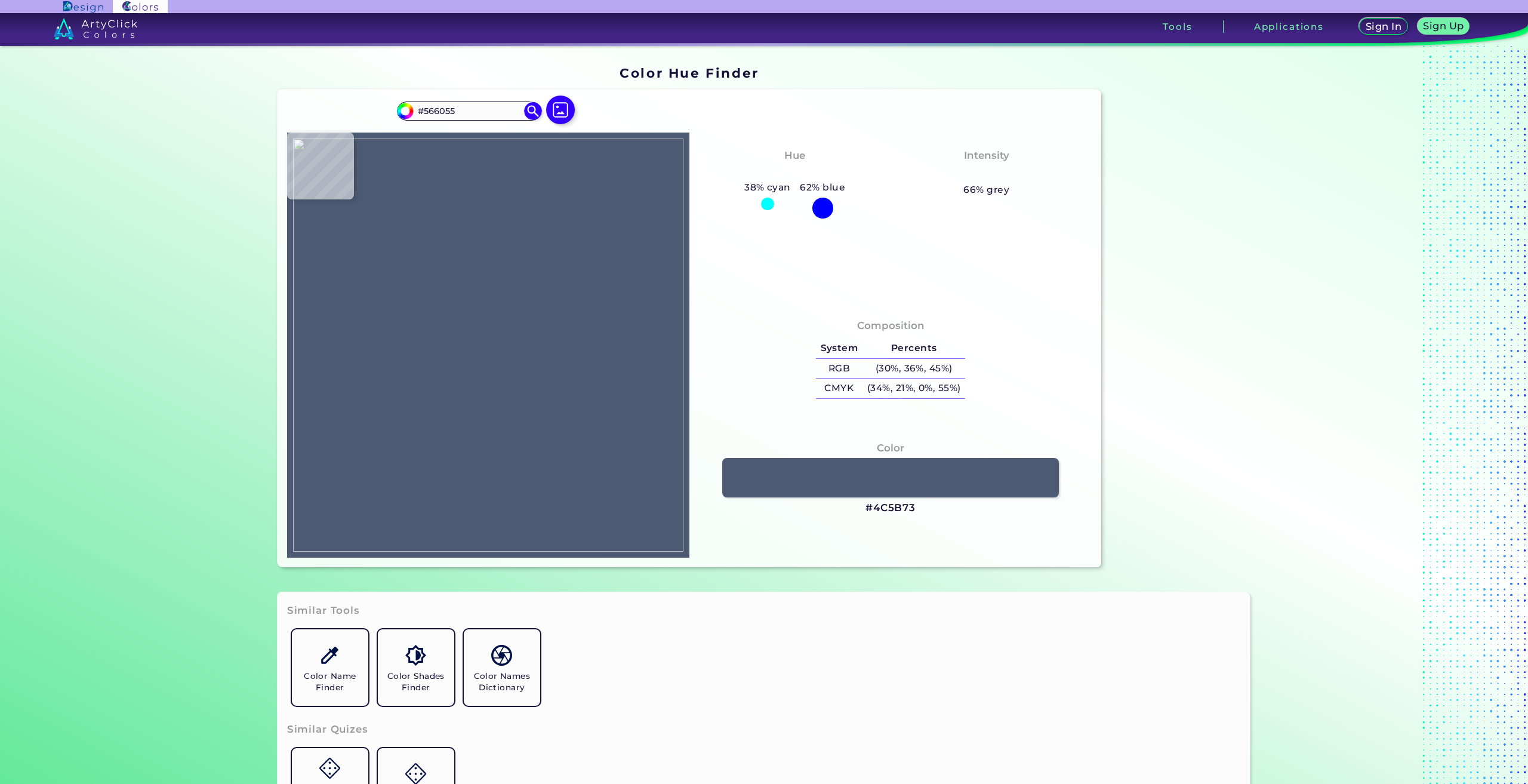
type input "#9fafb0"
type input "#9FAFB0"
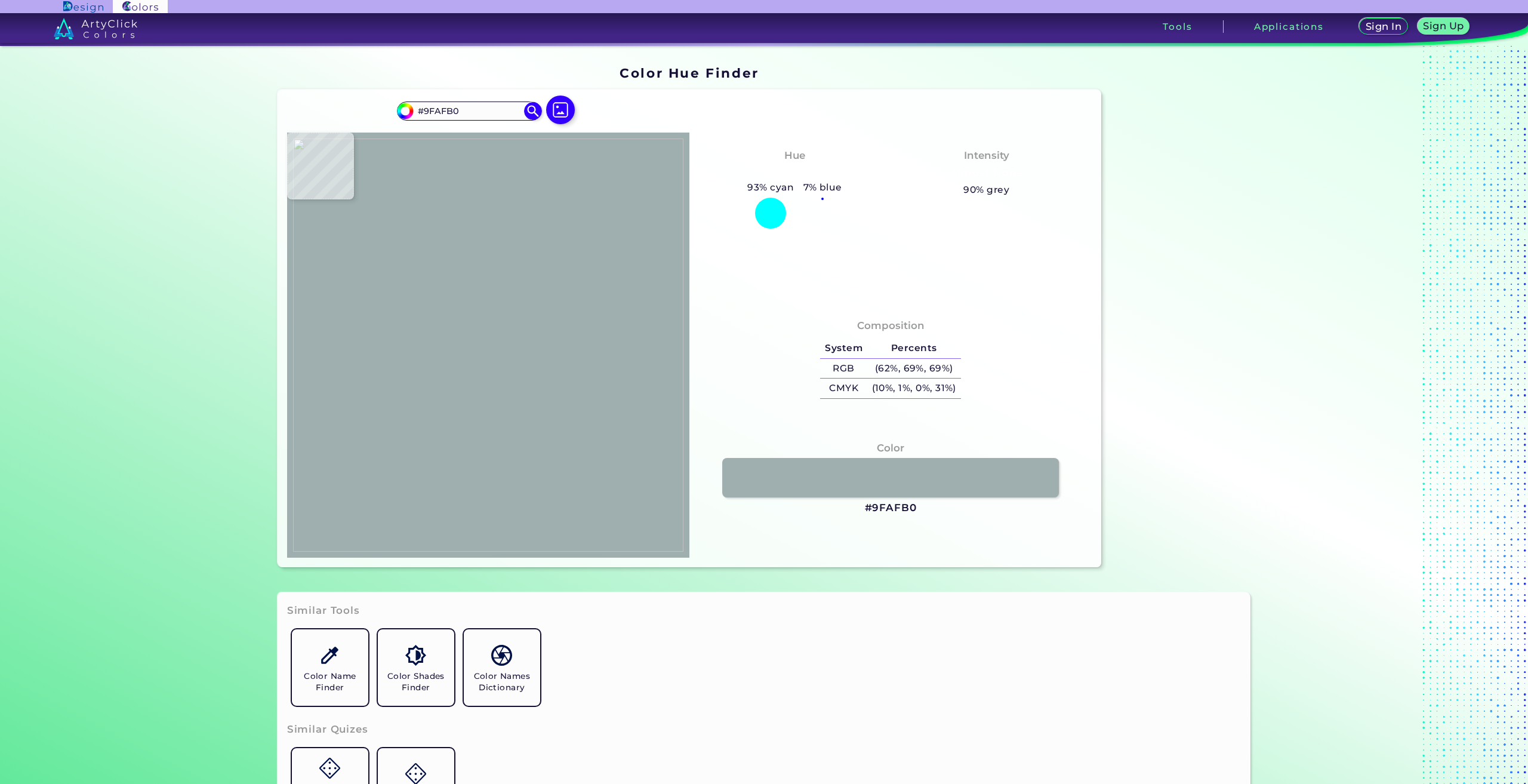
type input "#606579"
type input "#6c8281"
type input "#6C8281"
type input "#6d7a82"
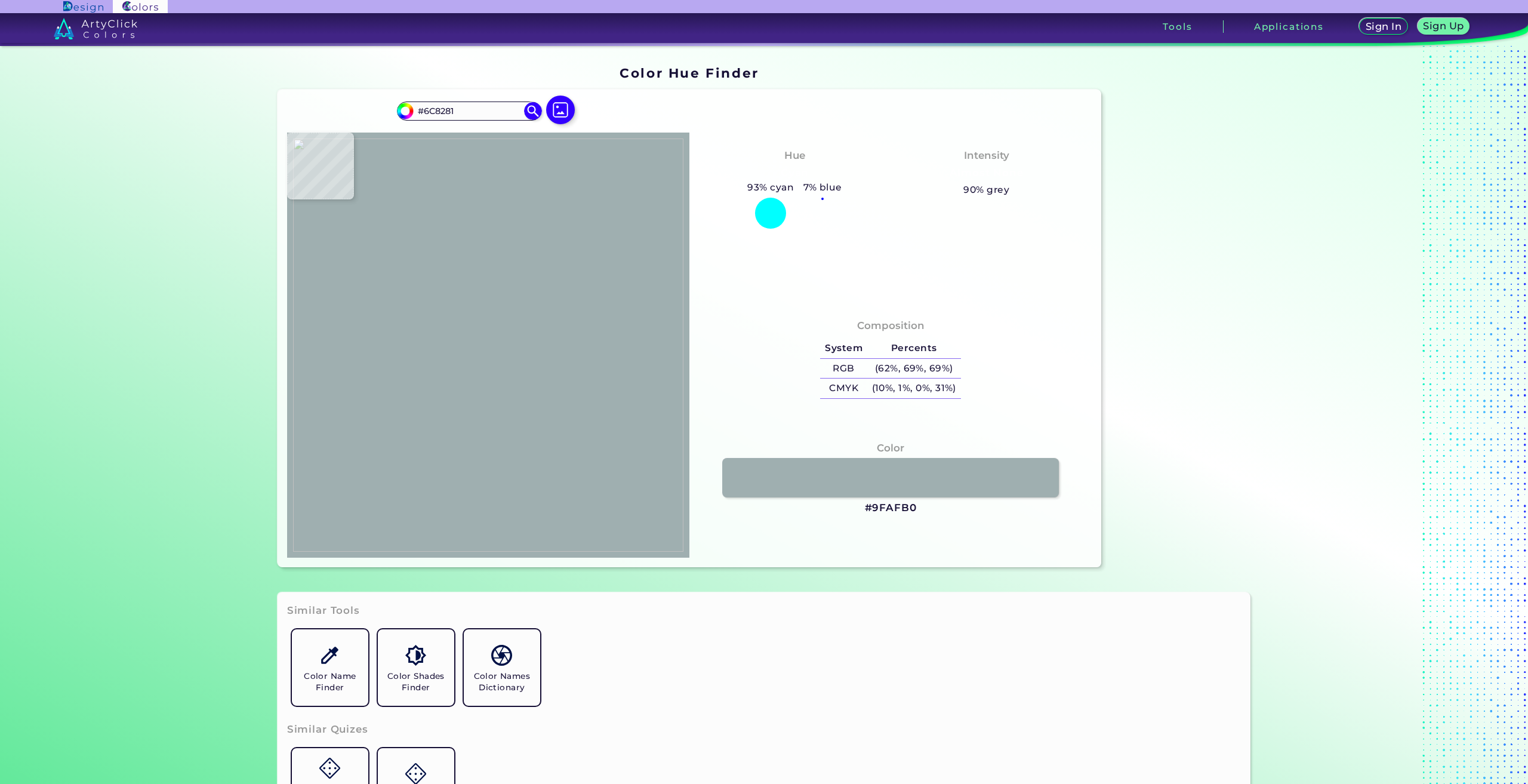
type input "#6D7A82"
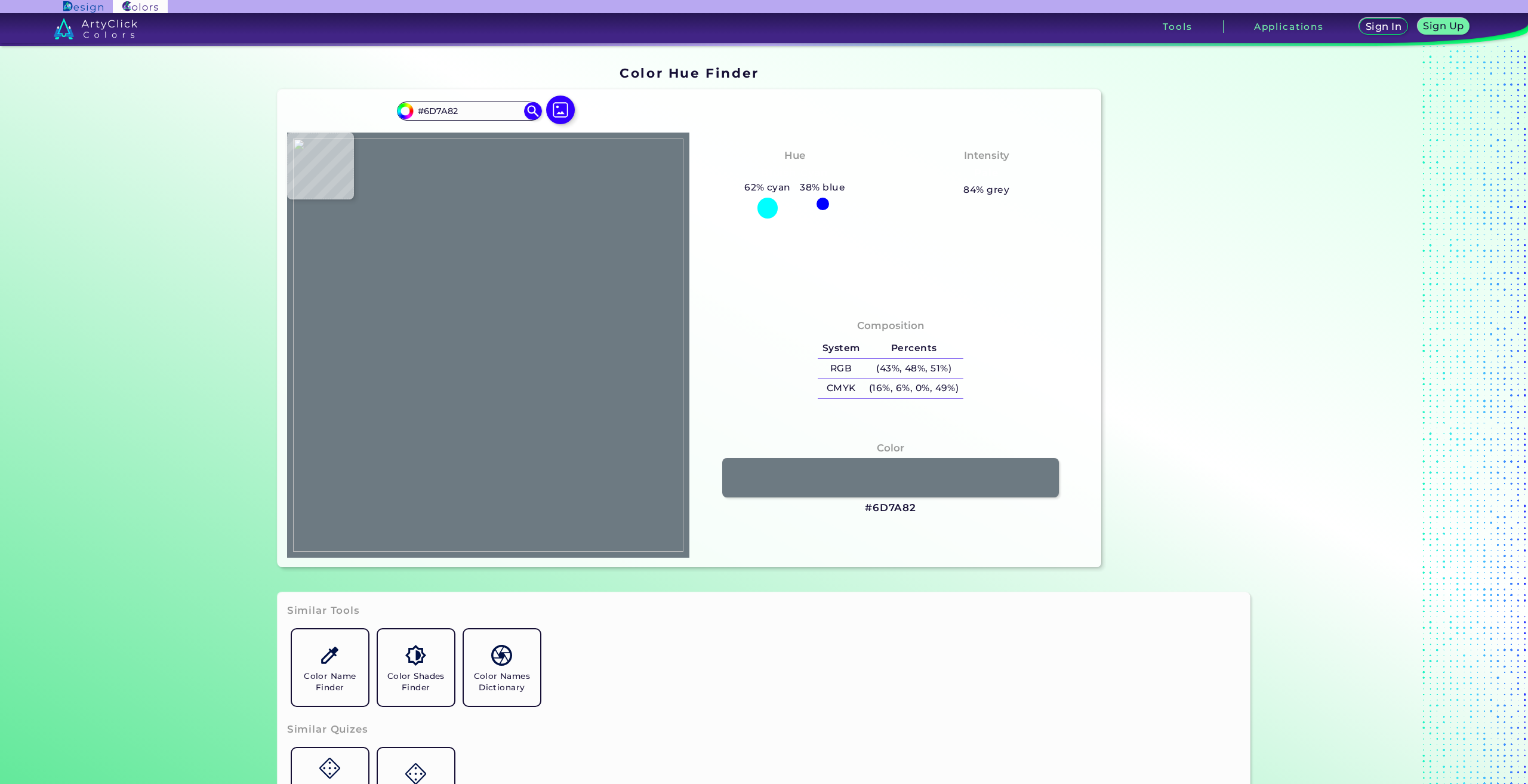
type input "#4c5a5e"
type input "#4C5A5E"
type input "#c9d1ca"
type input "#C9D1CA"
type input "#000000"
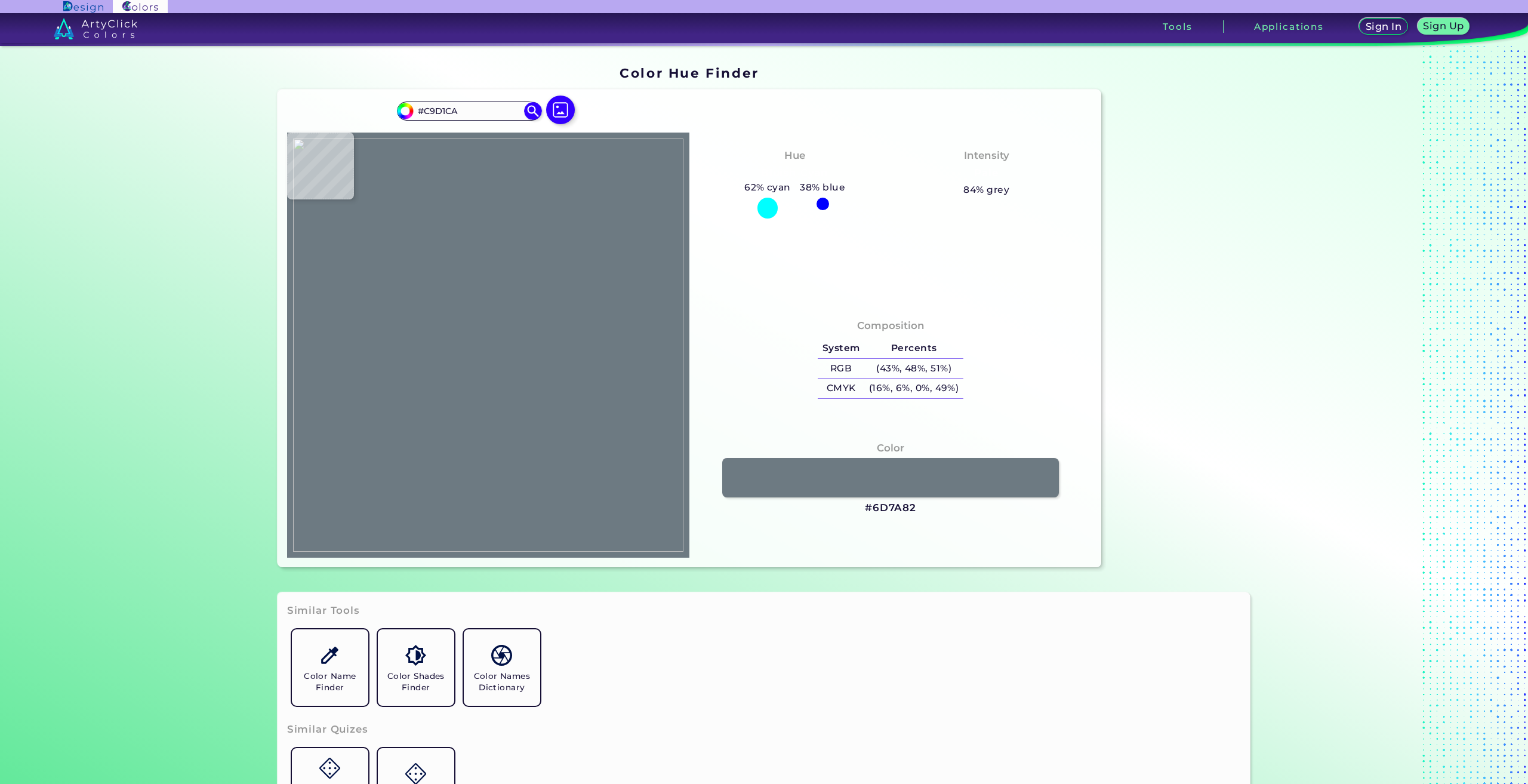
type input "#000000"
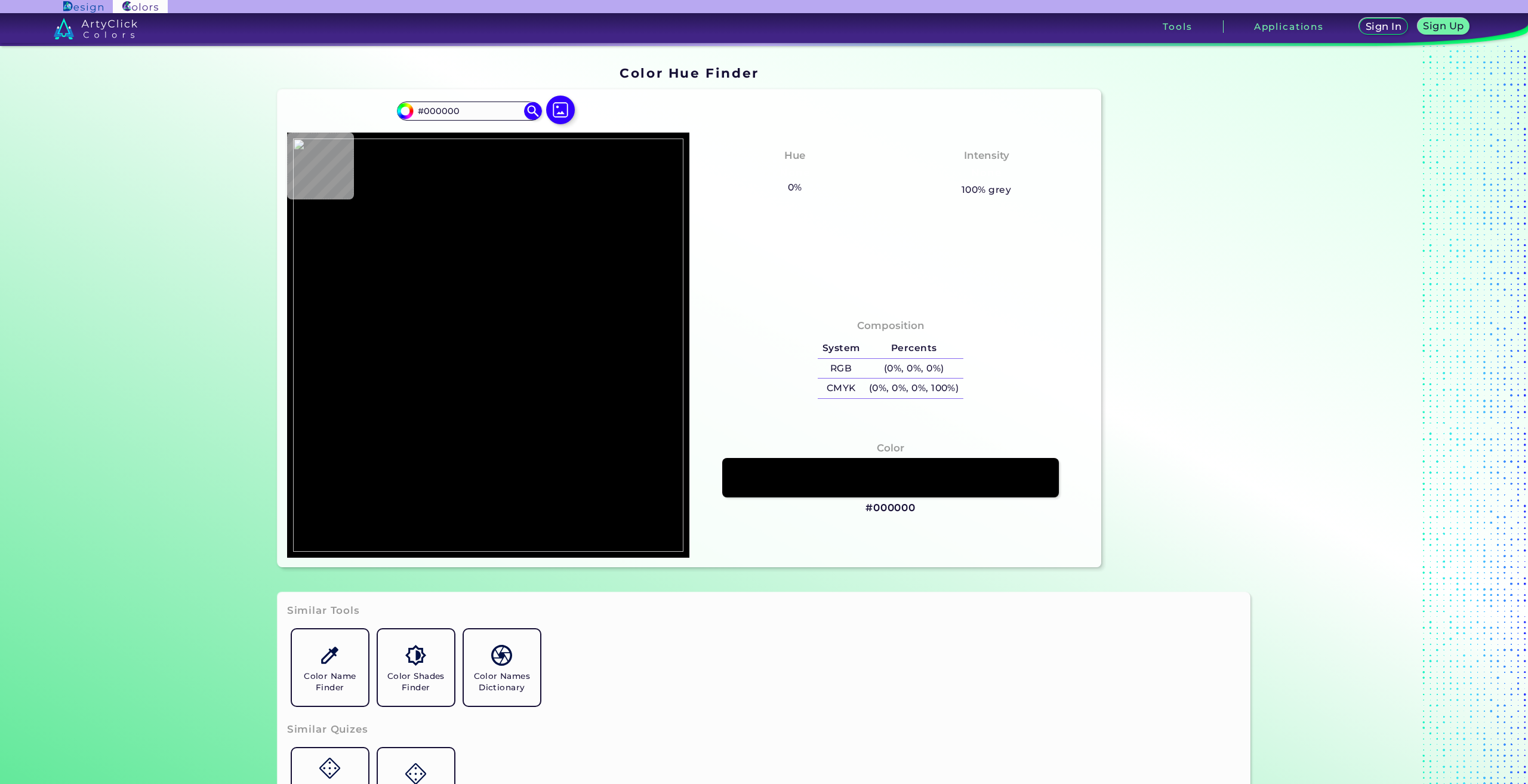
type input "#6d3e2e"
type input "#6D3E2E"
type input "#d4dacc"
type input "#D4DACC"
type input "#d8dcce"
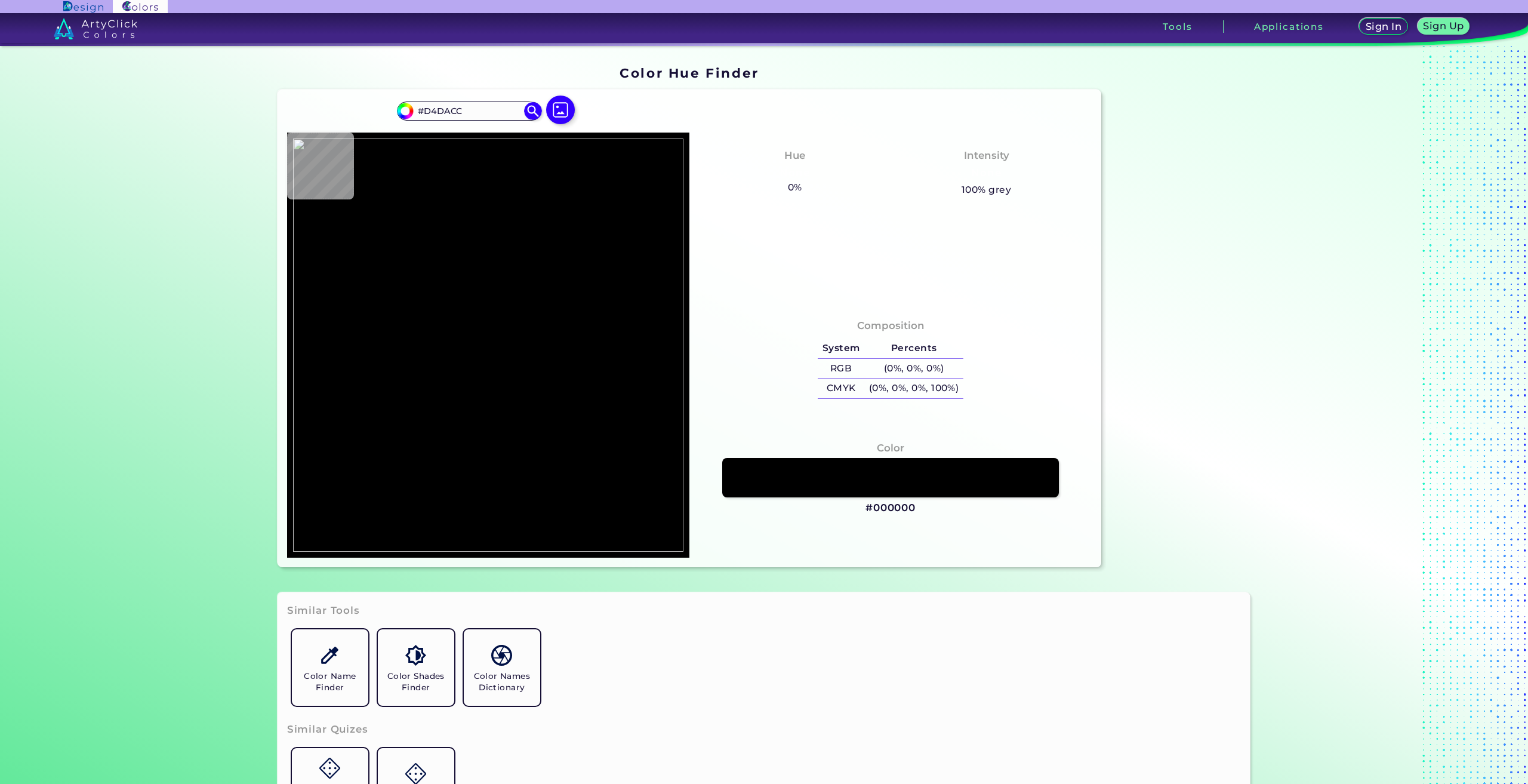
type input "#D8DCCE"
type input "#18191d"
type input "#18191D"
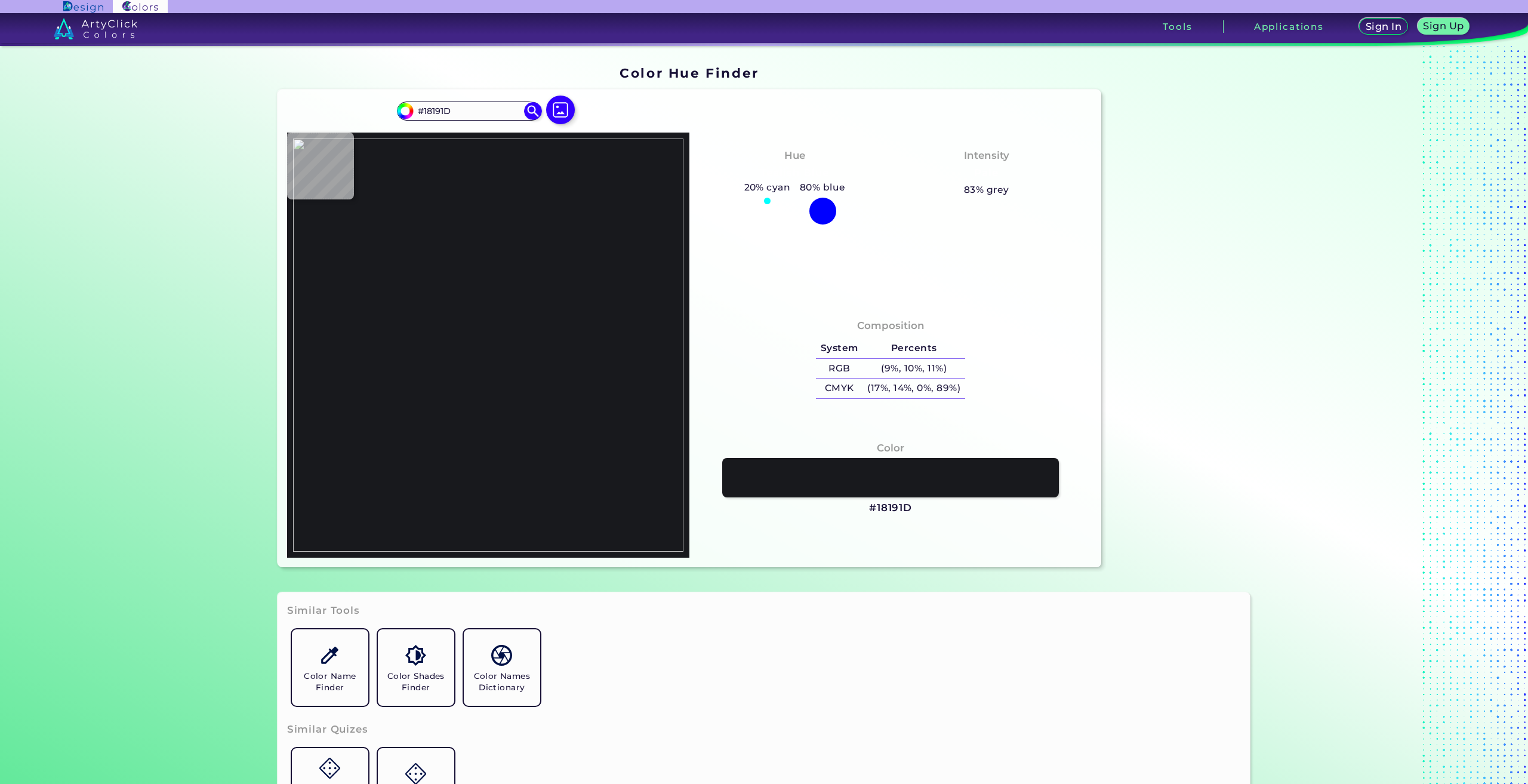
type input "#171519"
type input "#8d695d"
type input "#8D695D"
